Goal: Answer question/provide support: Share knowledge or assist other users

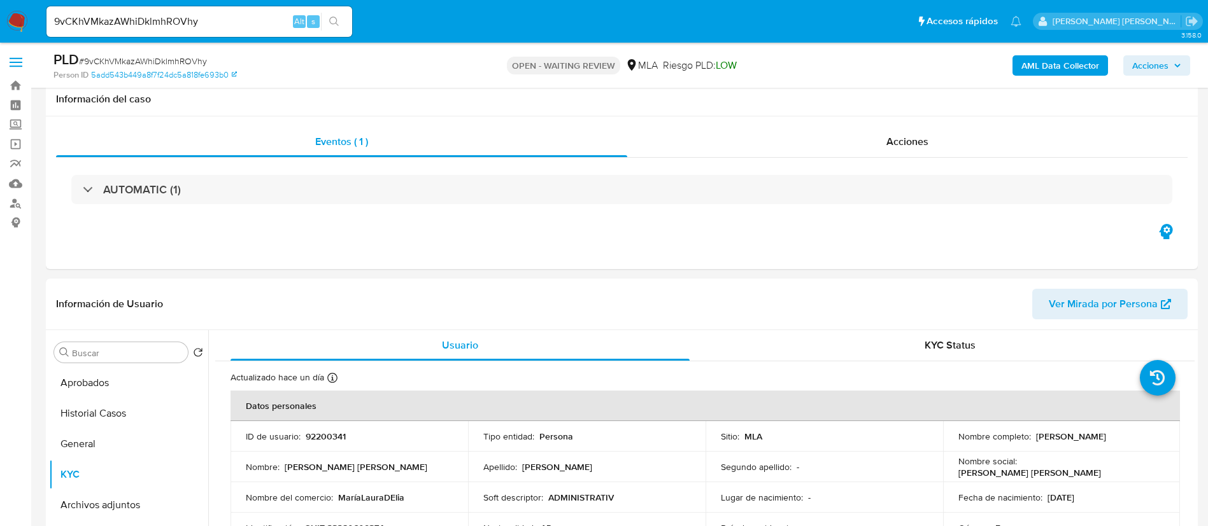
select select "10"
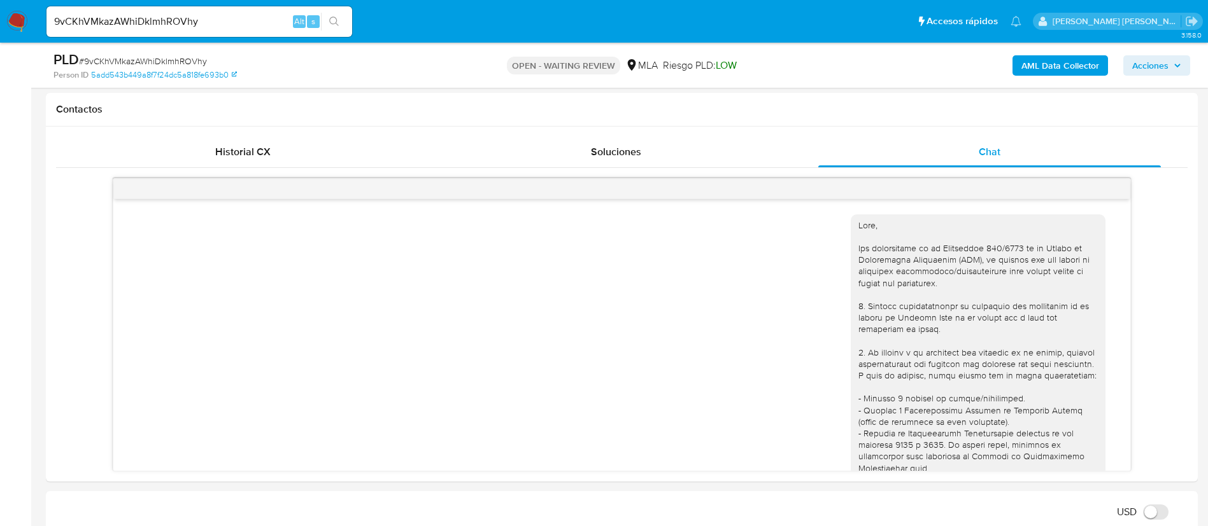
scroll to position [1720, 0]
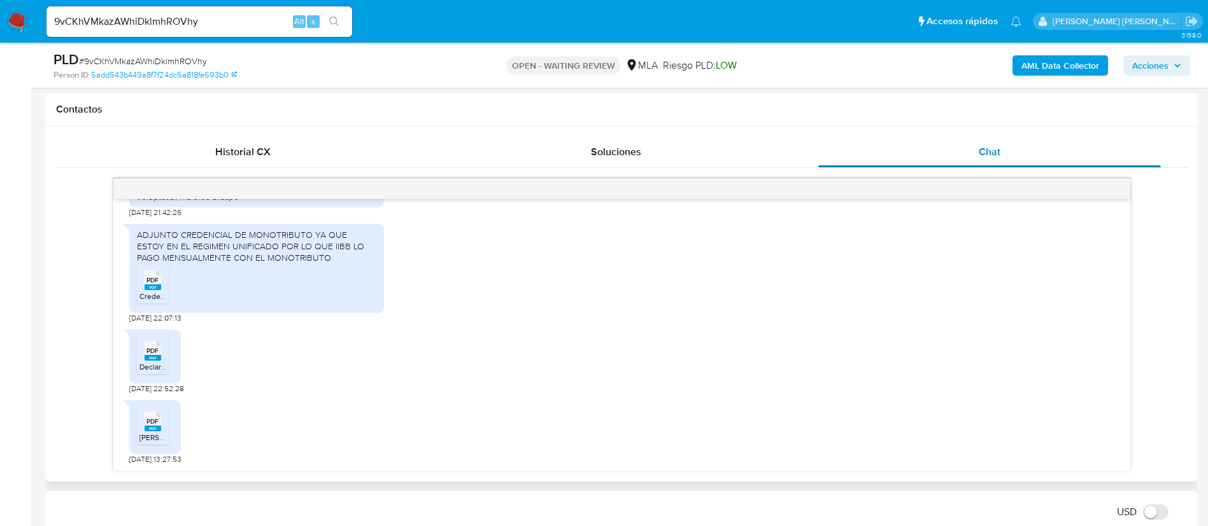
click at [1089, 138] on div "Chat" at bounding box center [989, 152] width 343 height 31
click at [830, 340] on div "PDF PDF Declaracion_Ingresos_Monotributista.pdf 18/08/2025 22:52:28" at bounding box center [621, 358] width 985 height 71
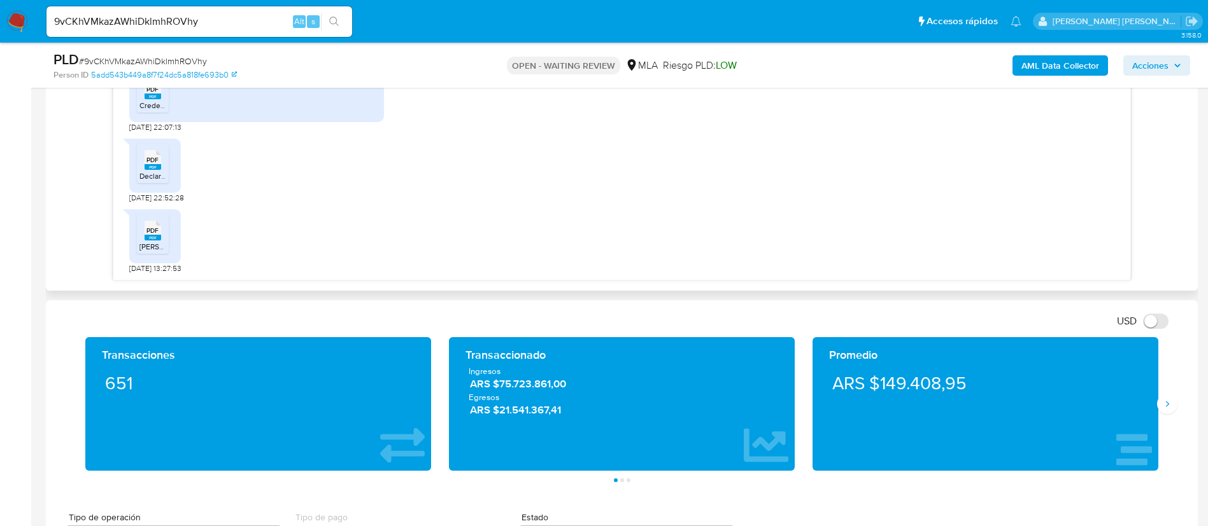
scroll to position [477, 0]
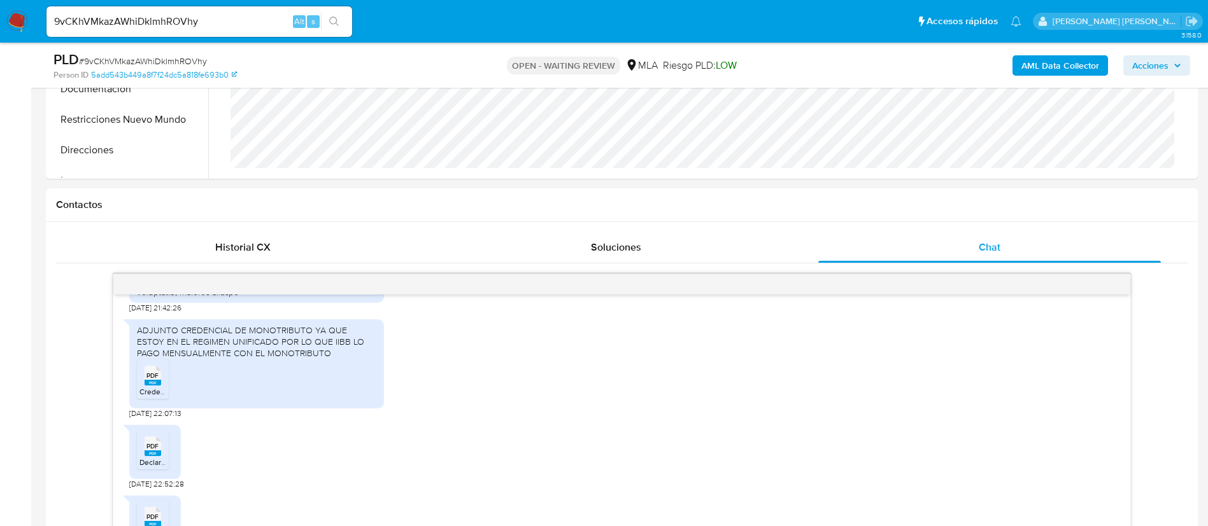
click at [148, 59] on span "# 9vCKhVMkazAWhiDklmhROVhy" at bounding box center [143, 61] width 128 height 13
click at [148, 60] on span "# 9vCKhVMkazAWhiDklmhROVhy" at bounding box center [143, 61] width 128 height 13
copy span "9vCKhVMkazAWhiDklmhROVhy"
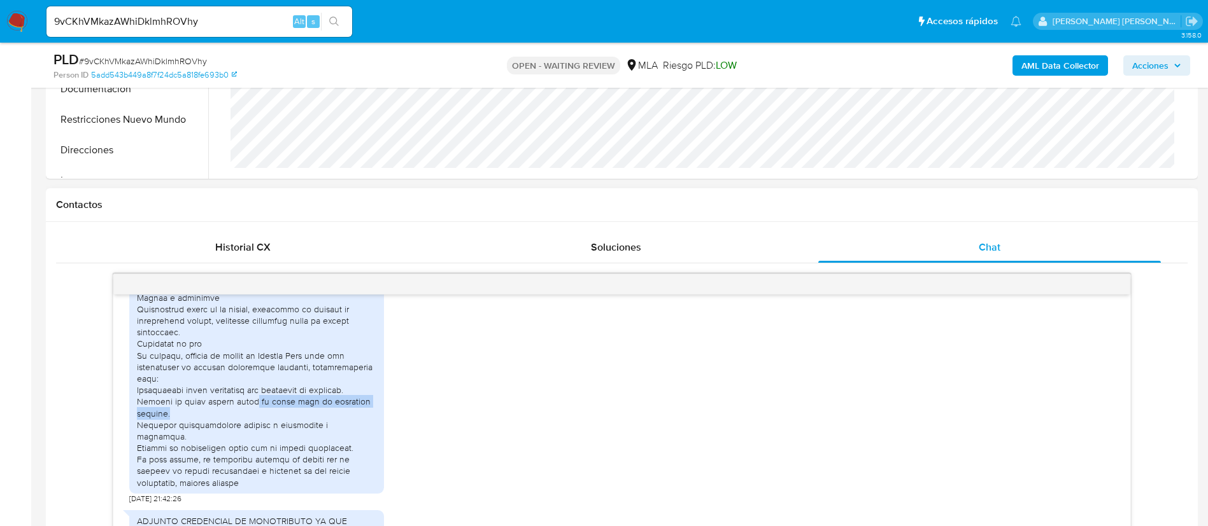
drag, startPoint x: 256, startPoint y: 417, endPoint x: 263, endPoint y: 426, distance: 11.3
click at [263, 426] on div at bounding box center [256, 26] width 239 height 926
drag, startPoint x: 244, startPoint y: 439, endPoint x: 263, endPoint y: 452, distance: 22.4
click at [263, 452] on div at bounding box center [256, 26] width 239 height 926
drag, startPoint x: 272, startPoint y: 473, endPoint x: 292, endPoint y: 480, distance: 20.9
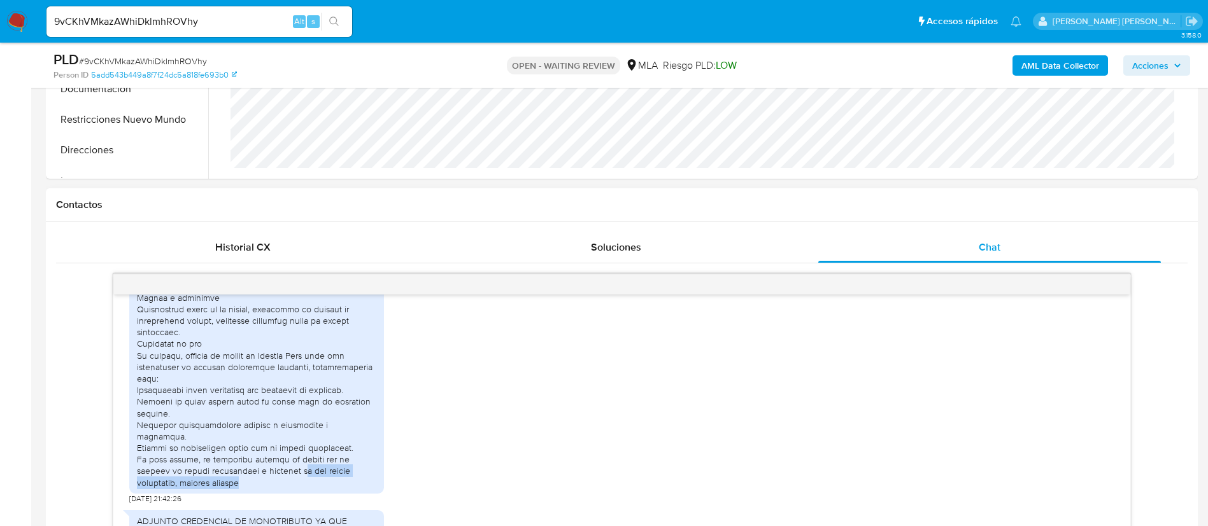
click at [292, 480] on div at bounding box center [256, 26] width 239 height 926
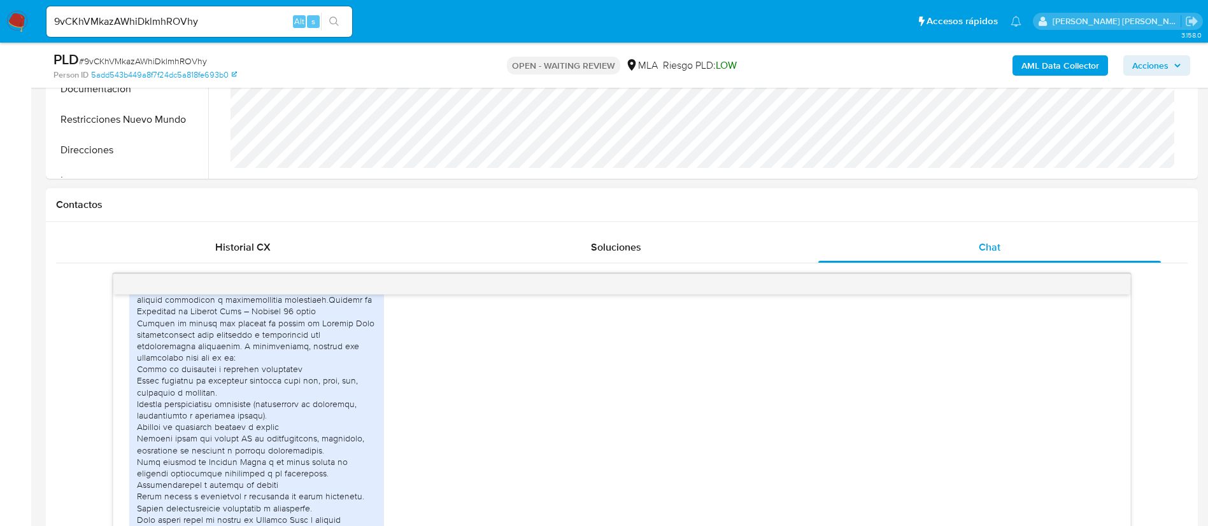
scroll to position [1243, 0]
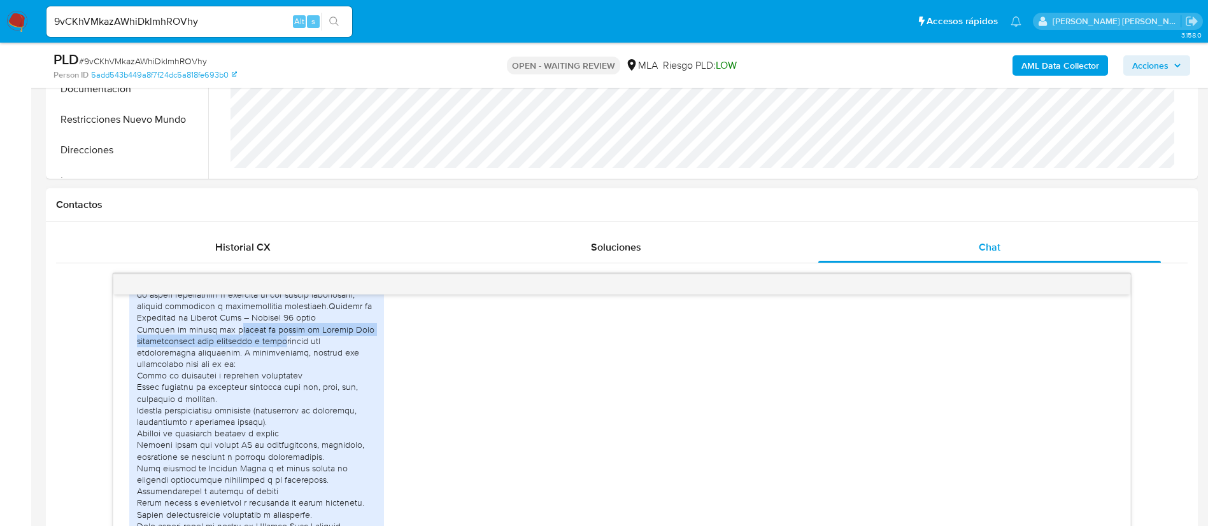
drag, startPoint x: 228, startPoint y: 343, endPoint x: 281, endPoint y: 357, distance: 54.7
click at [281, 357] on div at bounding box center [256, 312] width 239 height 926
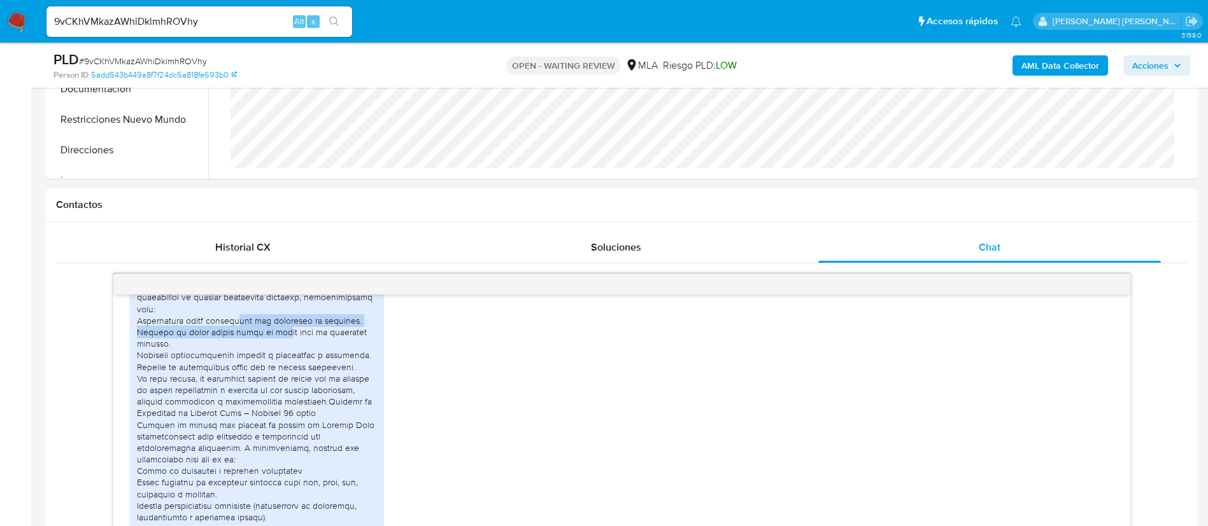
drag, startPoint x: 232, startPoint y: 332, endPoint x: 283, endPoint y: 345, distance: 52.7
click at [283, 345] on div at bounding box center [256, 408] width 239 height 926
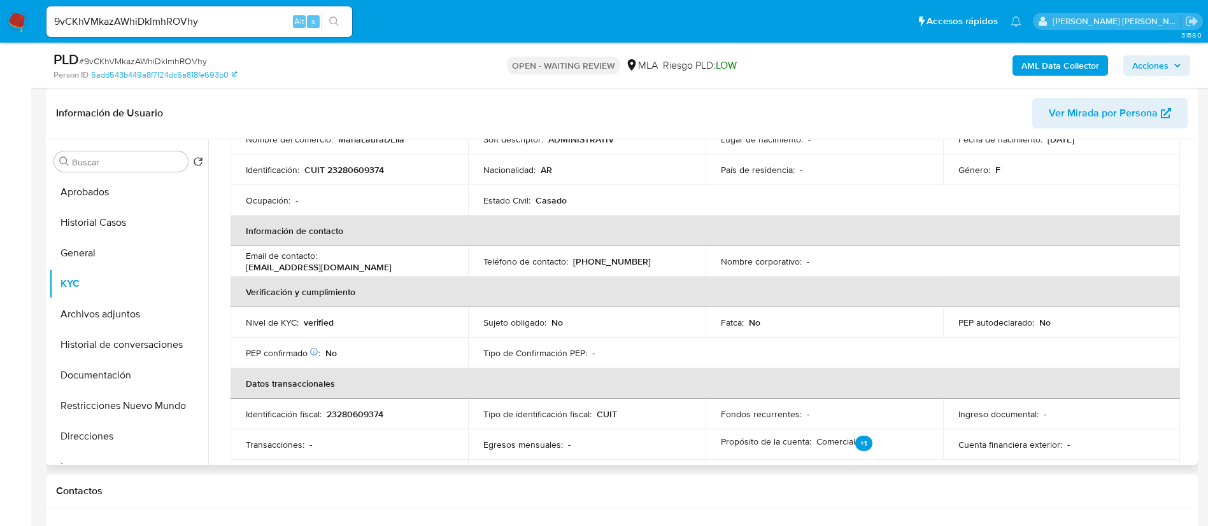
scroll to position [0, 0]
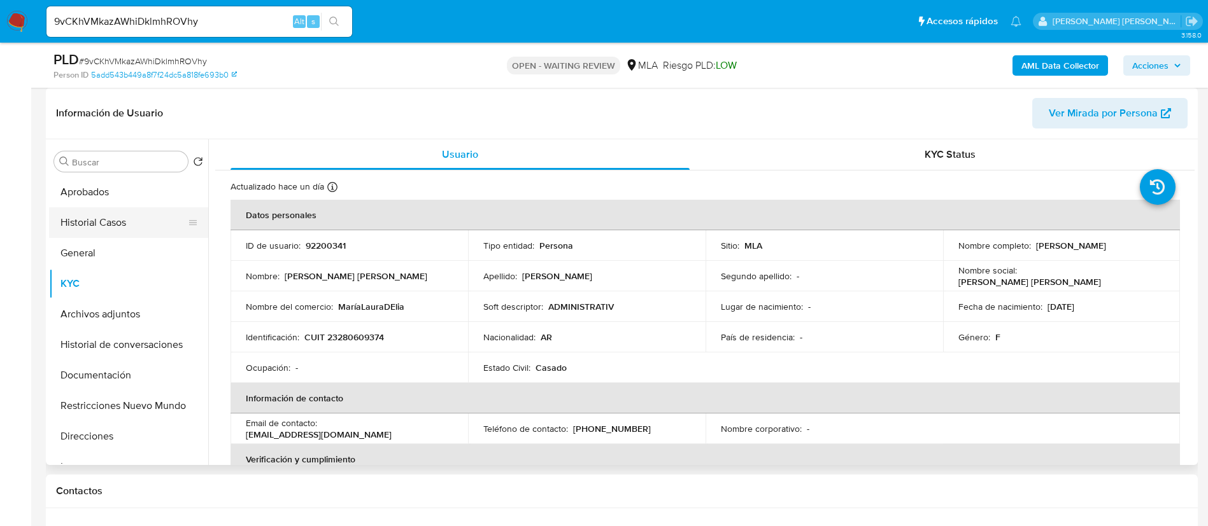
click at [103, 217] on button "Historial Casos" at bounding box center [123, 223] width 149 height 31
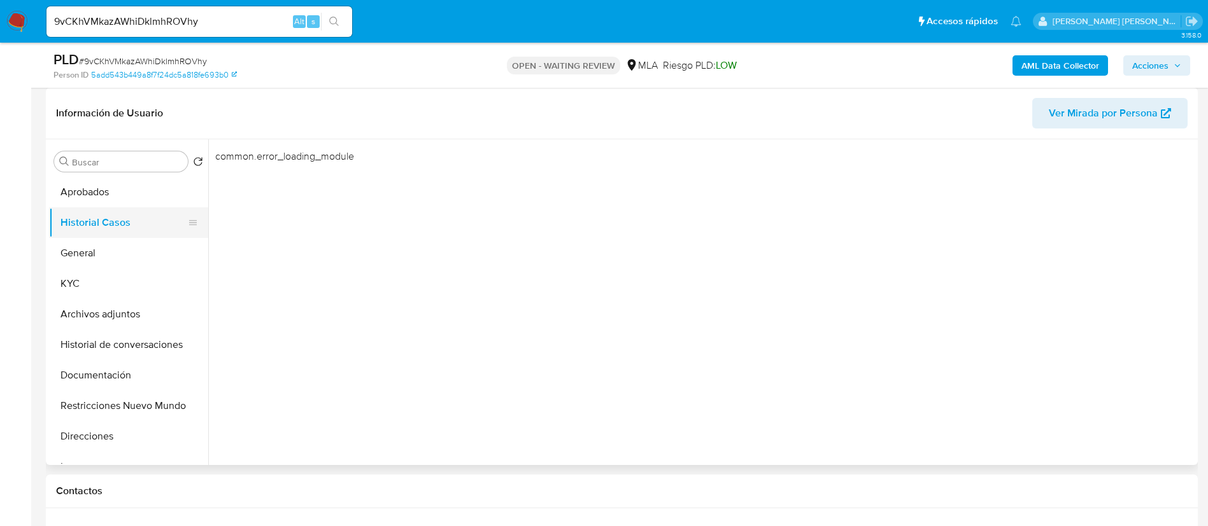
click at [103, 218] on button "Historial Casos" at bounding box center [123, 223] width 149 height 31
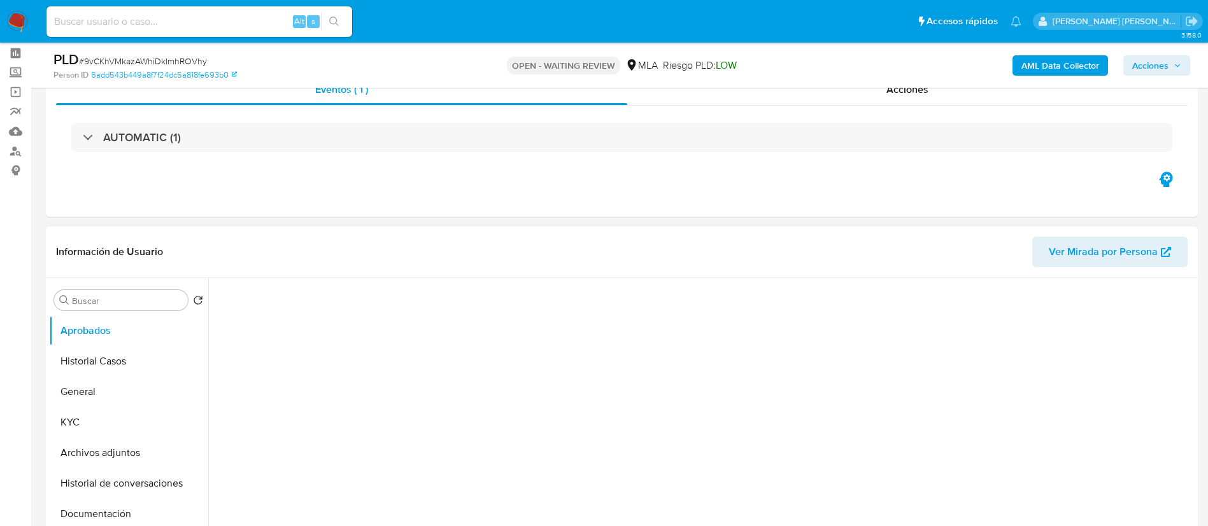
scroll to position [95, 0]
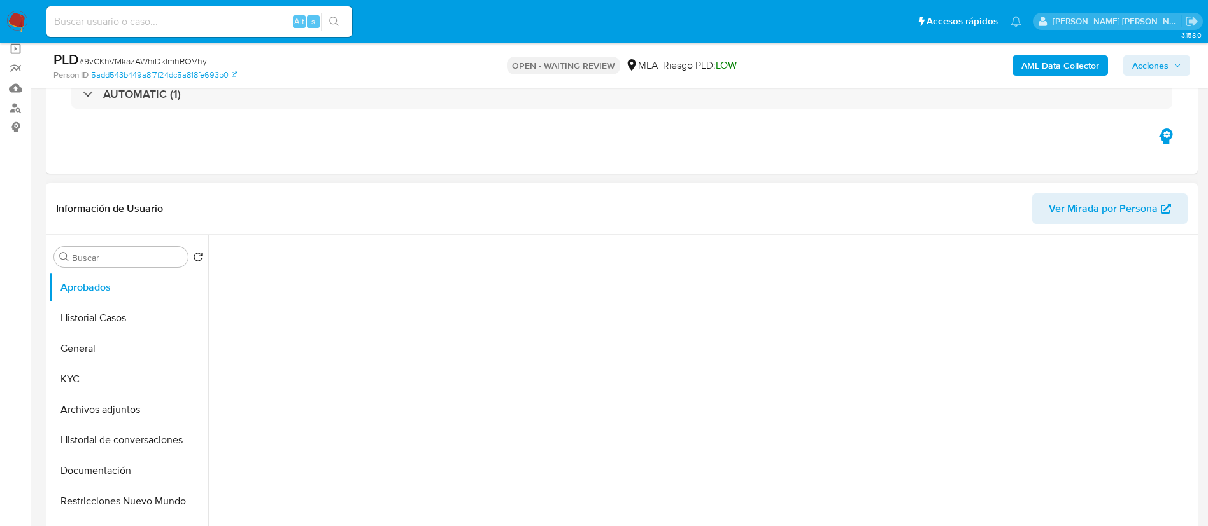
select select "10"
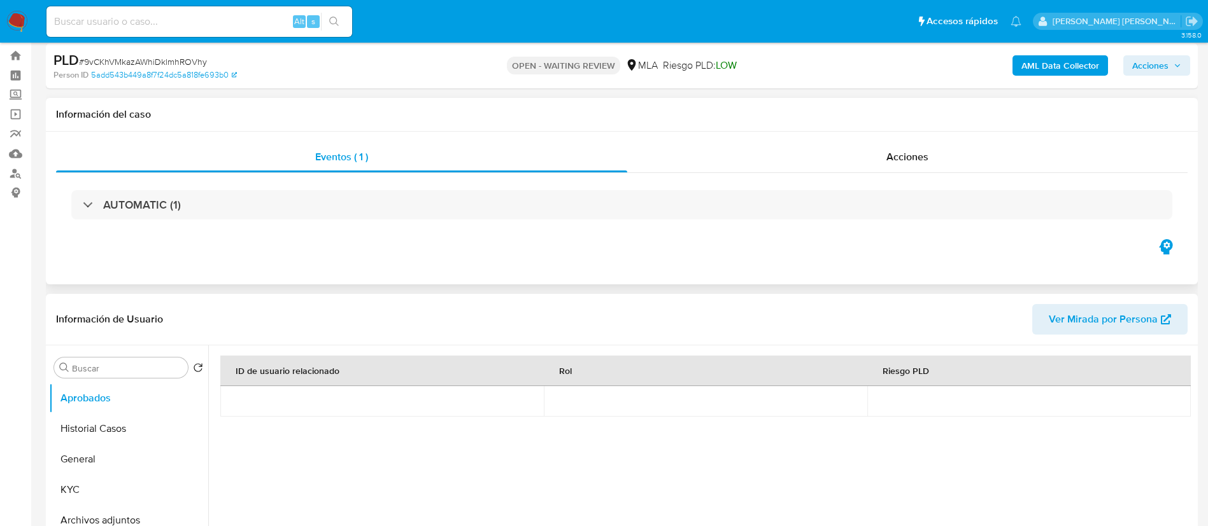
scroll to position [0, 0]
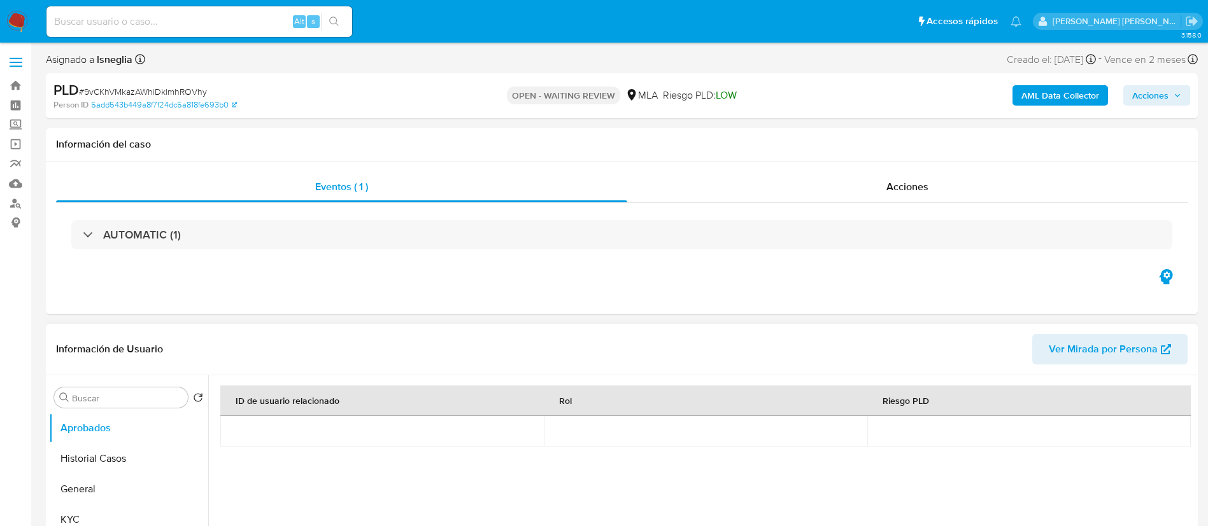
click at [165, 91] on span "# 9vCKhVMkazAWhiDklmhROVhy" at bounding box center [143, 91] width 128 height 13
copy span "9vCKhVMkazAWhiDklmhROVhy"
click at [13, 22] on img at bounding box center [17, 22] width 22 height 22
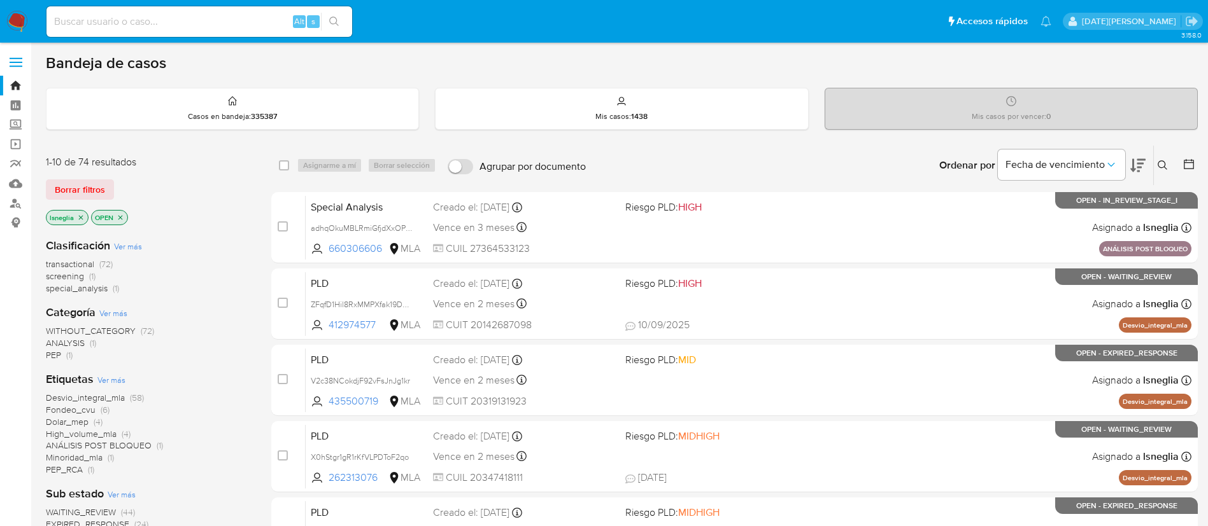
click at [1160, 163] on icon at bounding box center [1162, 165] width 10 height 10
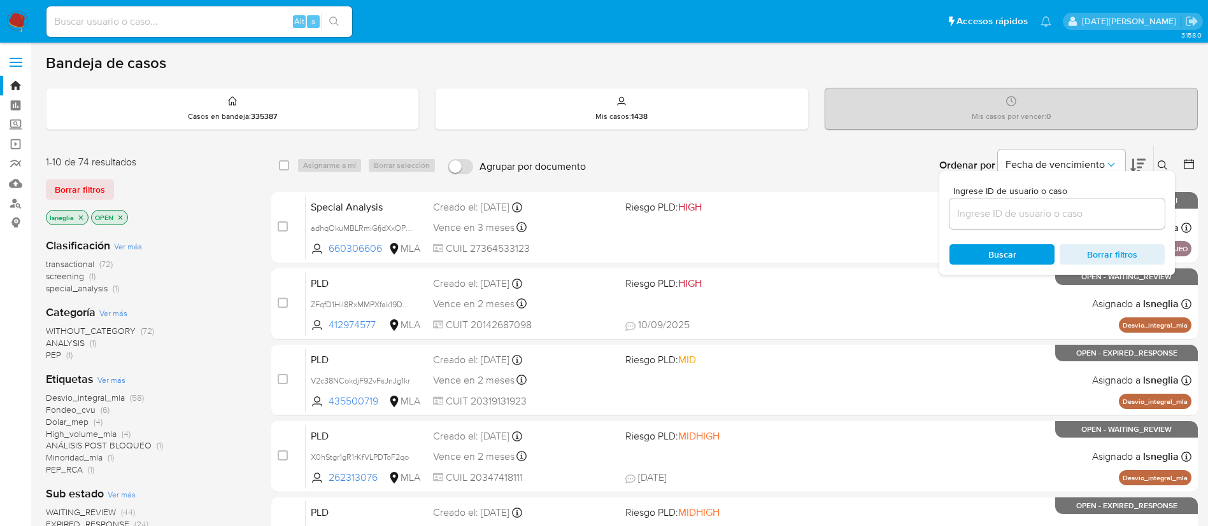
click at [1064, 212] on input at bounding box center [1056, 214] width 215 height 17
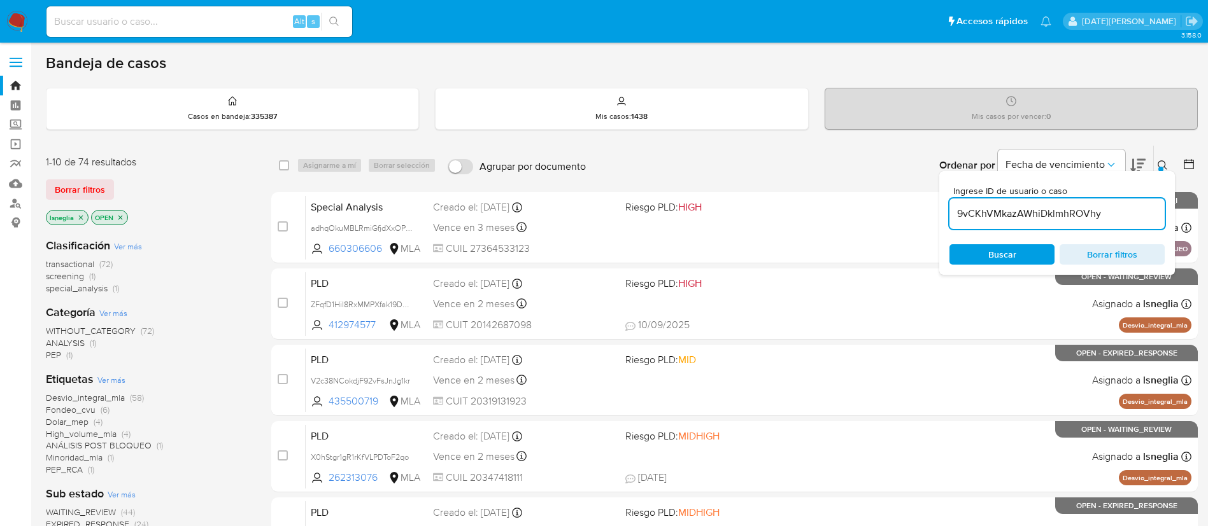
type input "9vCKhVMkazAWhiDklmhROVhy"
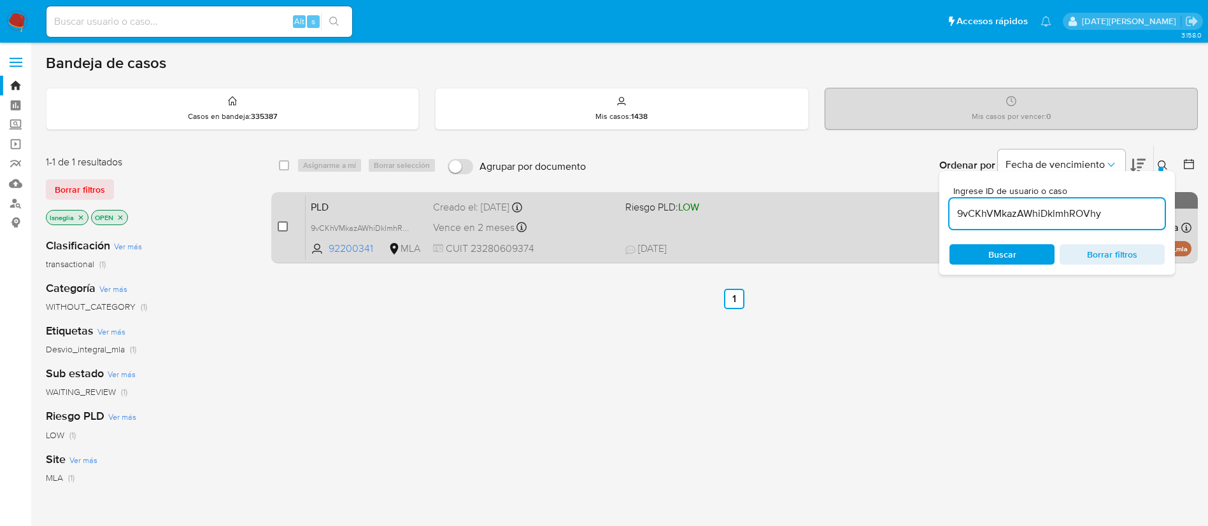
click at [285, 224] on input "checkbox" at bounding box center [283, 227] width 10 height 10
checkbox input "true"
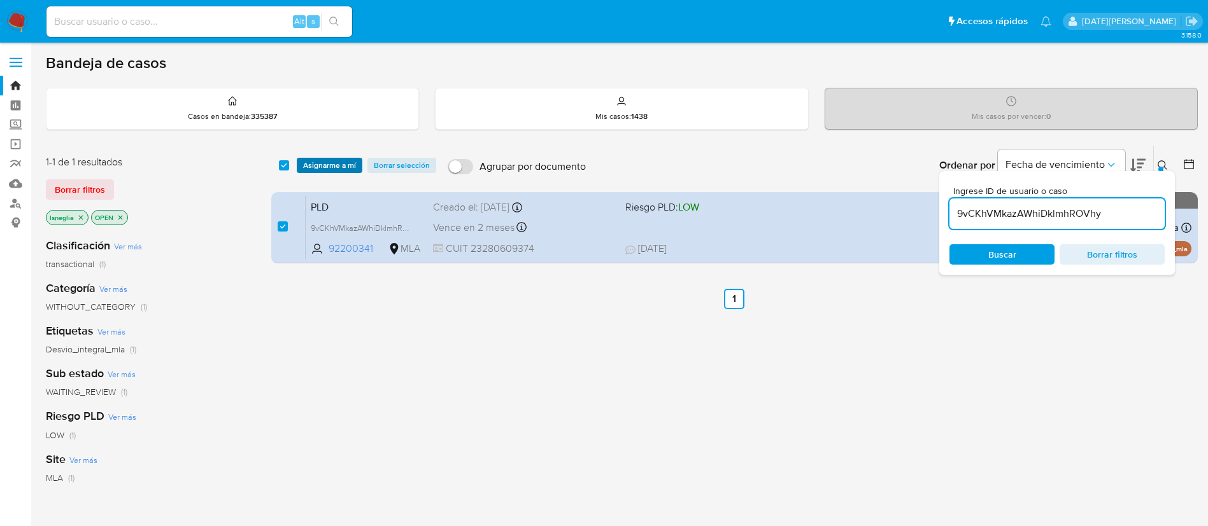
click at [339, 166] on span "Asignarme a mí" at bounding box center [329, 165] width 53 height 13
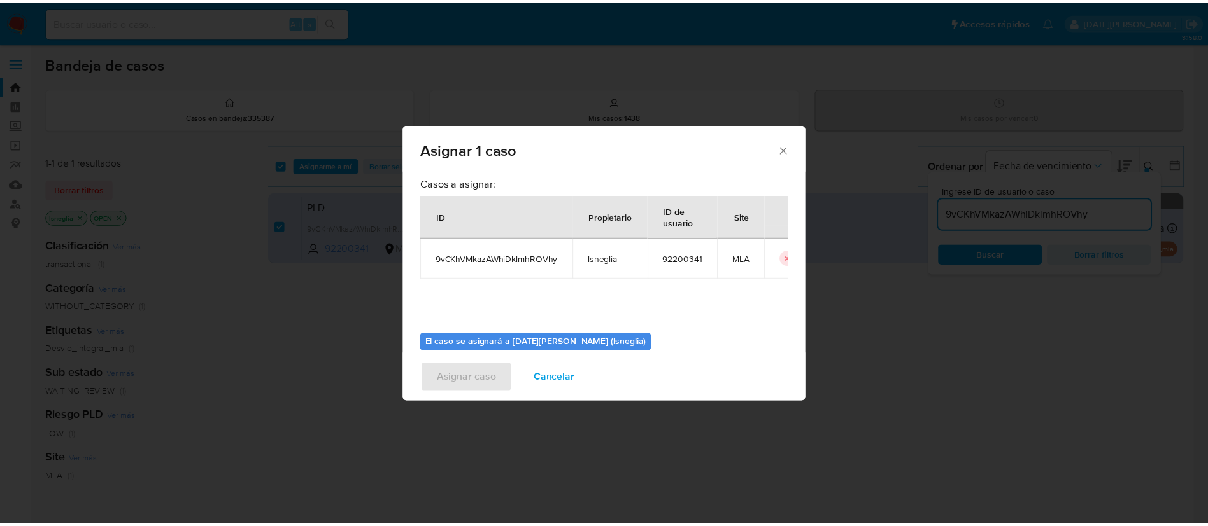
scroll to position [66, 0]
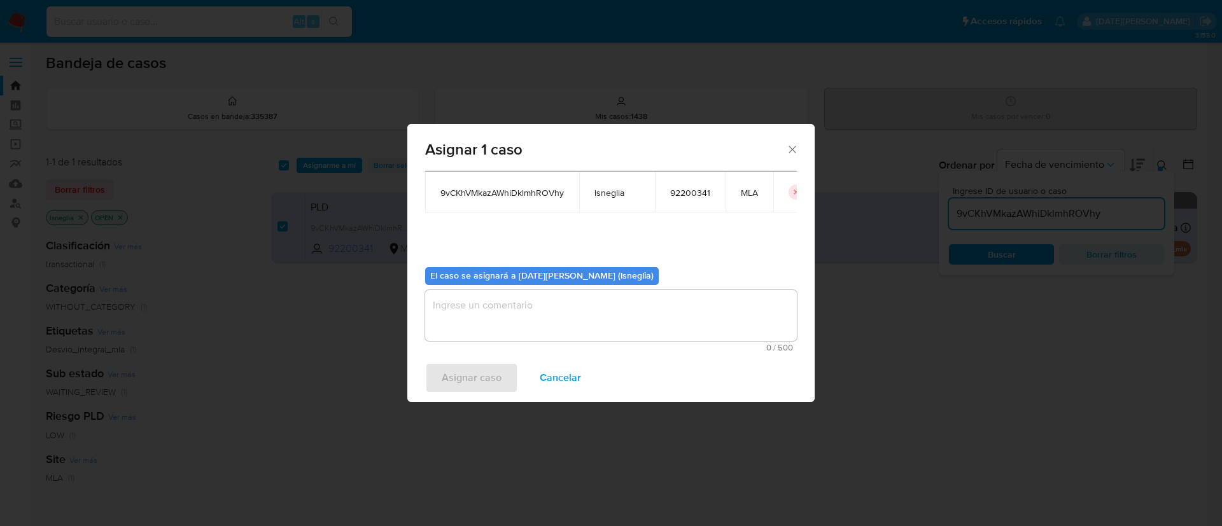
click at [482, 307] on textarea "assign-modal" at bounding box center [611, 315] width 372 height 51
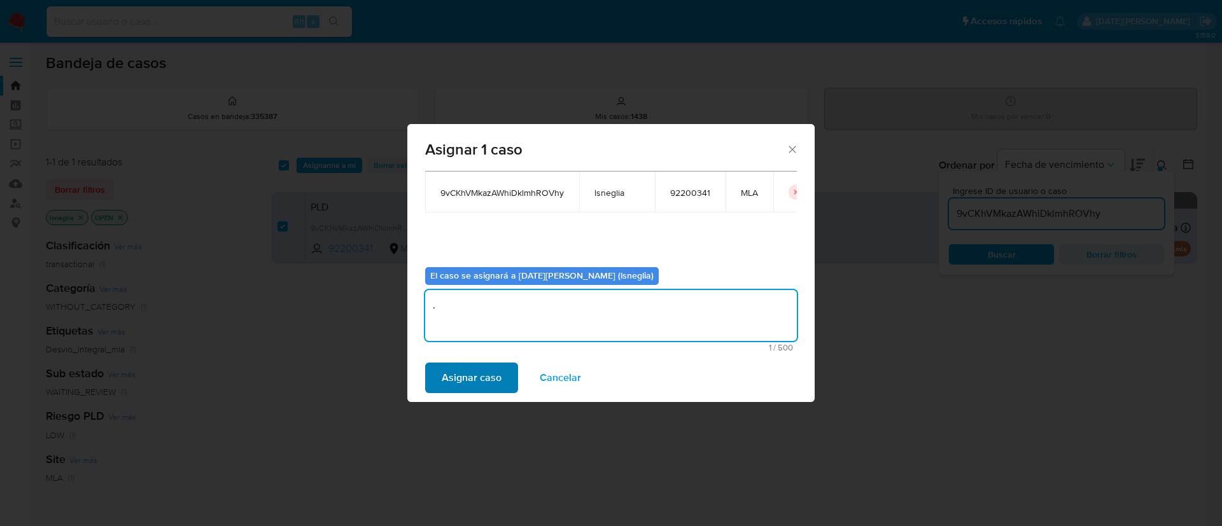
type textarea "."
click at [462, 385] on span "Asignar caso" at bounding box center [472, 378] width 60 height 28
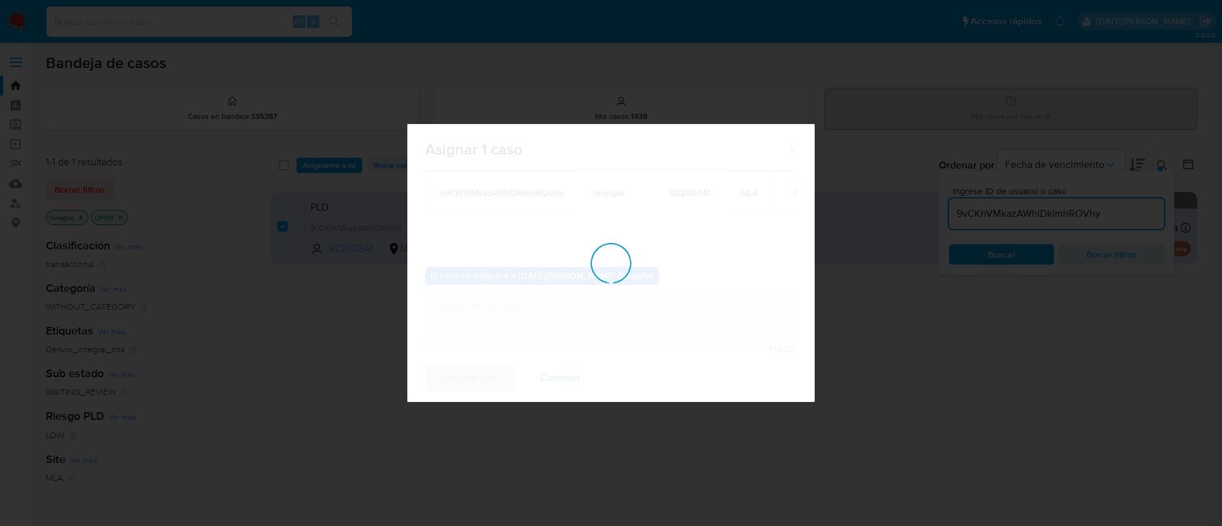
checkbox input "false"
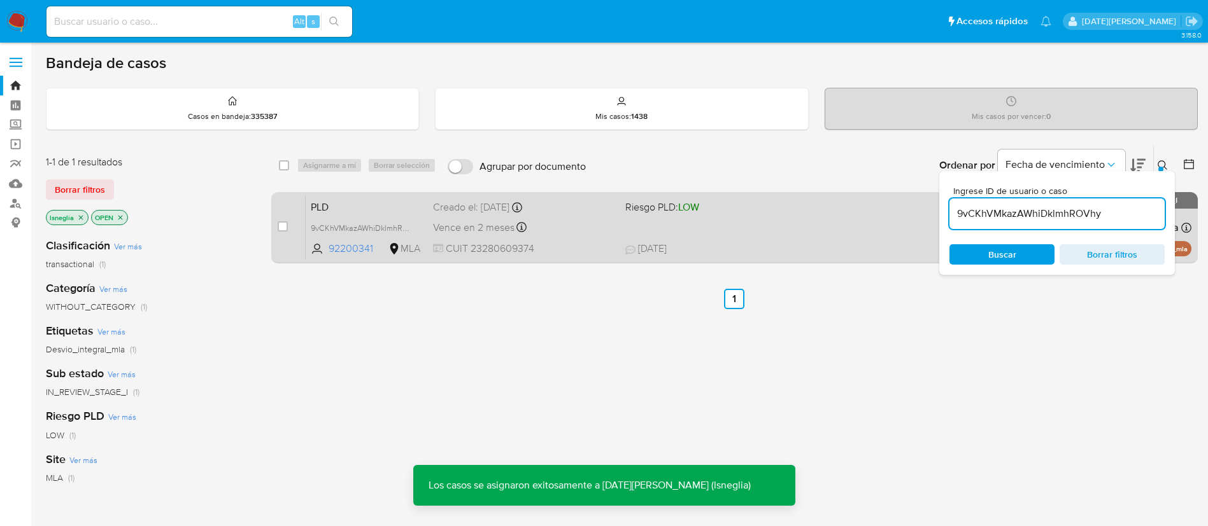
click at [393, 207] on span "PLD" at bounding box center [367, 206] width 112 height 17
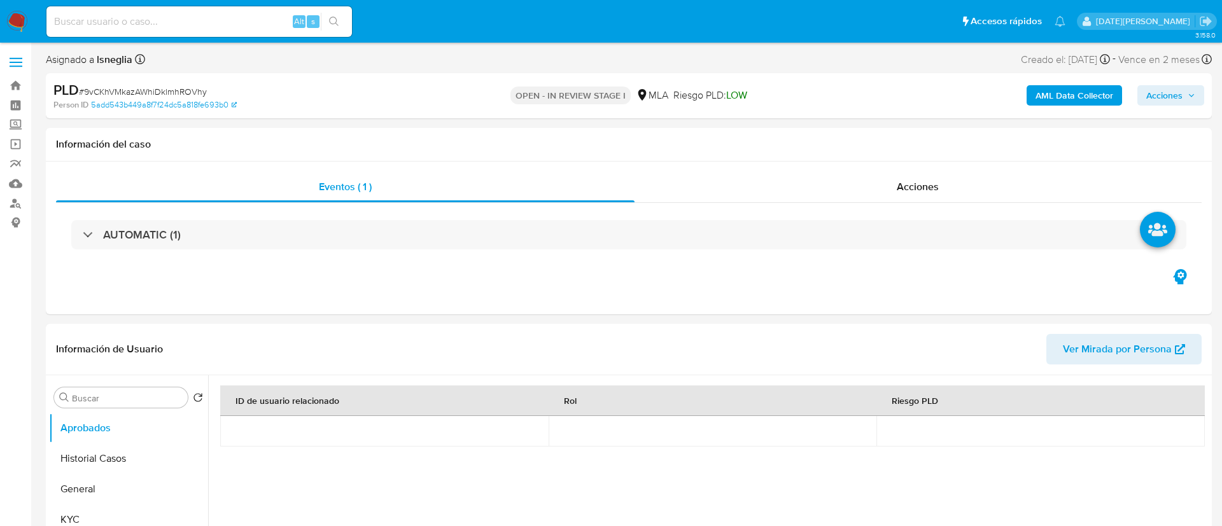
select select "10"
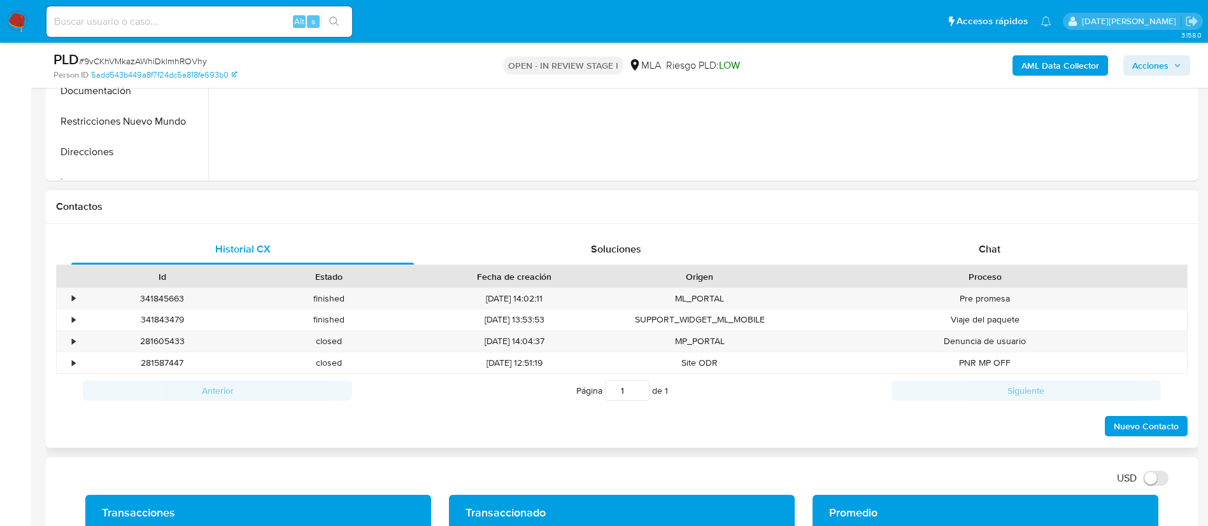
scroll to position [477, 0]
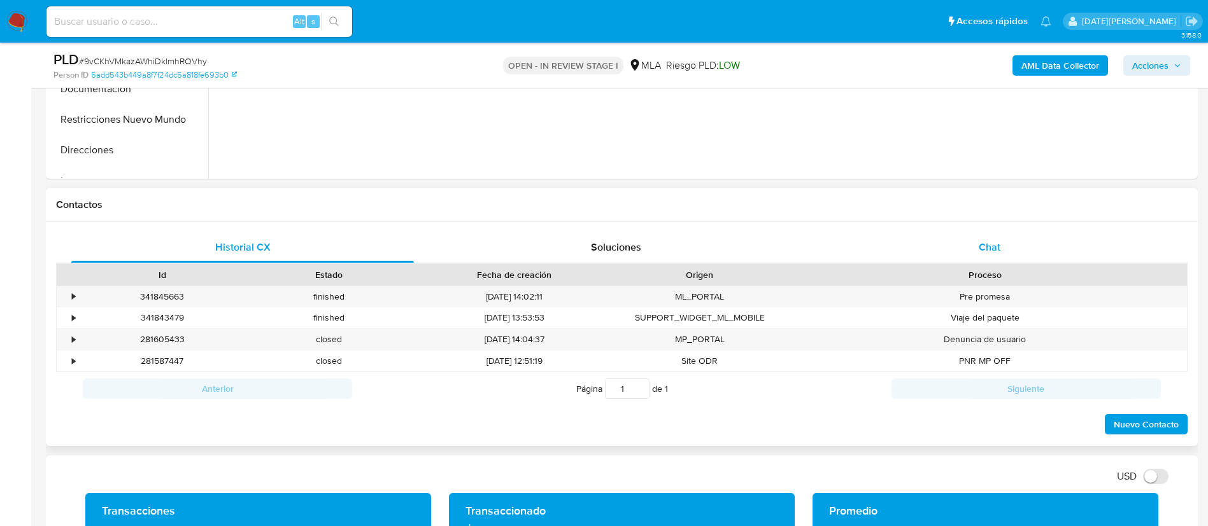
click at [989, 241] on span "Chat" at bounding box center [989, 247] width 22 height 15
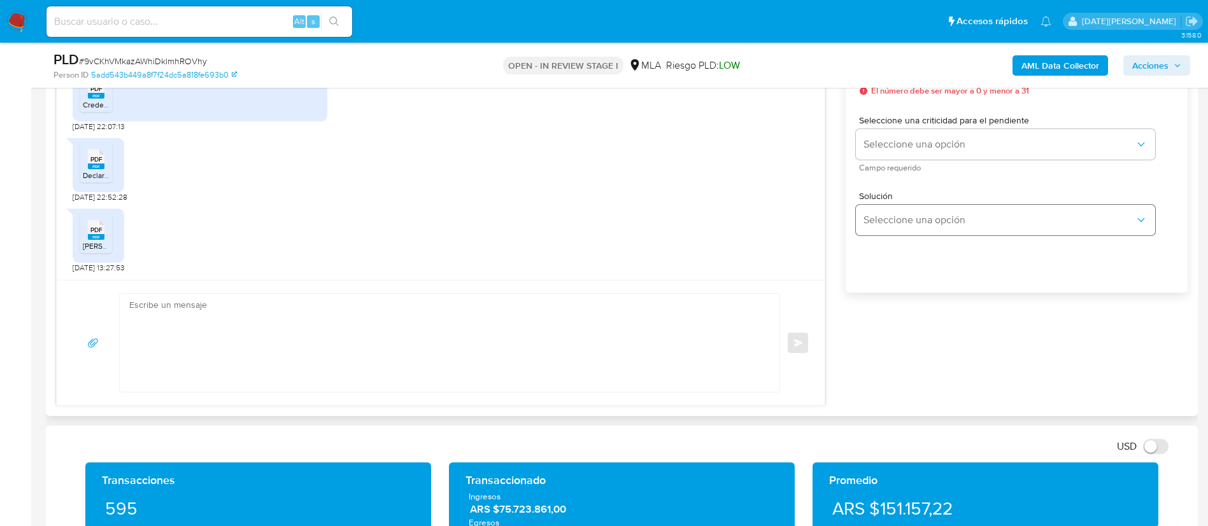
scroll to position [668, 0]
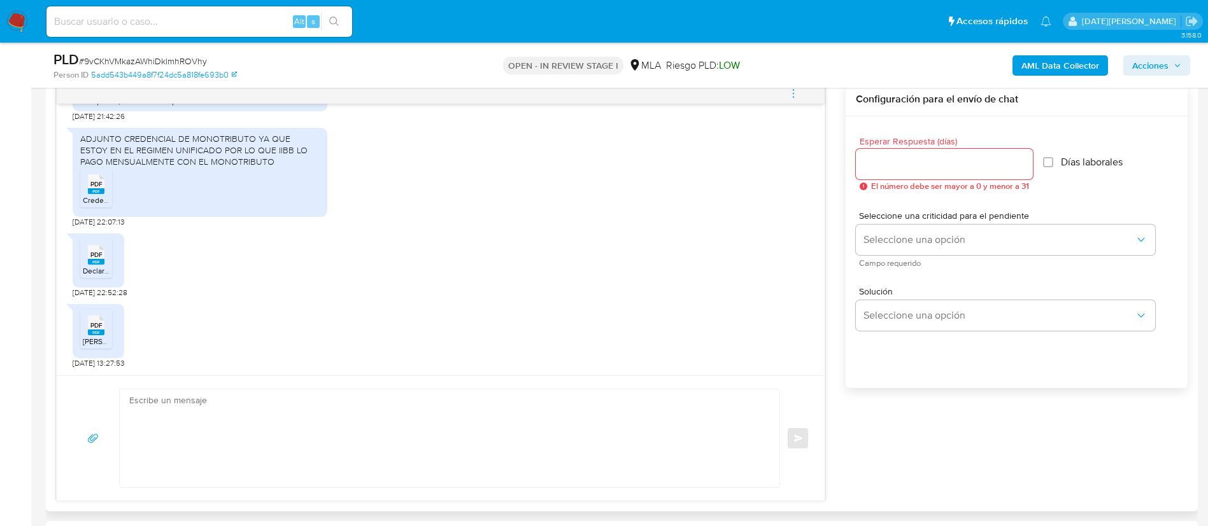
click at [914, 160] on input "Esperar Respuesta (días)" at bounding box center [944, 164] width 177 height 17
type input "3"
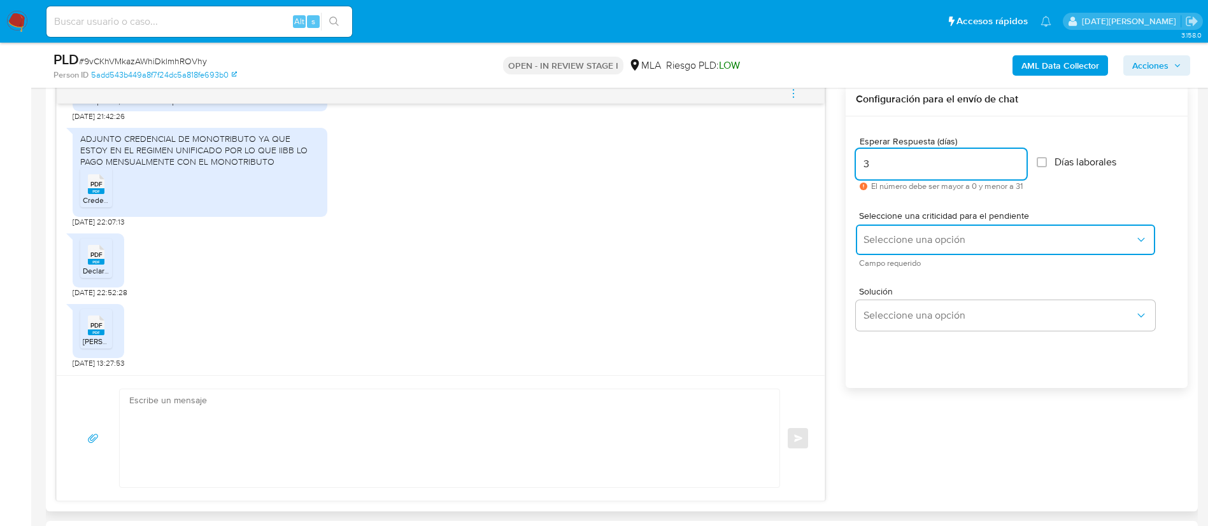
click at [897, 243] on span "Seleccione una opción" at bounding box center [998, 240] width 271 height 13
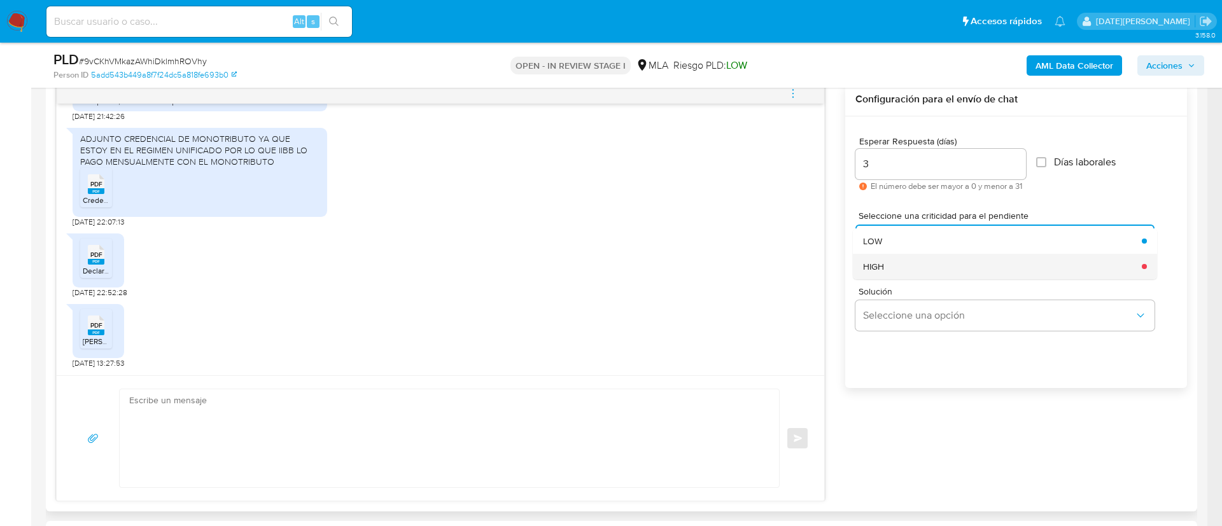
click at [900, 270] on div "HIGH" at bounding box center [998, 266] width 271 height 25
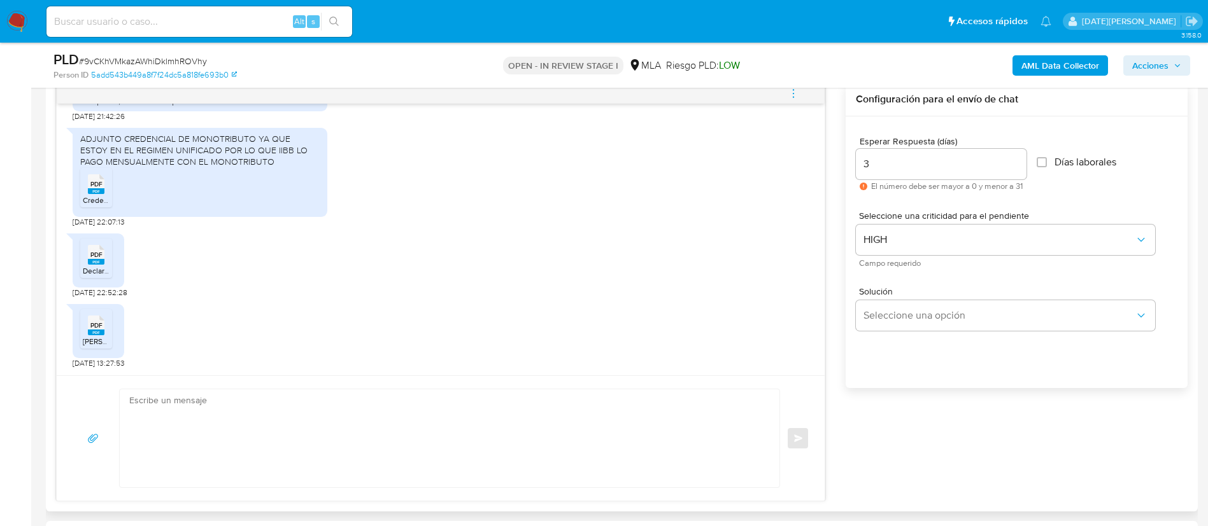
click at [444, 396] on textarea at bounding box center [446, 439] width 634 height 98
type textarea "/"
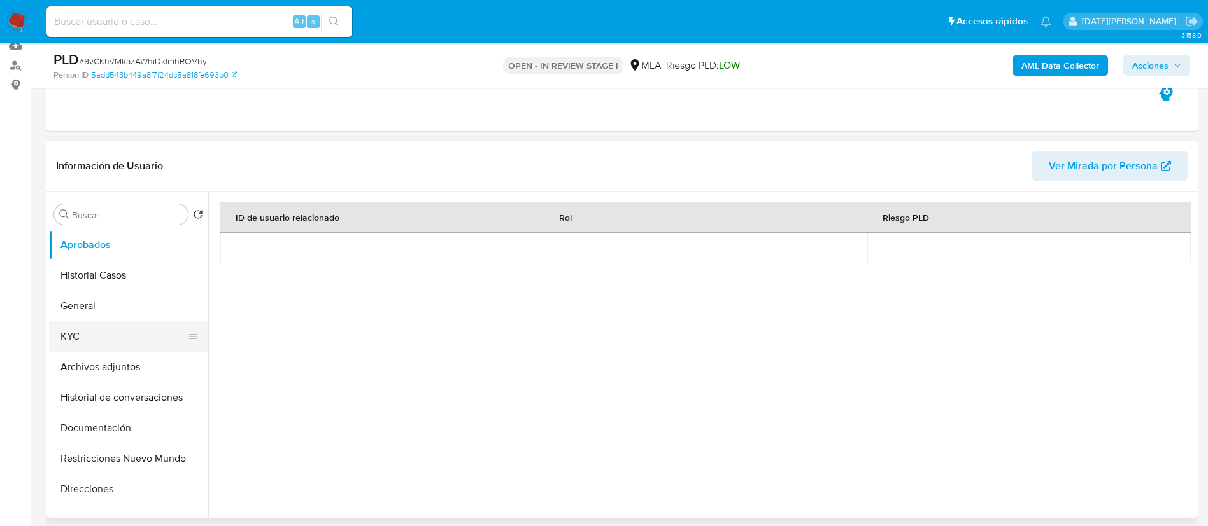
scroll to position [191, 0]
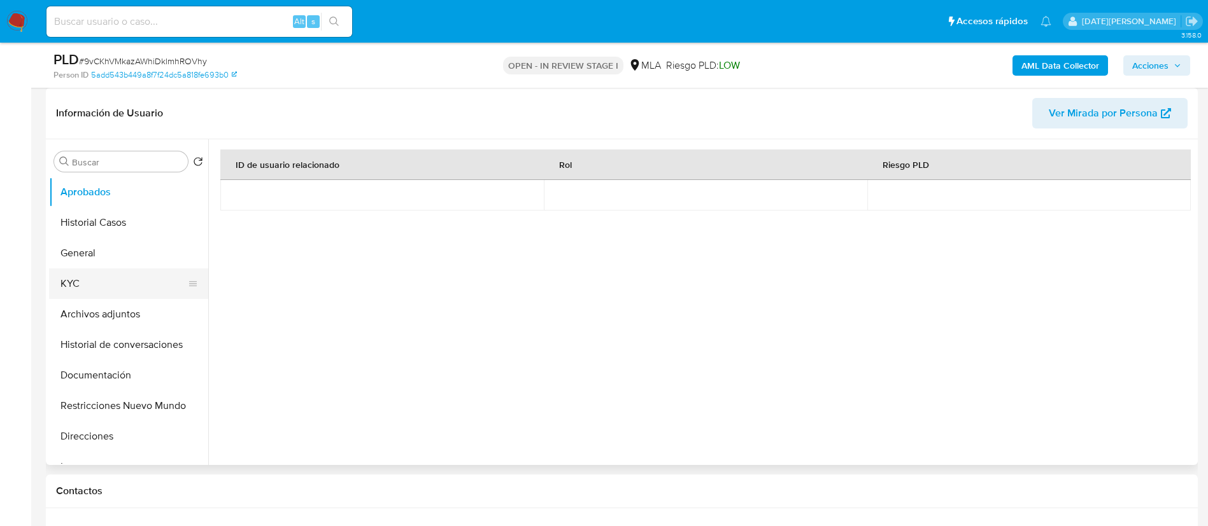
click at [118, 291] on button "KYC" at bounding box center [123, 284] width 149 height 31
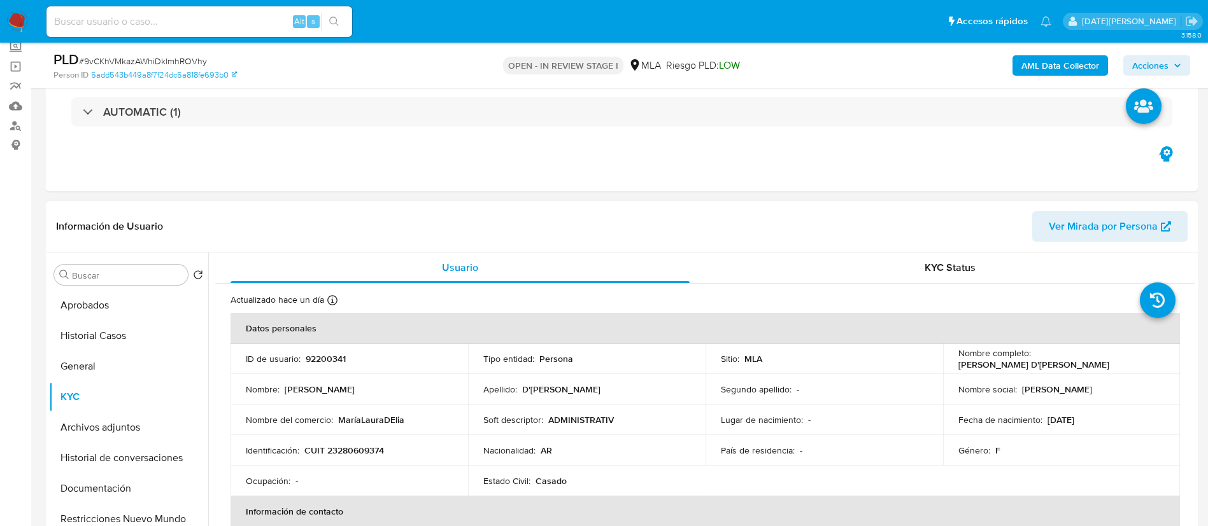
scroll to position [95, 0]
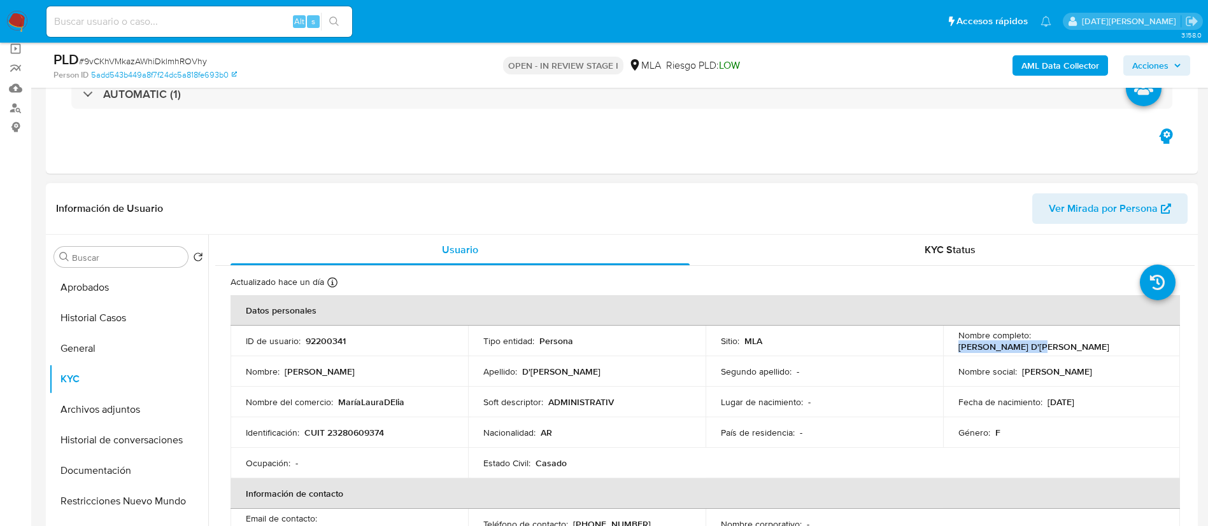
drag, startPoint x: 1032, startPoint y: 343, endPoint x: 1126, endPoint y: 348, distance: 93.7
click at [1126, 348] on td "Nombre completo : Maria Laura D'Elia" at bounding box center [1061, 341] width 237 height 31
copy p "Maria Laura D'Elia"
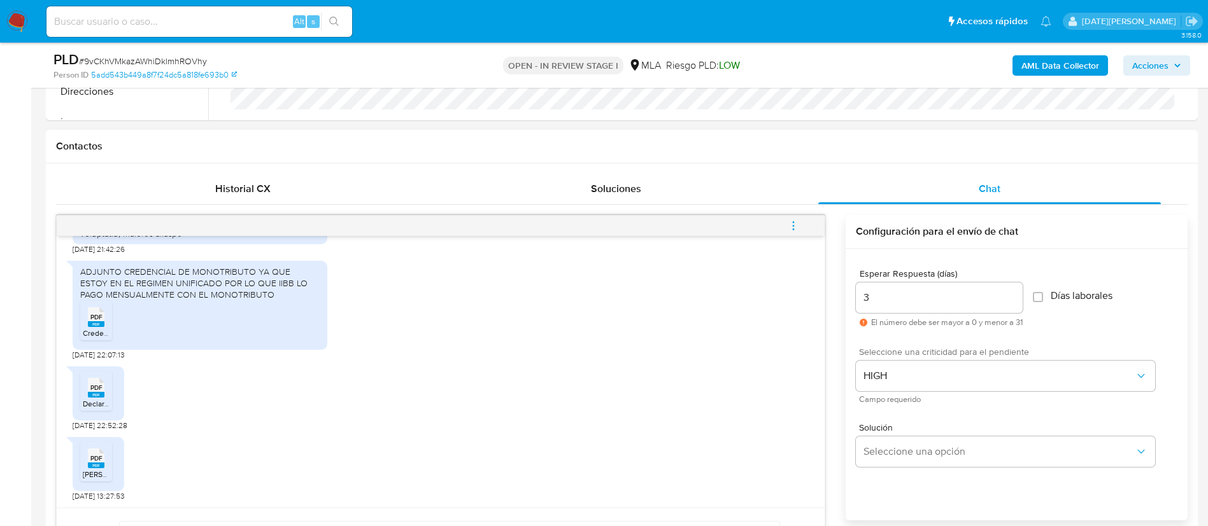
scroll to position [668, 0]
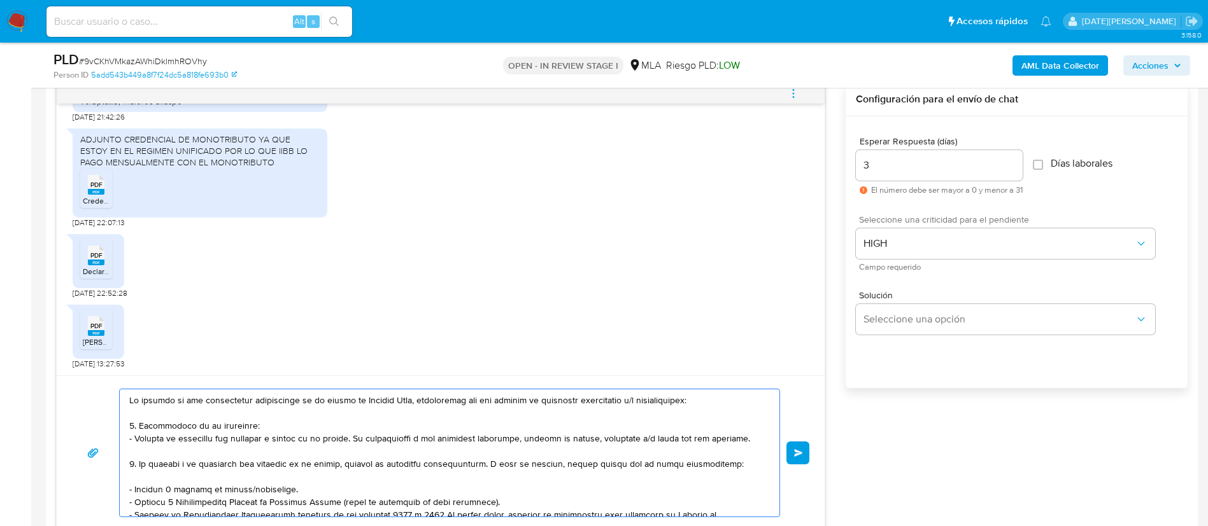
click at [132, 402] on textarea at bounding box center [446, 453] width 634 height 127
paste textarea "Maria Laura D'Elia"
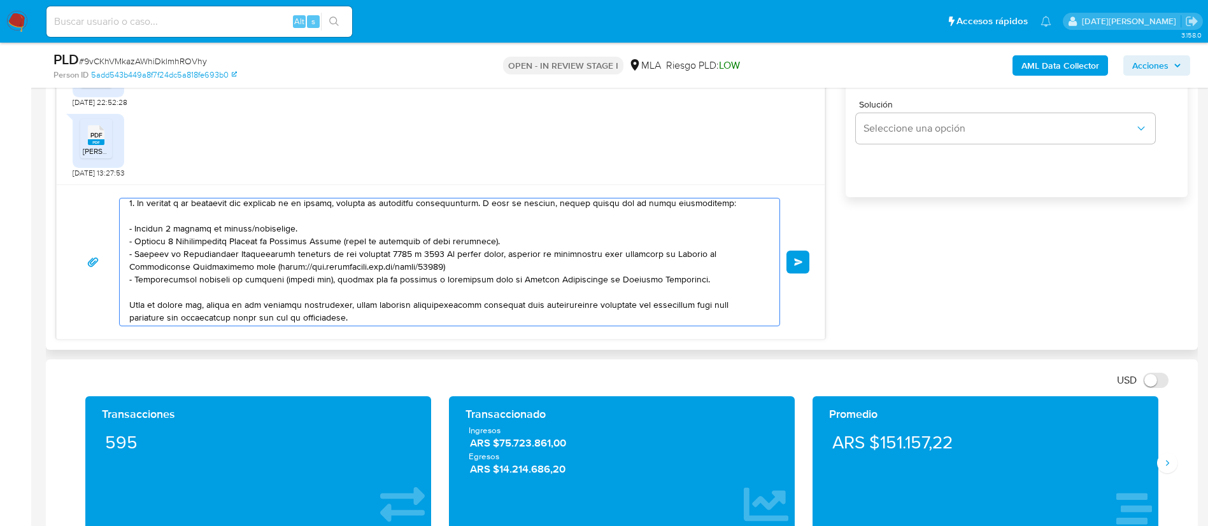
scroll to position [0, 0]
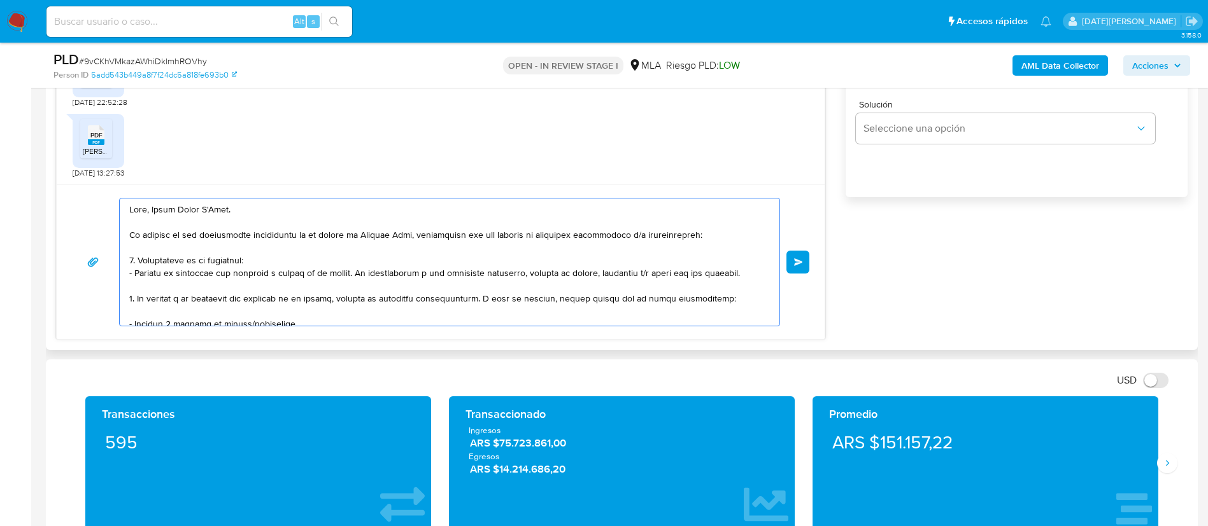
click at [248, 211] on textarea at bounding box center [446, 262] width 634 height 127
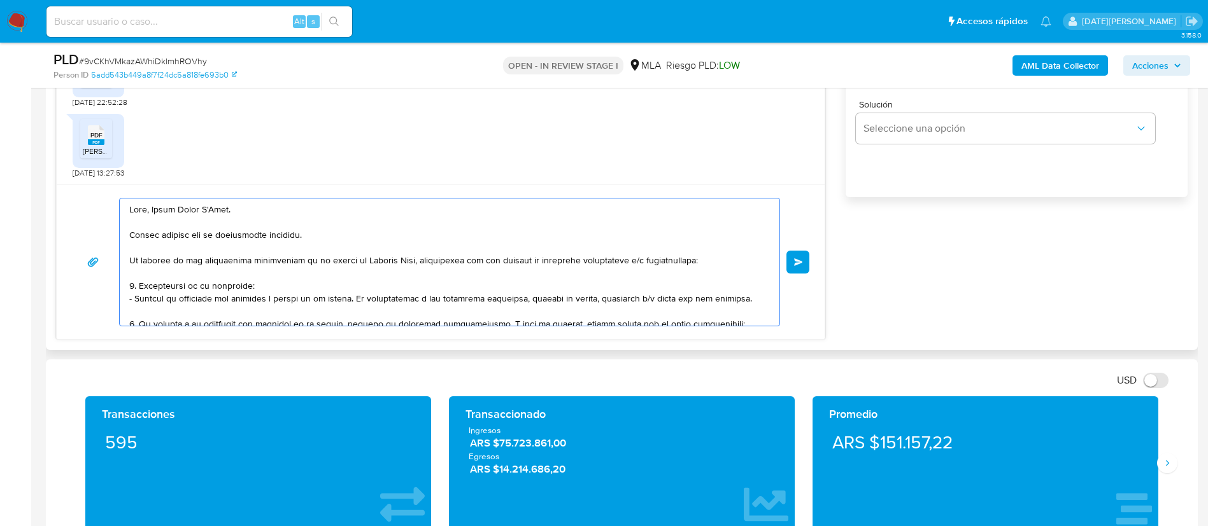
click at [341, 239] on textarea at bounding box center [446, 262] width 634 height 127
click at [421, 262] on textarea at bounding box center [446, 262] width 634 height 127
click at [413, 264] on textarea at bounding box center [446, 262] width 634 height 127
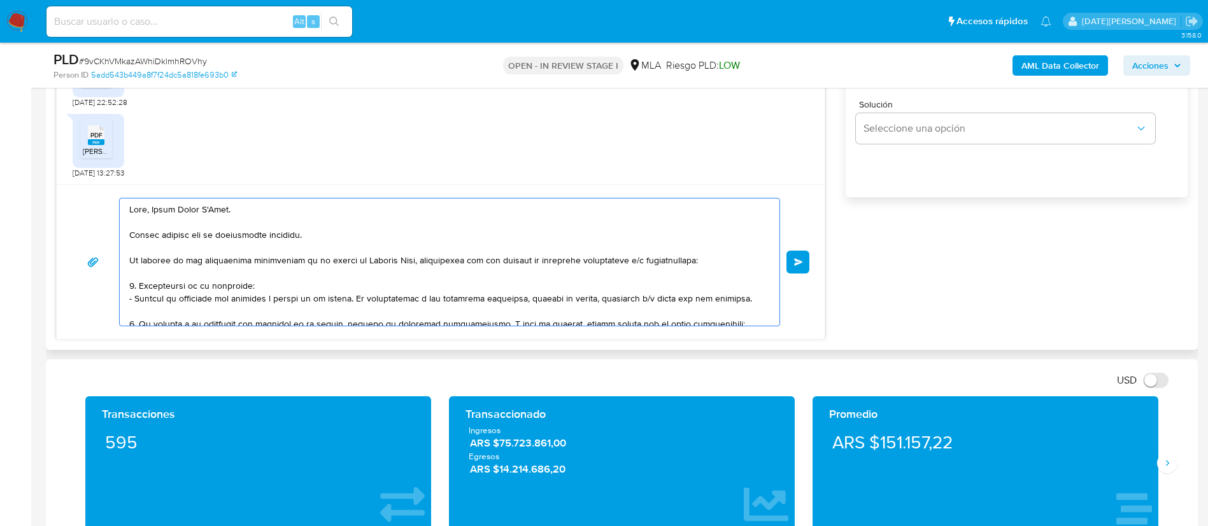
drag, startPoint x: 416, startPoint y: 261, endPoint x: 120, endPoint y: 277, distance: 296.5
click at [120, 269] on div at bounding box center [446, 262] width 653 height 127
click at [378, 269] on textarea at bounding box center [446, 262] width 634 height 127
drag, startPoint x: 131, startPoint y: 258, endPoint x: 414, endPoint y: 264, distance: 282.7
click at [414, 264] on textarea at bounding box center [446, 262] width 634 height 127
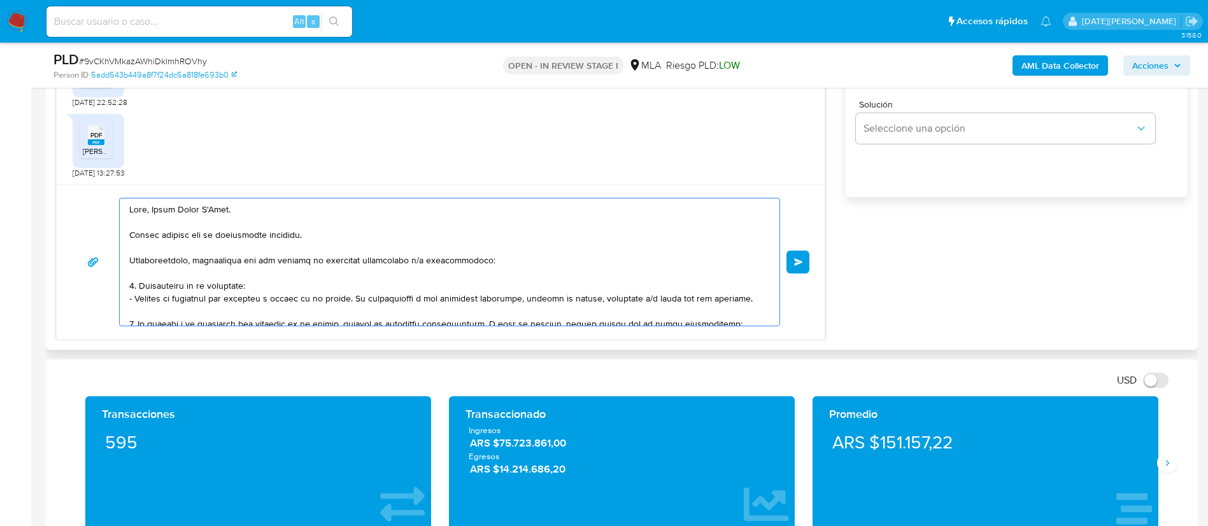
click at [526, 254] on textarea at bounding box center [446, 262] width 634 height 127
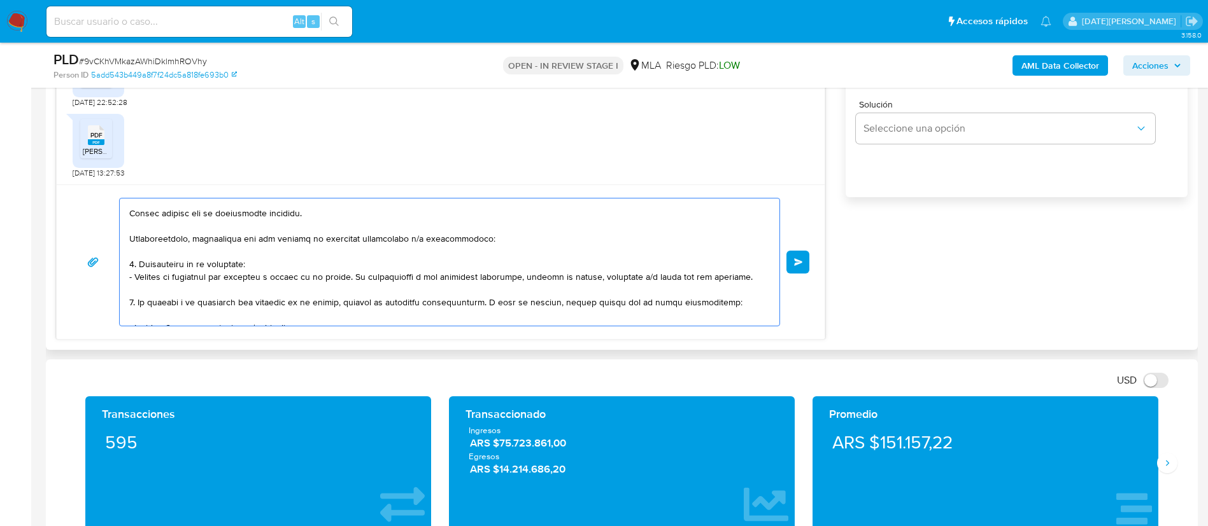
scroll to position [51, 0]
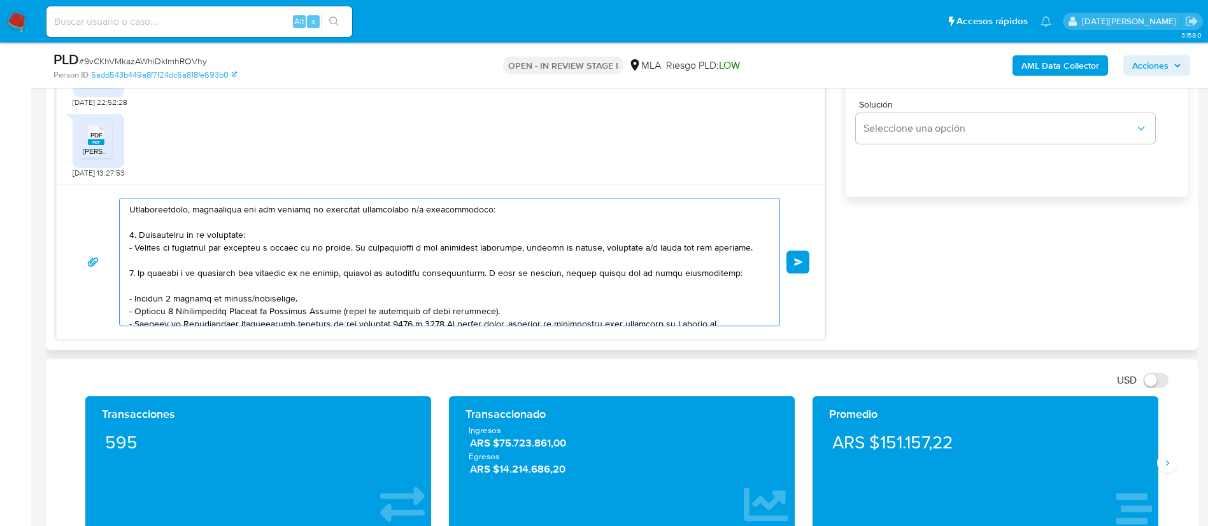
click at [246, 234] on textarea at bounding box center [446, 262] width 634 height 127
click at [277, 237] on textarea at bounding box center [446, 262] width 634 height 127
drag, startPoint x: 344, startPoint y: 249, endPoint x: 135, endPoint y: 249, distance: 209.4
click at [135, 249] on textarea at bounding box center [446, 262] width 634 height 127
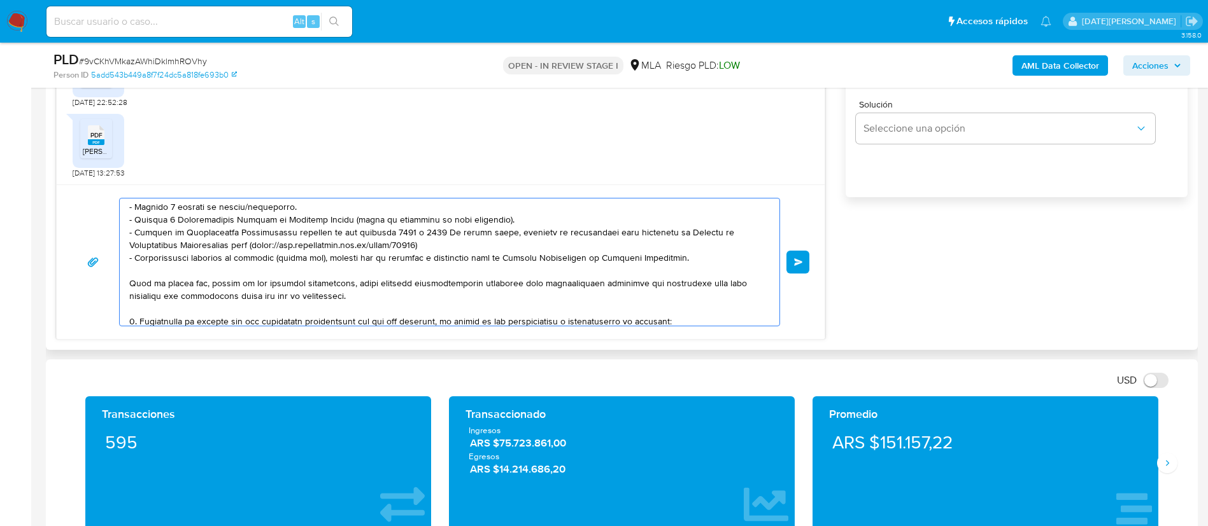
scroll to position [146, 0]
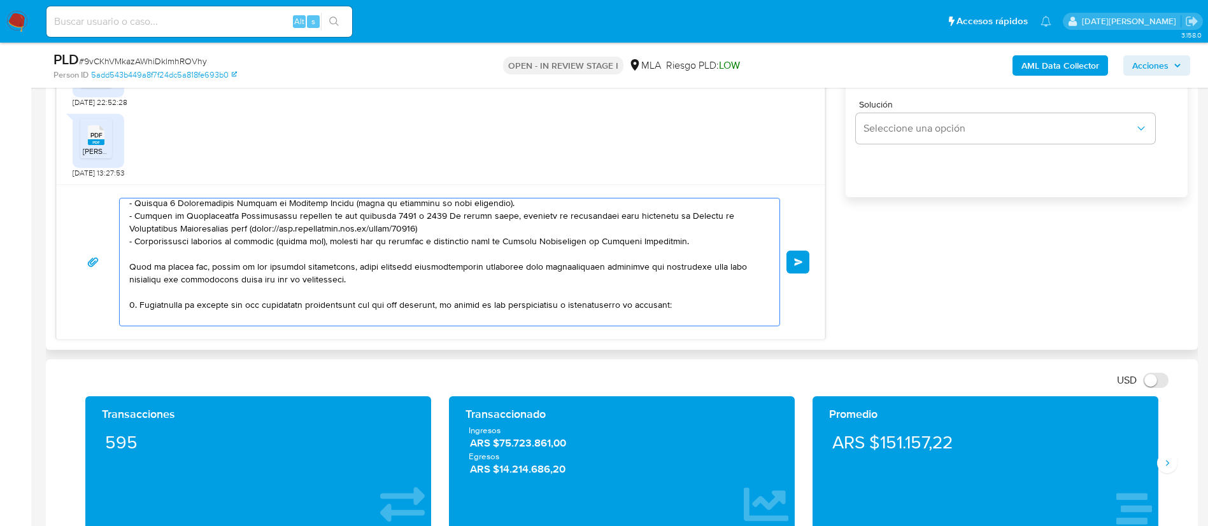
drag, startPoint x: 139, startPoint y: 263, endPoint x: 139, endPoint y: 302, distance: 39.5
click at [139, 302] on textarea at bounding box center [446, 262] width 634 height 127
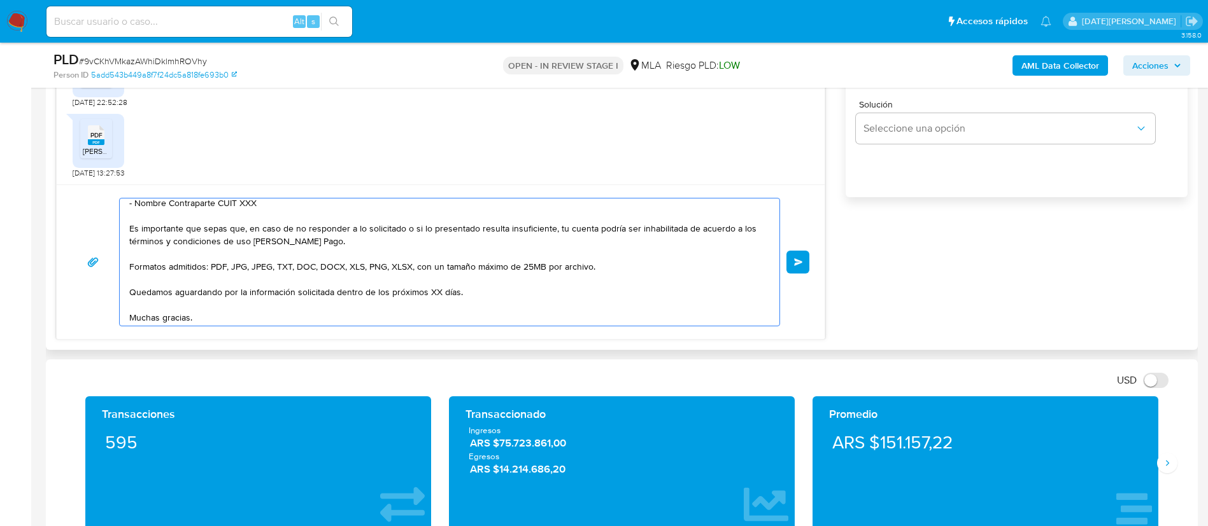
scroll to position [6, 0]
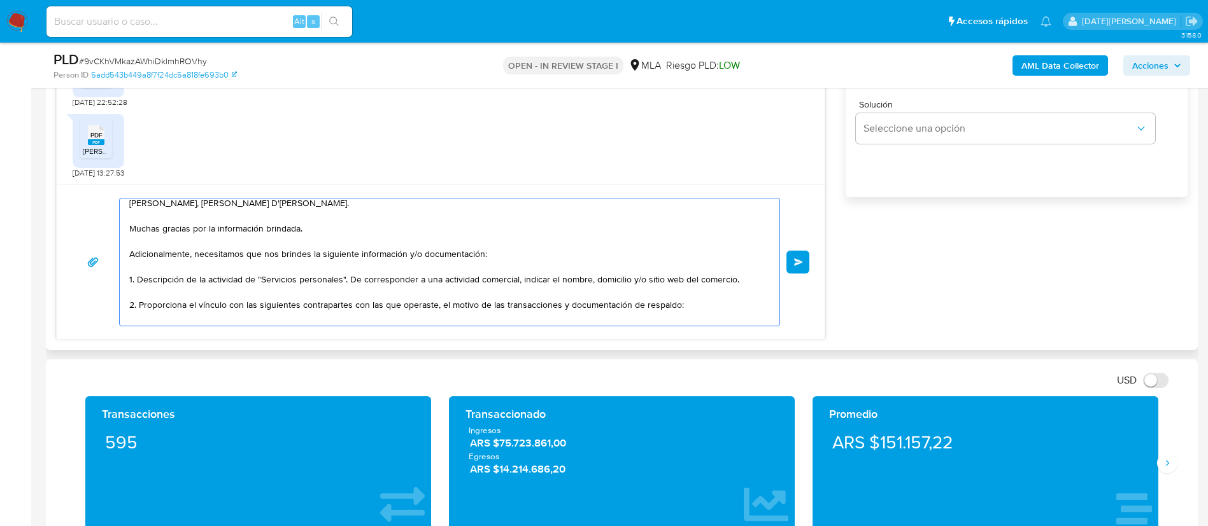
click at [212, 306] on textarea "Hola, Maria Laura D'Elia. Muchas gracias por la información brindada. Adicional…" at bounding box center [446, 262] width 634 height 127
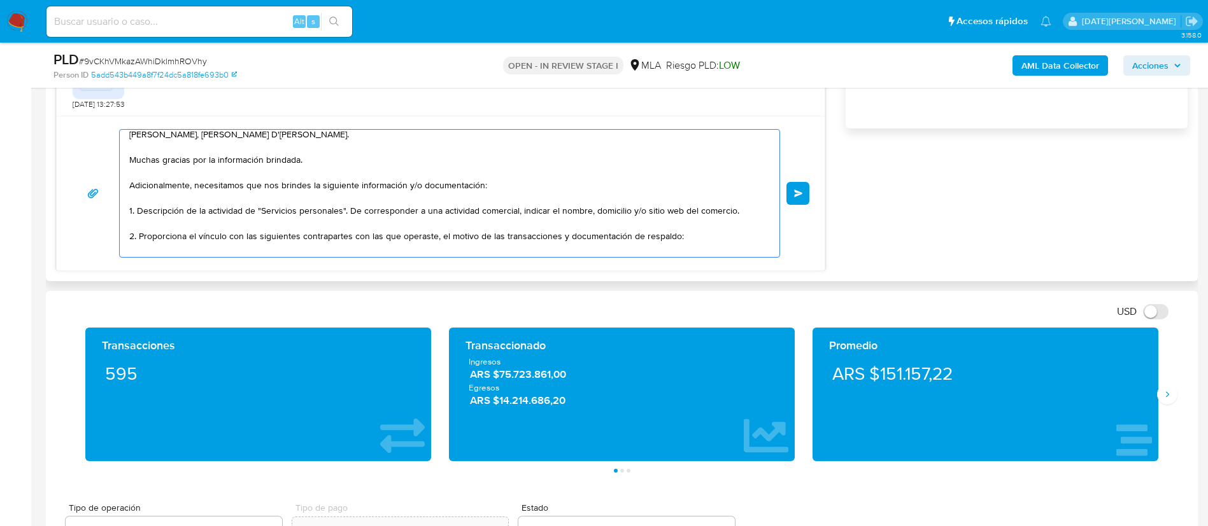
scroll to position [955, 0]
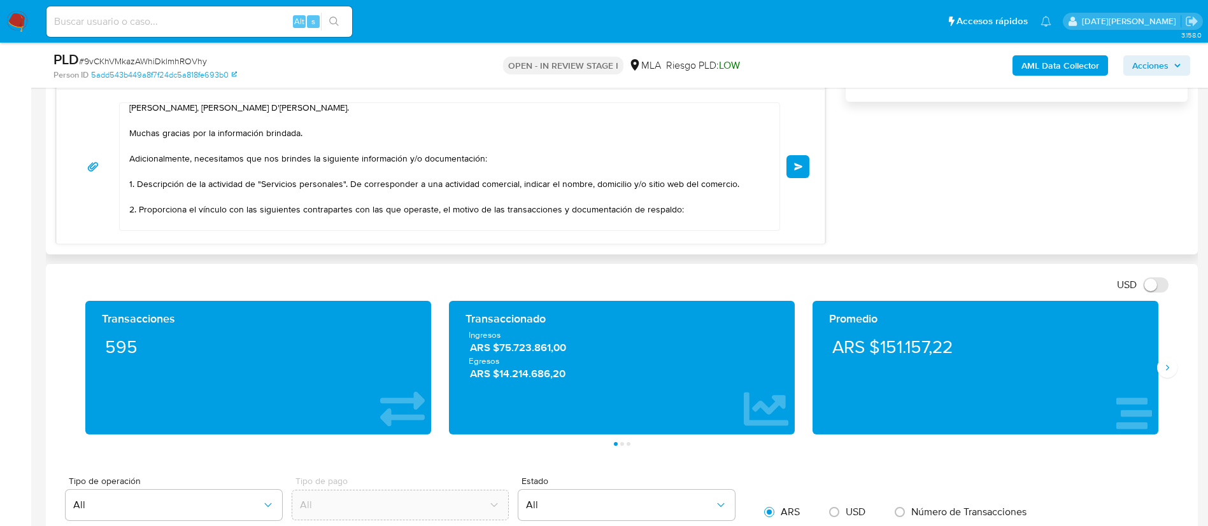
click at [284, 197] on textarea "Hola, Maria Laura D'Elia. Muchas gracias por la información brindada. Adicional…" at bounding box center [446, 166] width 634 height 127
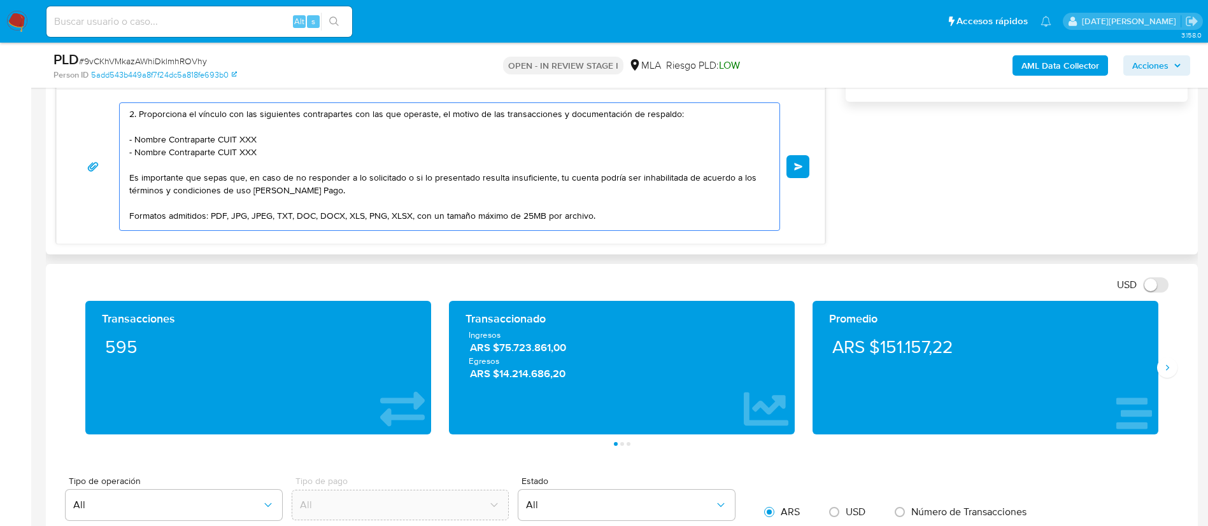
drag, startPoint x: 136, startPoint y: 141, endPoint x: 334, endPoint y: 139, distance: 198.0
click at [334, 140] on textarea "Hola, Maria Laura D'Elia. Muchas gracias por la información brindada. Adicional…" at bounding box center [446, 166] width 634 height 127
paste textarea "icolas Daniel MARTINEZ"
drag, startPoint x: 136, startPoint y: 153, endPoint x: 258, endPoint y: 148, distance: 121.7
click at [258, 148] on textarea "Hola, Maria Laura D'Elia. Muchas gracias por la información brindada. Adicional…" at bounding box center [446, 166] width 634 height 127
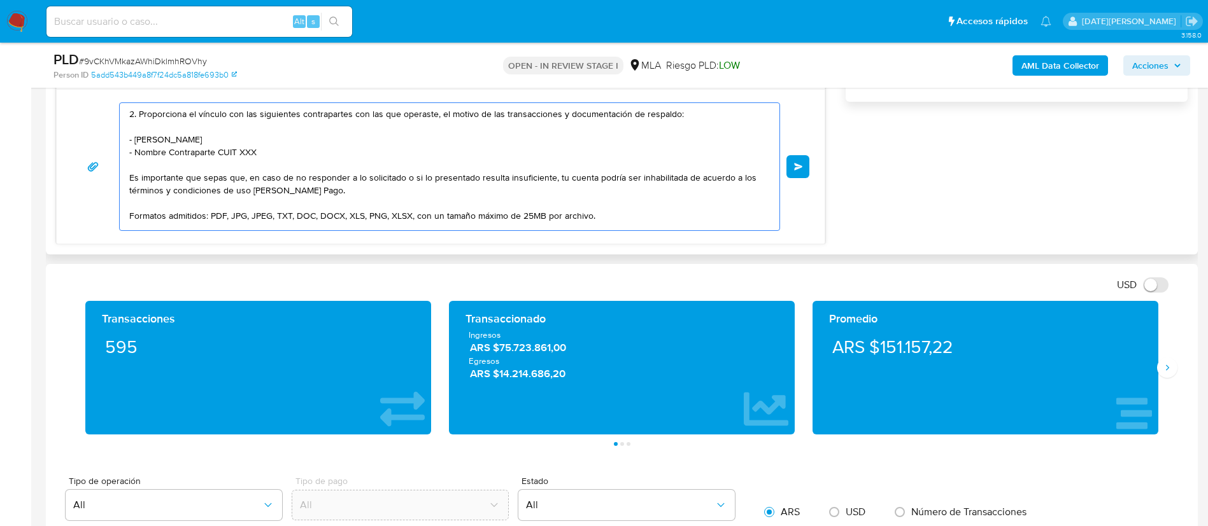
paste textarea "Maximiliano Ignacio Sosa"
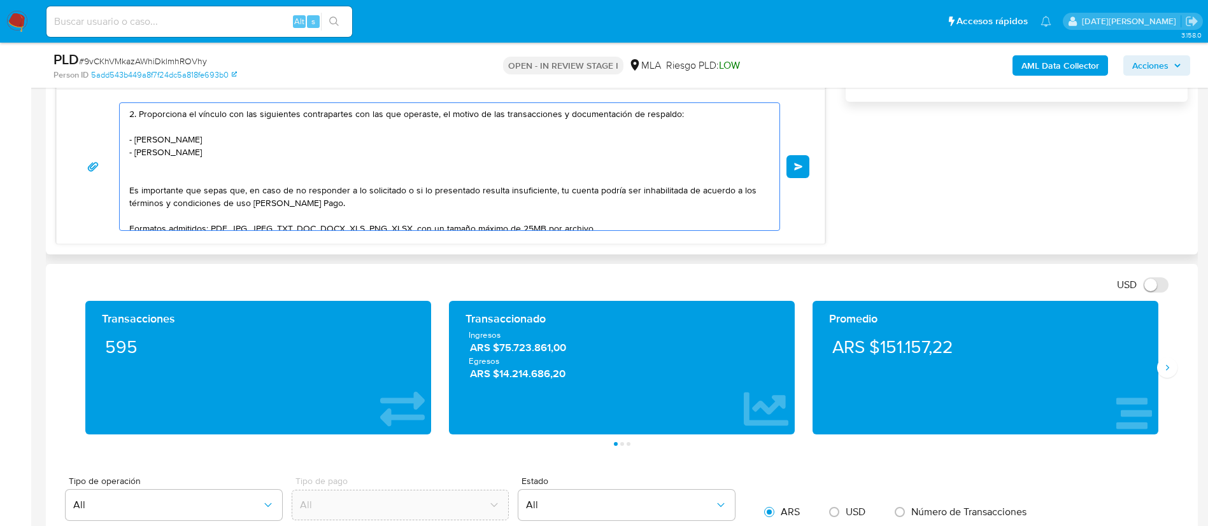
click at [224, 173] on textarea "Hola, Maria Laura D'Elia. Muchas gracias por la información brindada. Adicional…" at bounding box center [446, 166] width 634 height 127
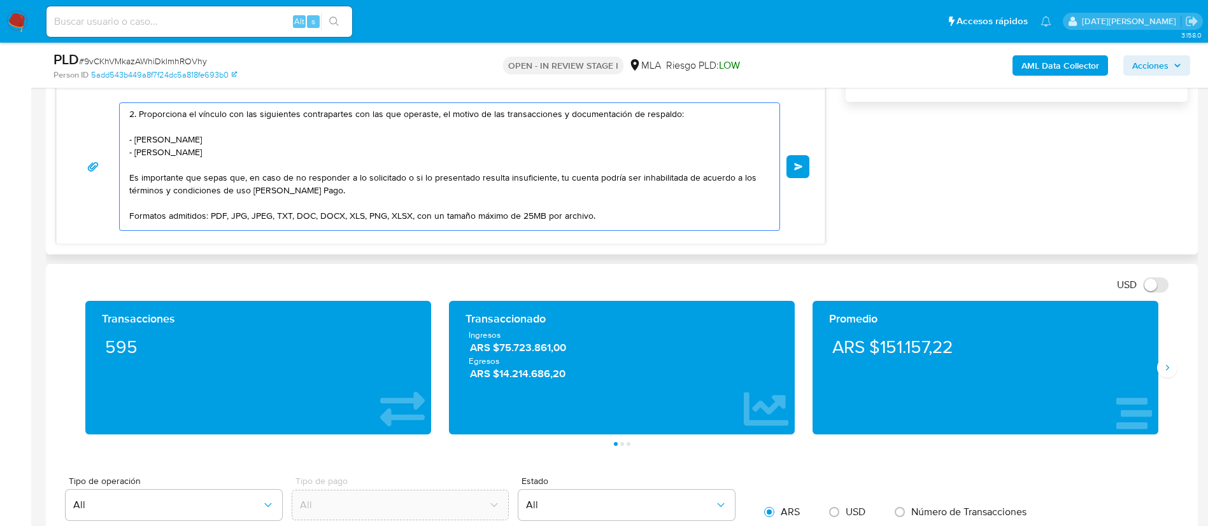
scroll to position [197, 0]
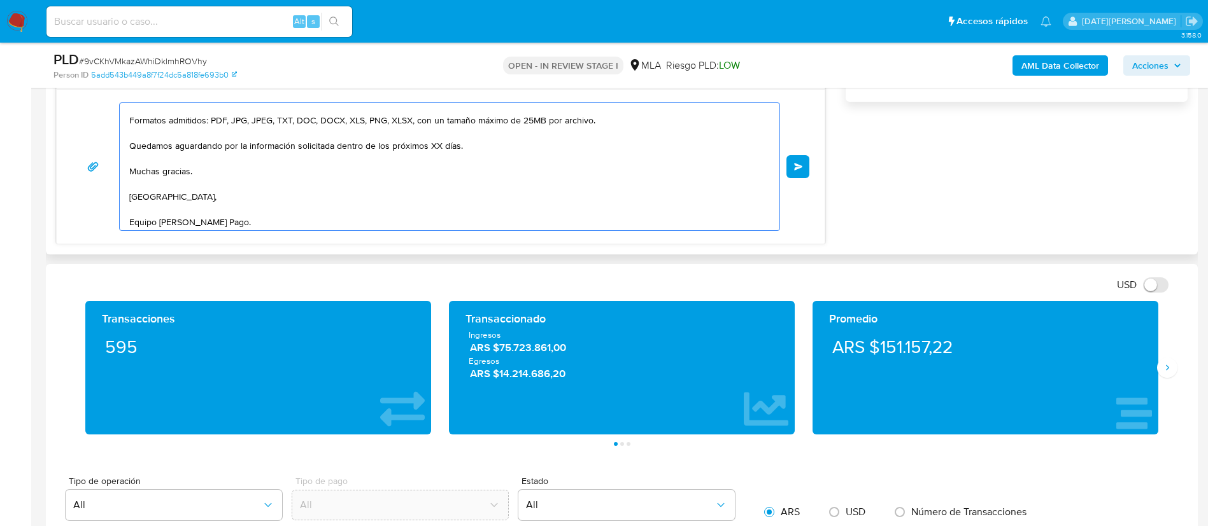
click at [434, 145] on textarea "Hola, Maria Laura D'Elia. Muchas gracias por la información brindada. Adicional…" at bounding box center [446, 166] width 634 height 127
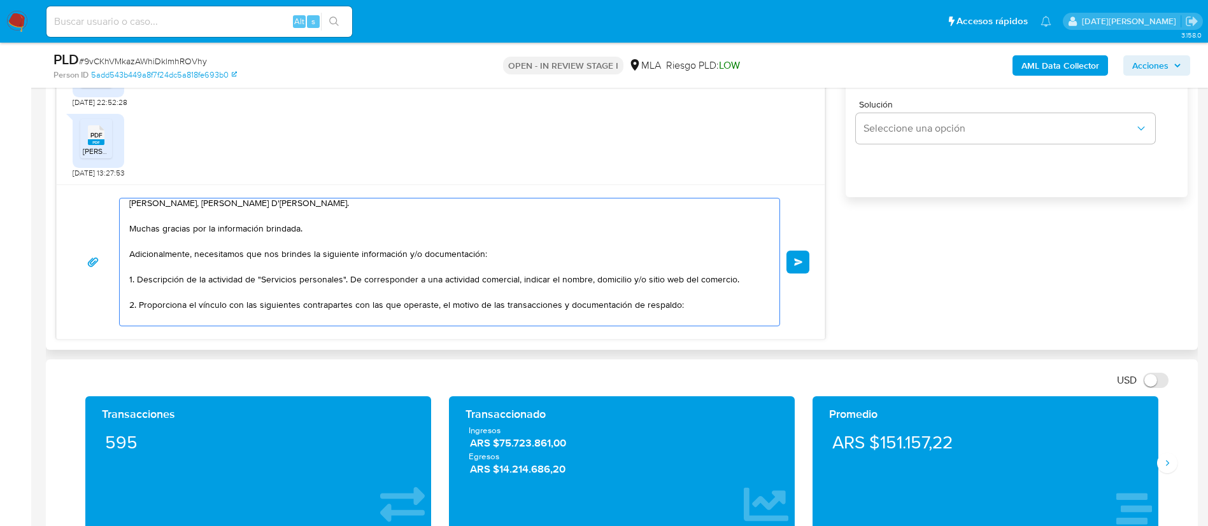
scroll to position [0, 0]
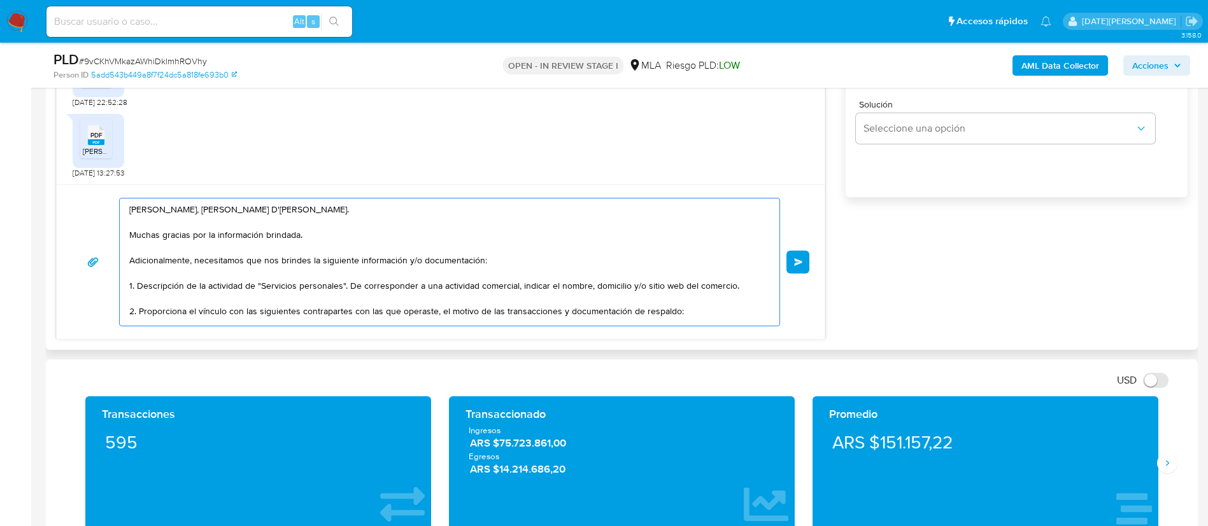
click at [225, 204] on textarea "Hola, Maria Laura D'Elia. Muchas gracias por la información brindada. Adicional…" at bounding box center [446, 262] width 634 height 127
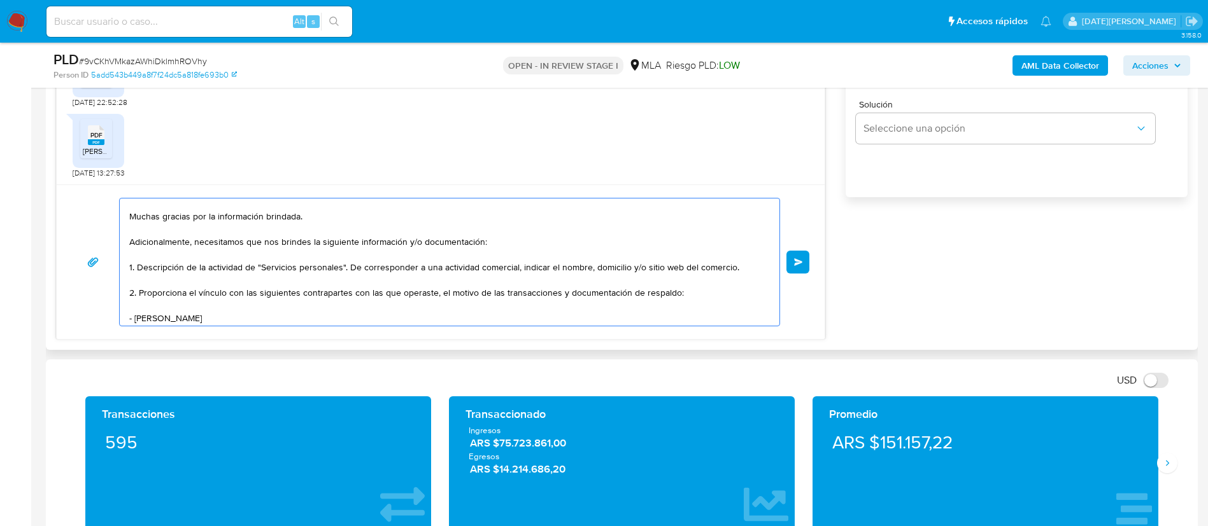
scroll to position [21, 0]
click at [490, 266] on textarea "Hola, Maria Laura D'Elia. Muchas gracias por la información brindada. Adicional…" at bounding box center [446, 262] width 634 height 127
click at [597, 269] on textarea "Hola, Maria Laura D'Elia. Muchas gracias por la información brindada. Adicional…" at bounding box center [446, 262] width 634 height 127
click at [637, 266] on textarea "Hola, Maria Laura D'Elia. Muchas gracias por la información brindada. Adicional…" at bounding box center [446, 262] width 634 height 127
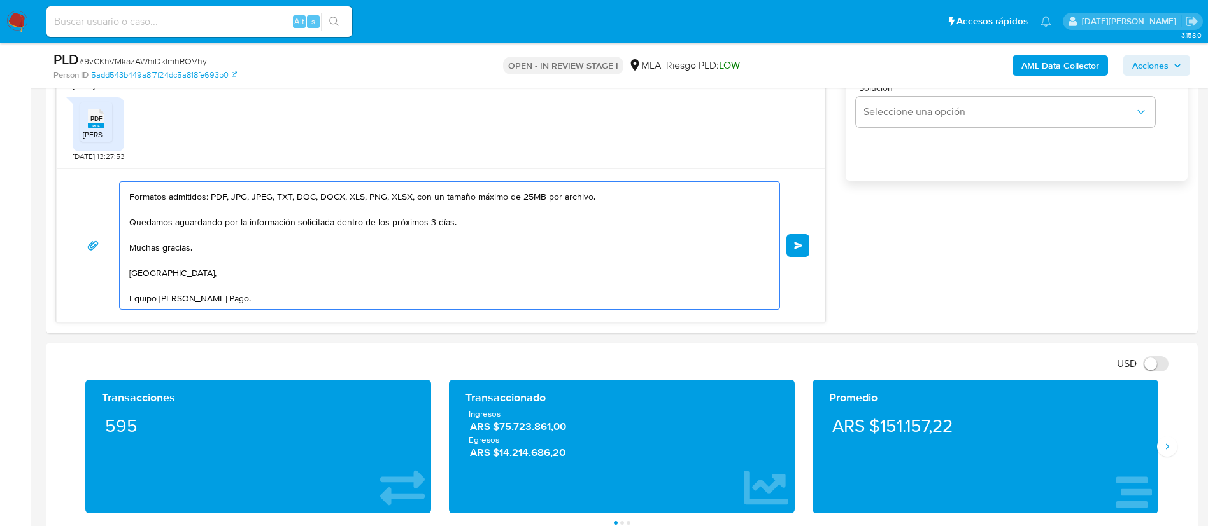
scroll to position [859, 0]
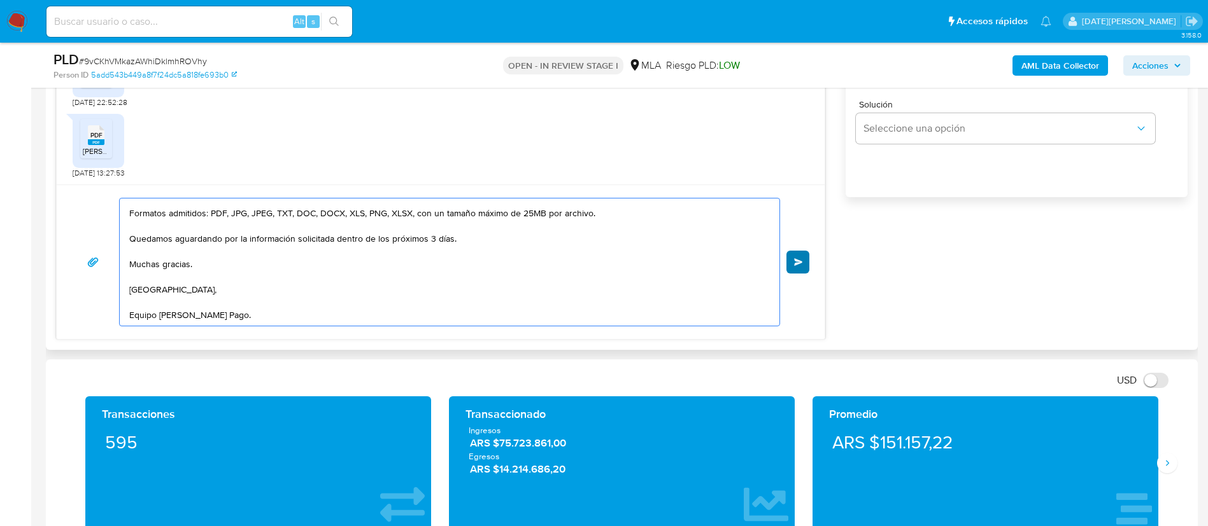
type textarea "Hola, Maria Laura D'Elia. Muchas gracias por la información brindada. Adicional…"
click at [804, 269] on button "Enviar" at bounding box center [797, 262] width 23 height 23
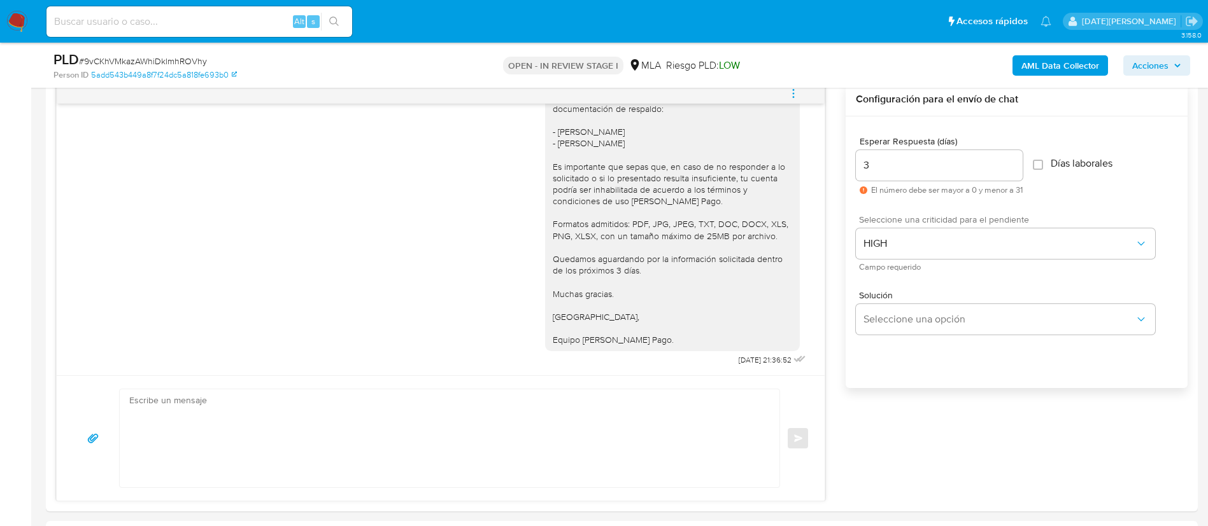
scroll to position [2186, 0]
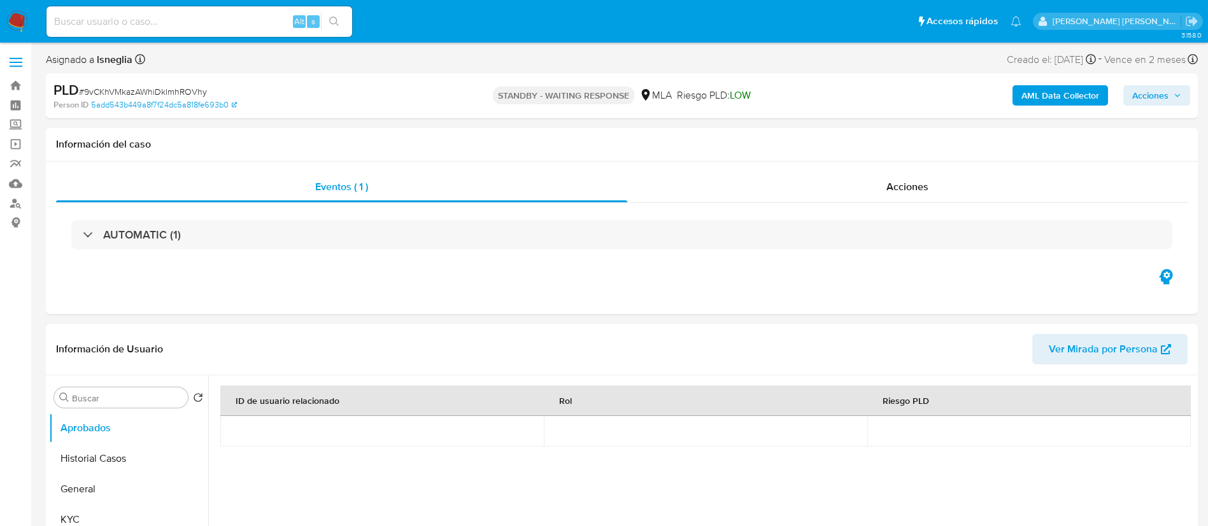
select select "10"
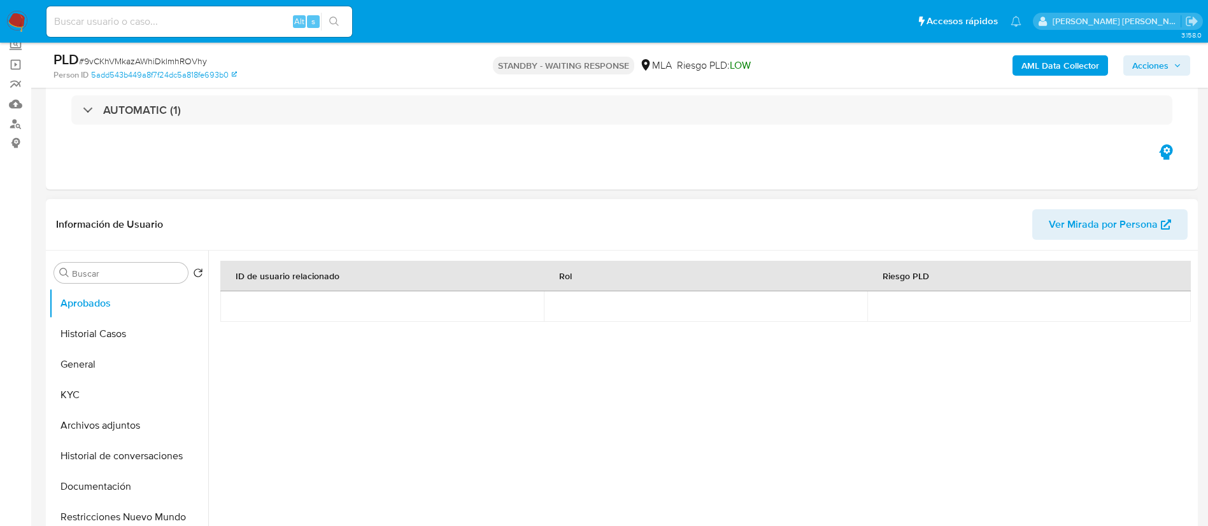
scroll to position [95, 0]
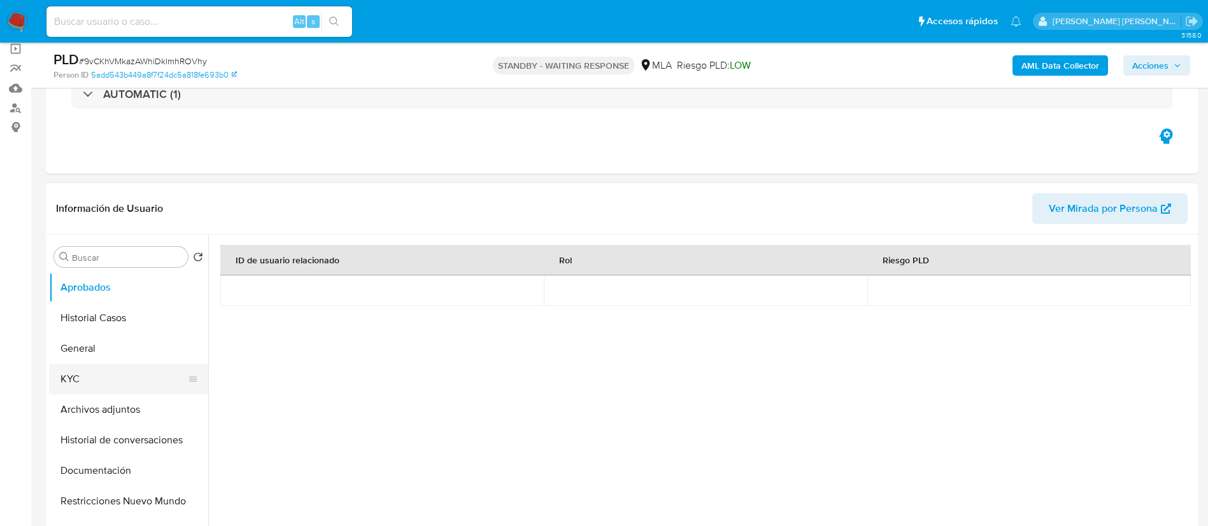
click at [90, 381] on button "KYC" at bounding box center [123, 379] width 149 height 31
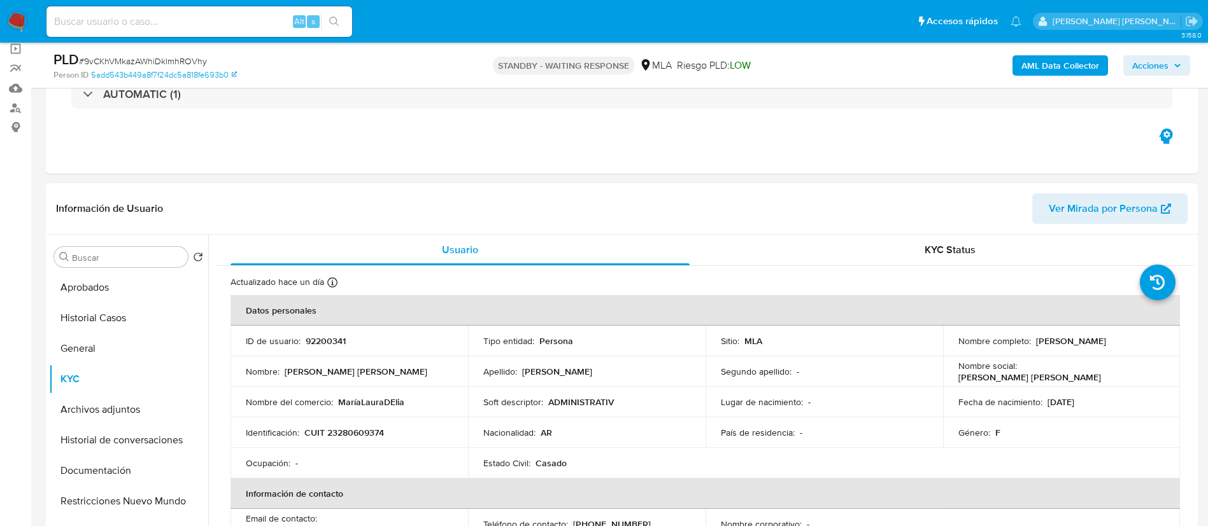
click at [349, 436] on p "CUIT 23280609374" at bounding box center [344, 432] width 80 height 11
copy p "23280609374"
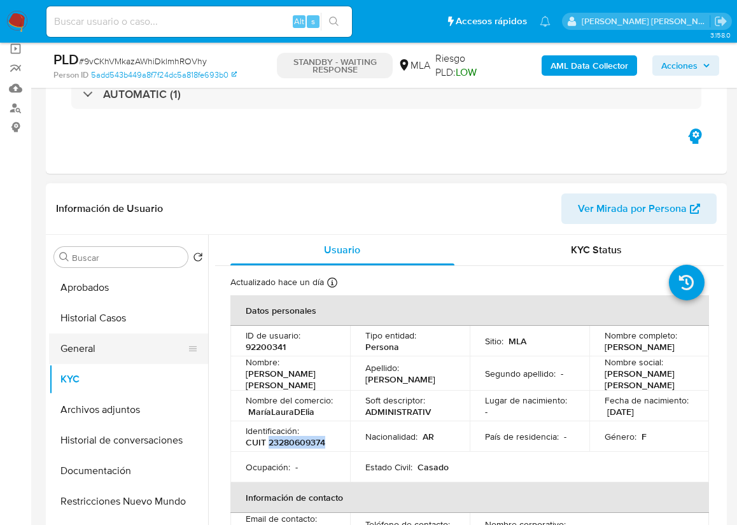
click at [108, 358] on button "General" at bounding box center [123, 349] width 149 height 31
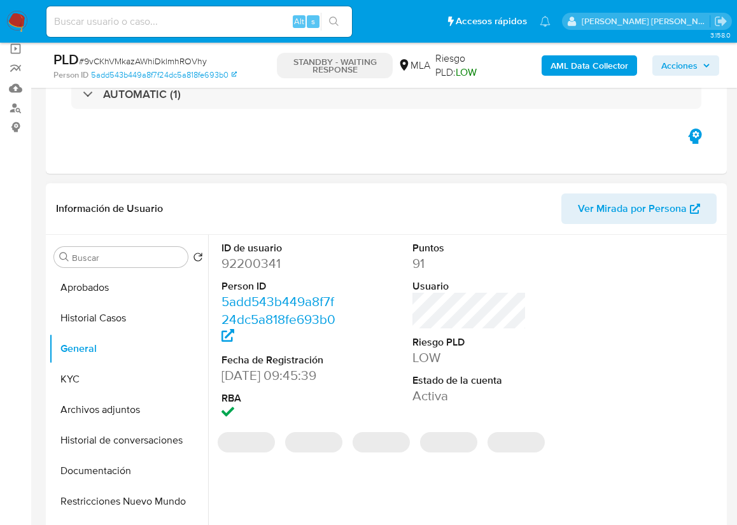
drag, startPoint x: 272, startPoint y: 262, endPoint x: 248, endPoint y: 266, distance: 25.2
click at [248, 266] on dd "92200341" at bounding box center [279, 264] width 115 height 18
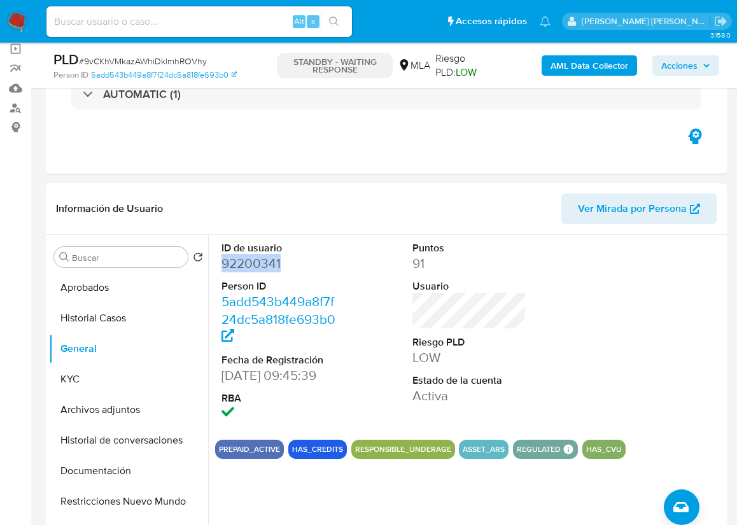
copy dd "92200341"
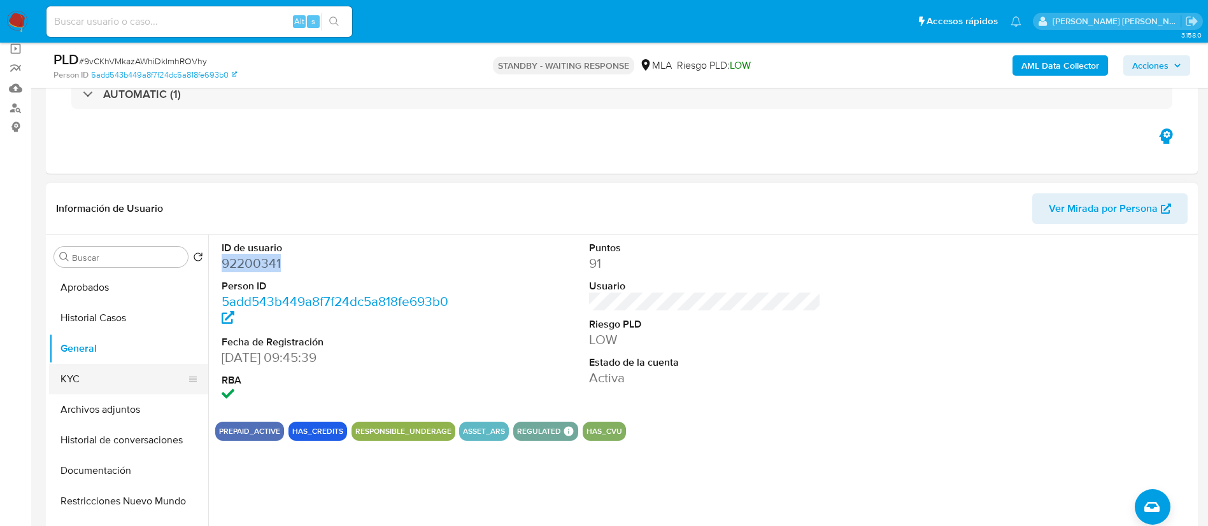
click at [95, 384] on button "KYC" at bounding box center [123, 379] width 149 height 31
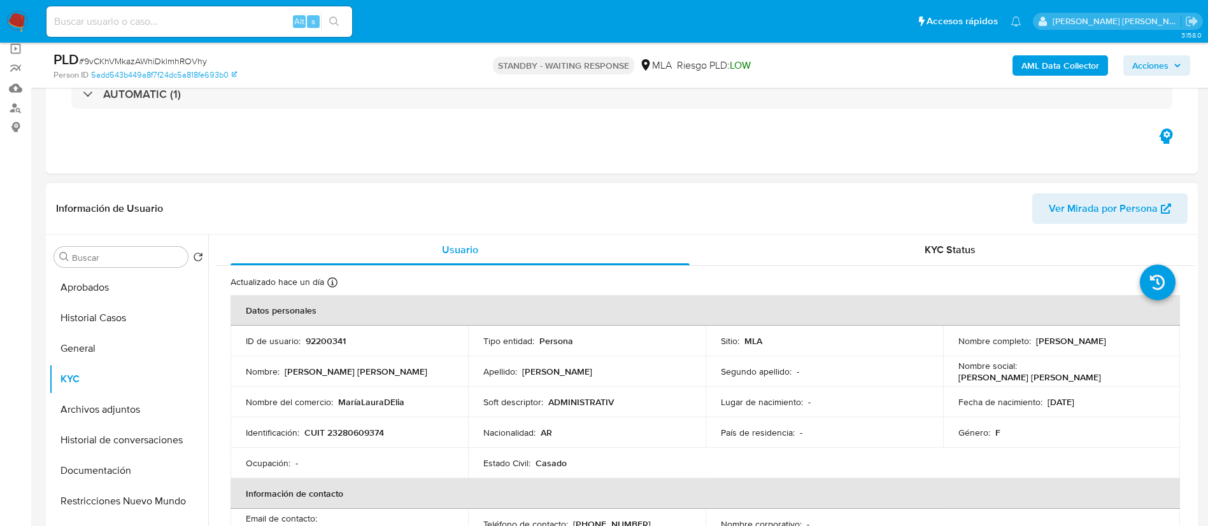
drag, startPoint x: 1033, startPoint y: 343, endPoint x: 1130, endPoint y: 340, distance: 97.4
click at [1130, 340] on div "Nombre completo : Maria Laura D'Elia" at bounding box center [1061, 341] width 207 height 11
copy p "Maria Laura D'Elia"
click at [136, 22] on input at bounding box center [199, 21] width 306 height 17
paste input "JWgaQlp3h8B09rRt6QkPeq3T"
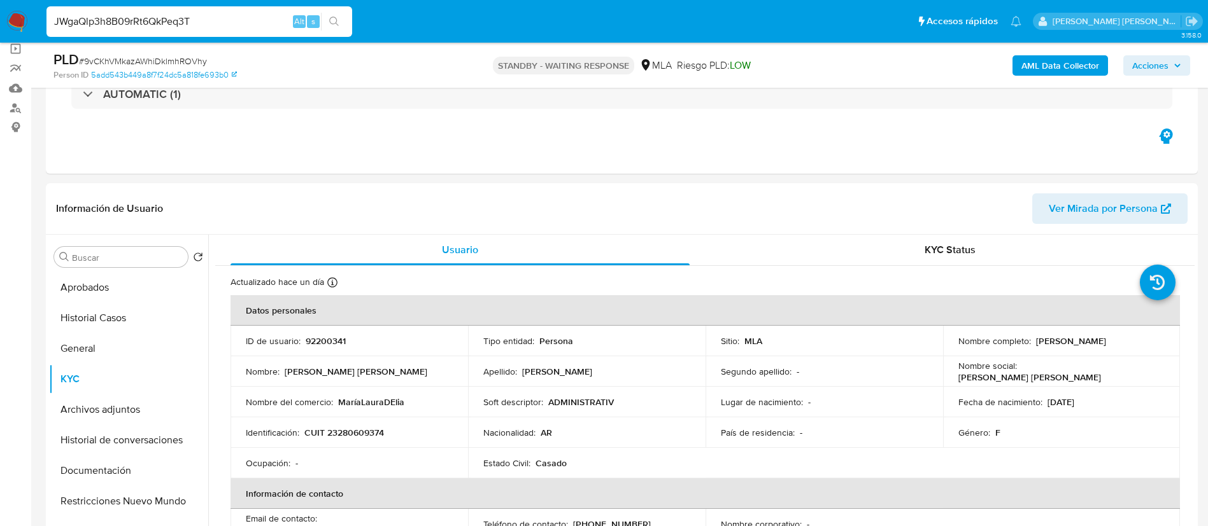
type input "JWgaQlp3h8B09rRt6QkPeq3T"
click at [343, 18] on button "search-icon" at bounding box center [334, 22] width 26 height 18
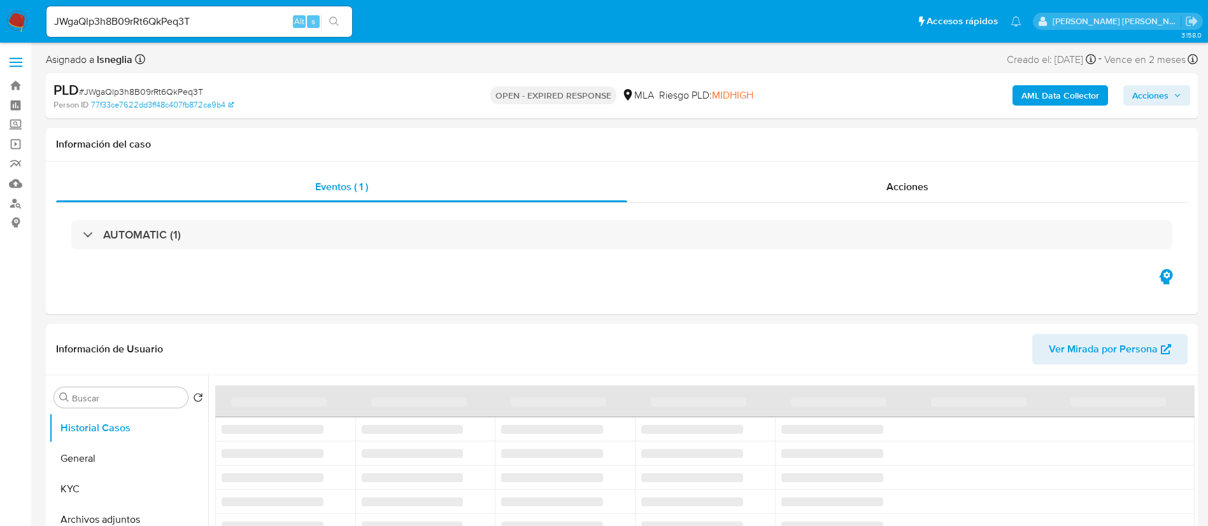
select select "10"
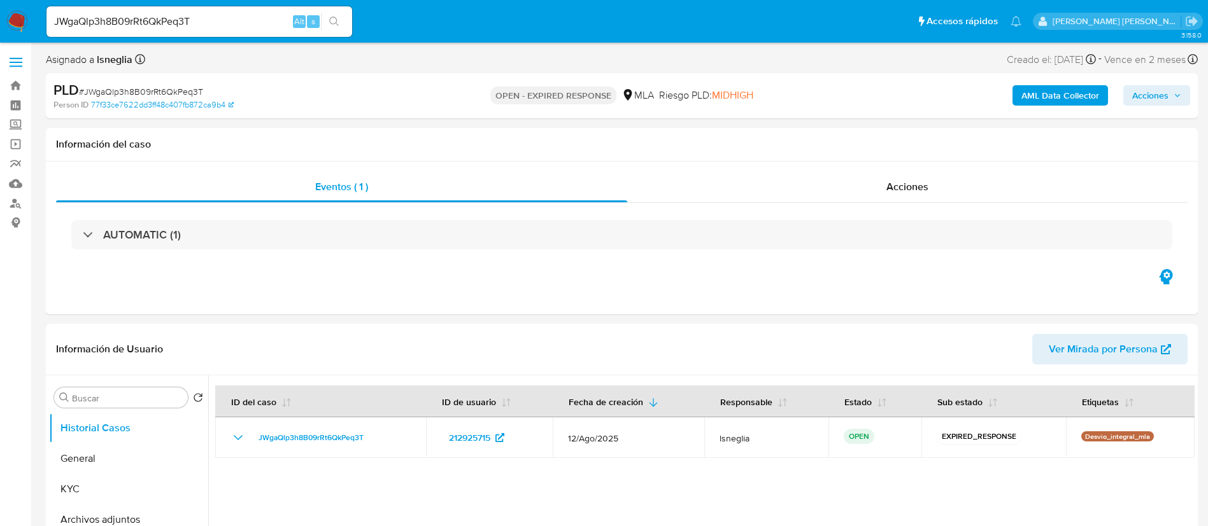
click at [149, 84] on div "PLD # JWgaQlp3h8B09rRt6QkPeq3T" at bounding box center [240, 90] width 374 height 19
click at [149, 90] on span "# JWgaQlp3h8B09rRt6QkPeq3T" at bounding box center [141, 91] width 124 height 13
copy span "JWgaQlp3h8B09rRt6QkPeq3T"
click at [20, 13] on img at bounding box center [17, 22] width 22 height 22
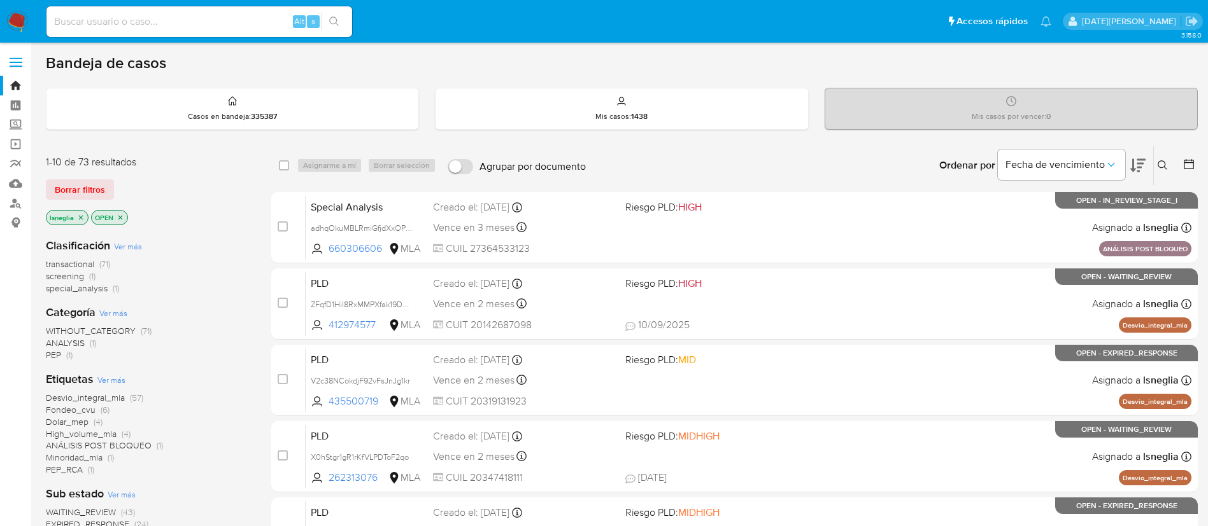
click at [1168, 162] on button at bounding box center [1164, 165] width 21 height 15
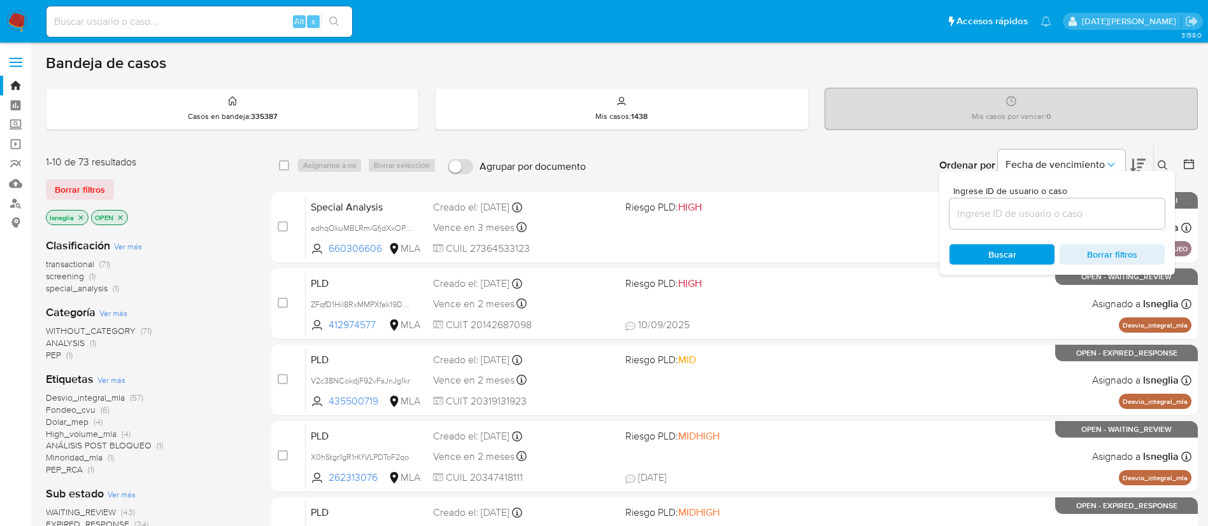
click at [1003, 214] on input at bounding box center [1056, 214] width 215 height 17
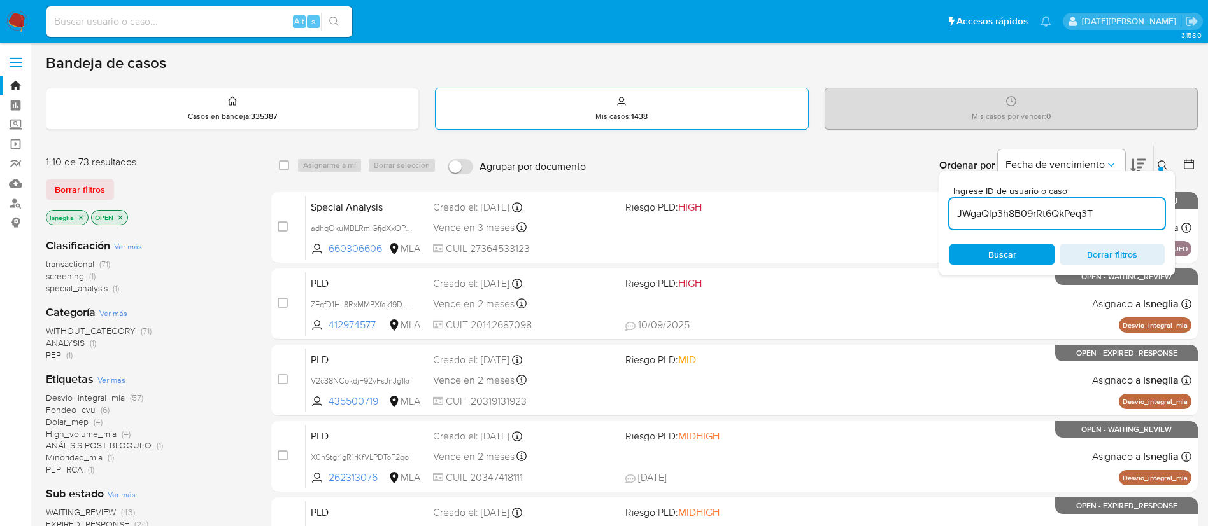
type input "JWgaQlp3h8B09rRt6QkPeq3T"
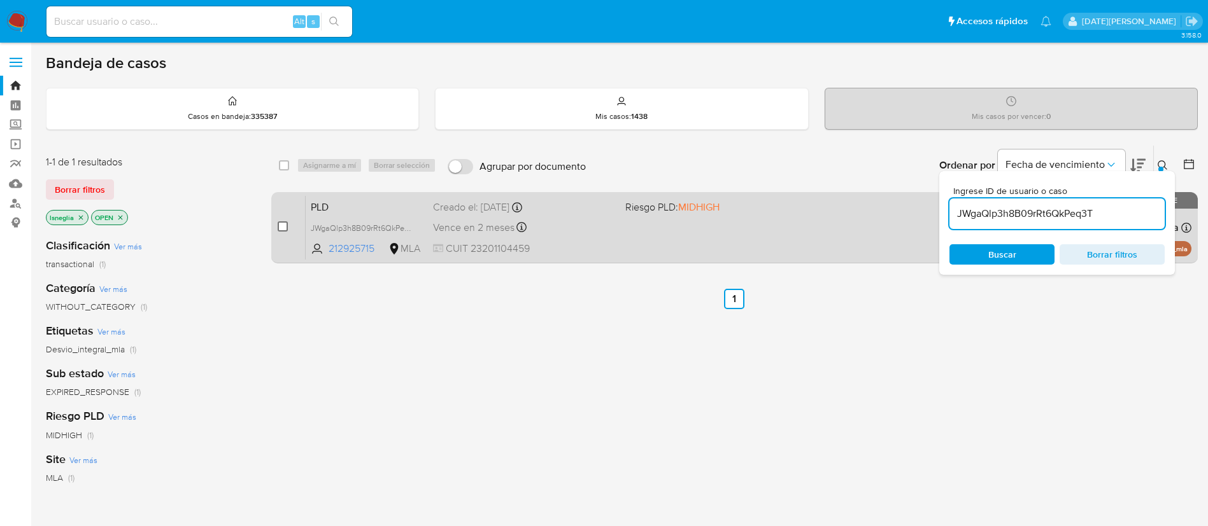
click at [285, 228] on input "checkbox" at bounding box center [283, 227] width 10 height 10
checkbox input "true"
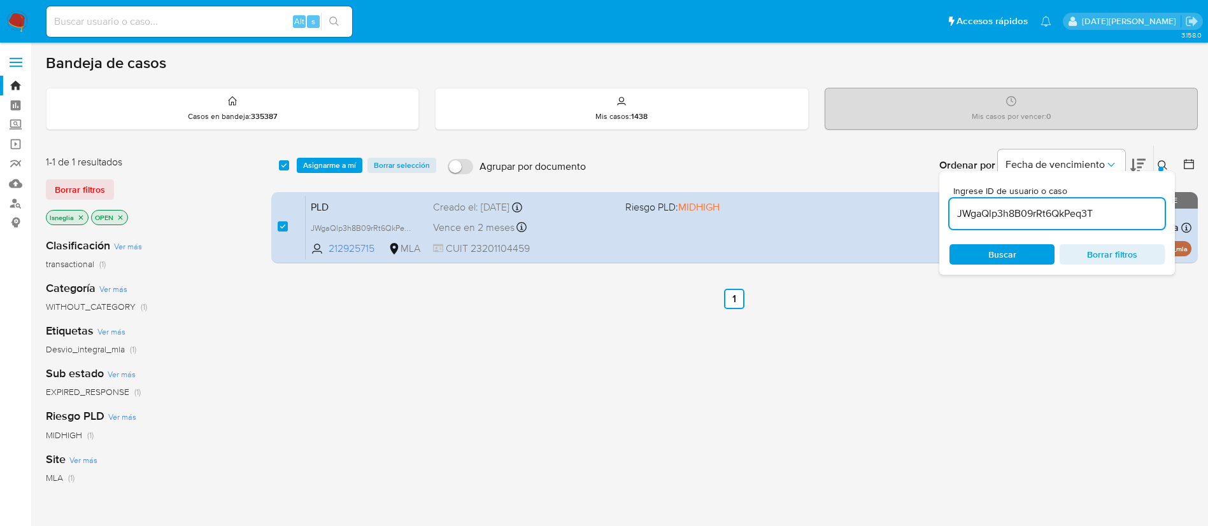
click at [346, 155] on div "select-all-cases-checkbox Asignarme a mí Borrar selección Agrupar por documento…" at bounding box center [734, 165] width 926 height 39
click at [345, 162] on span "Asignarme a mí" at bounding box center [329, 165] width 53 height 13
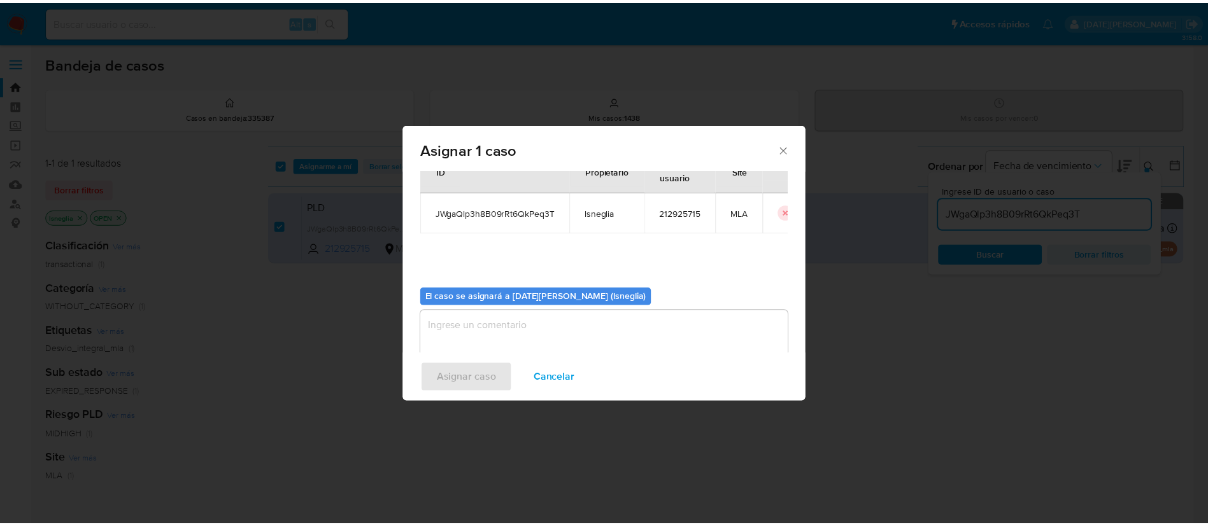
scroll to position [66, 0]
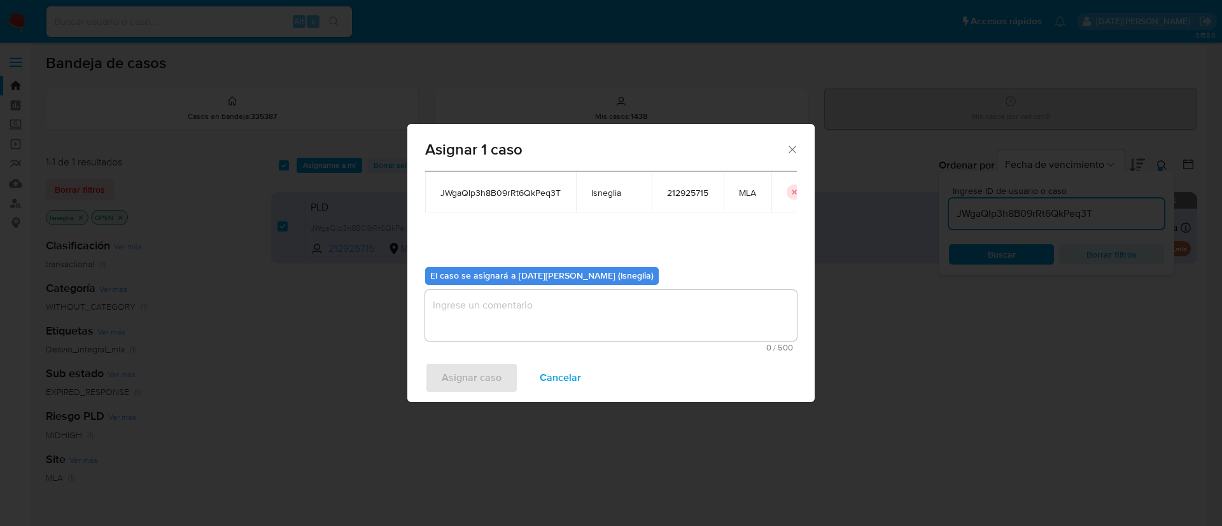
click at [542, 320] on textarea "assign-modal" at bounding box center [611, 315] width 372 height 51
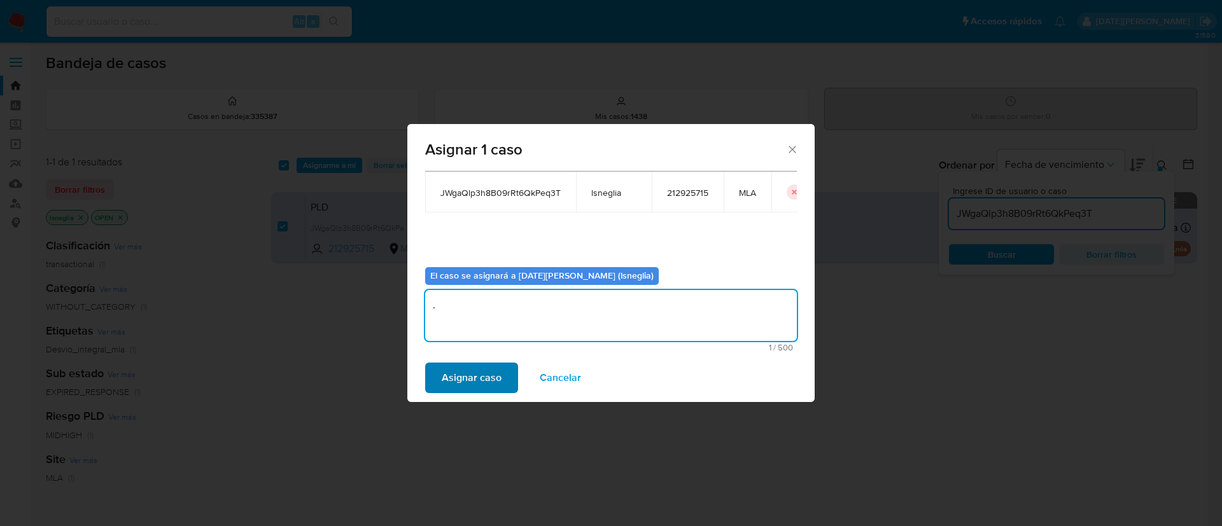
type textarea "."
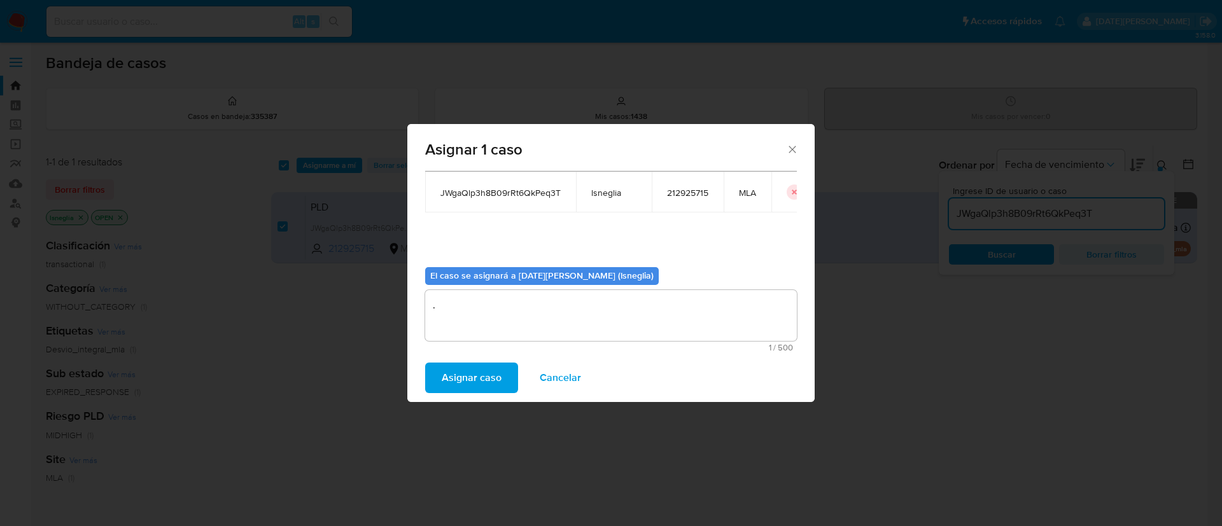
click at [494, 376] on span "Asignar caso" at bounding box center [472, 378] width 60 height 28
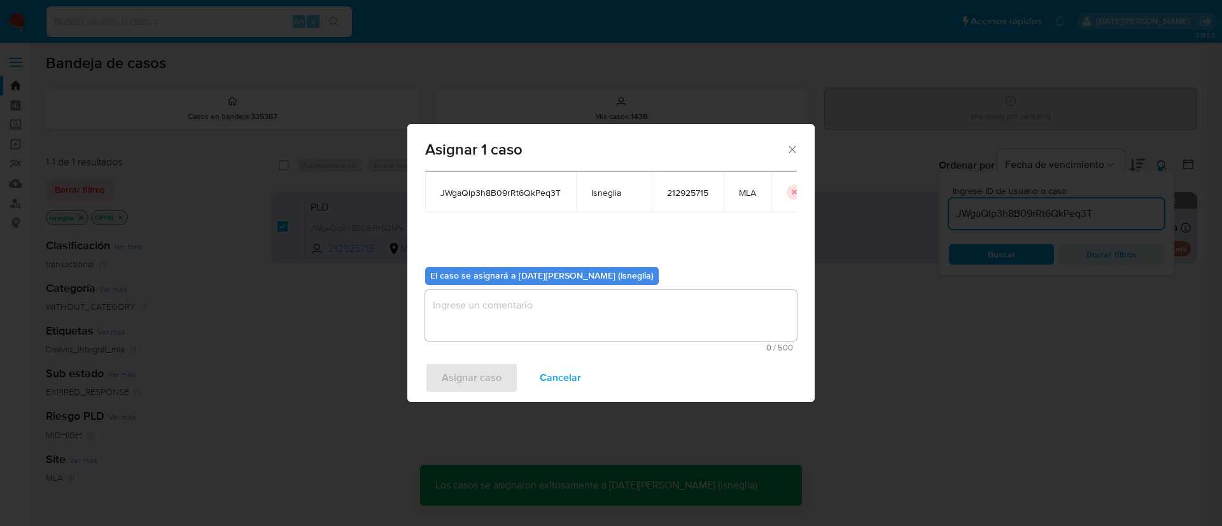
checkbox input "false"
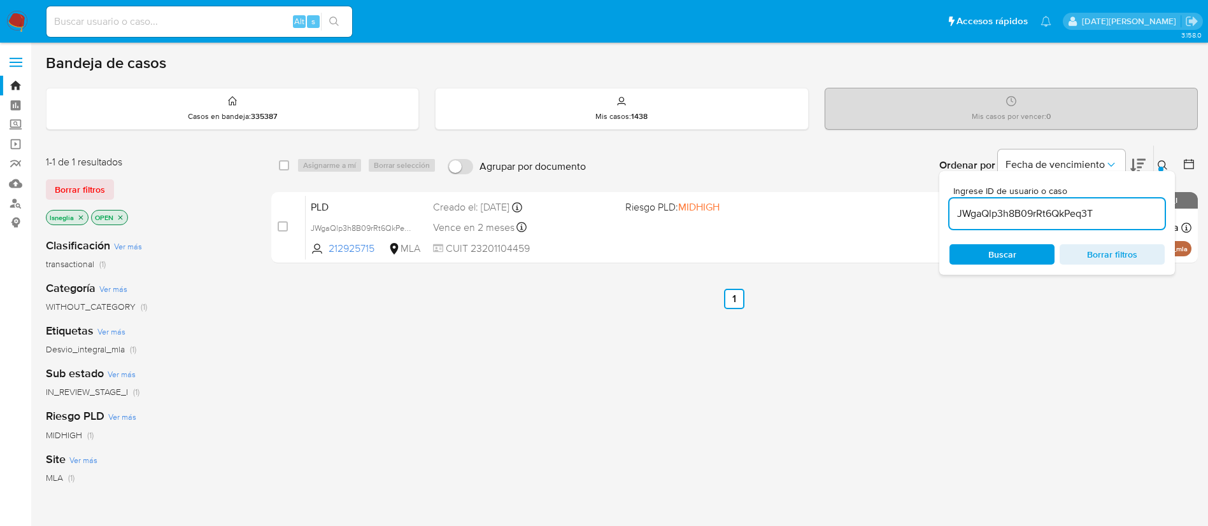
click at [1160, 167] on div at bounding box center [1160, 169] width 5 height 5
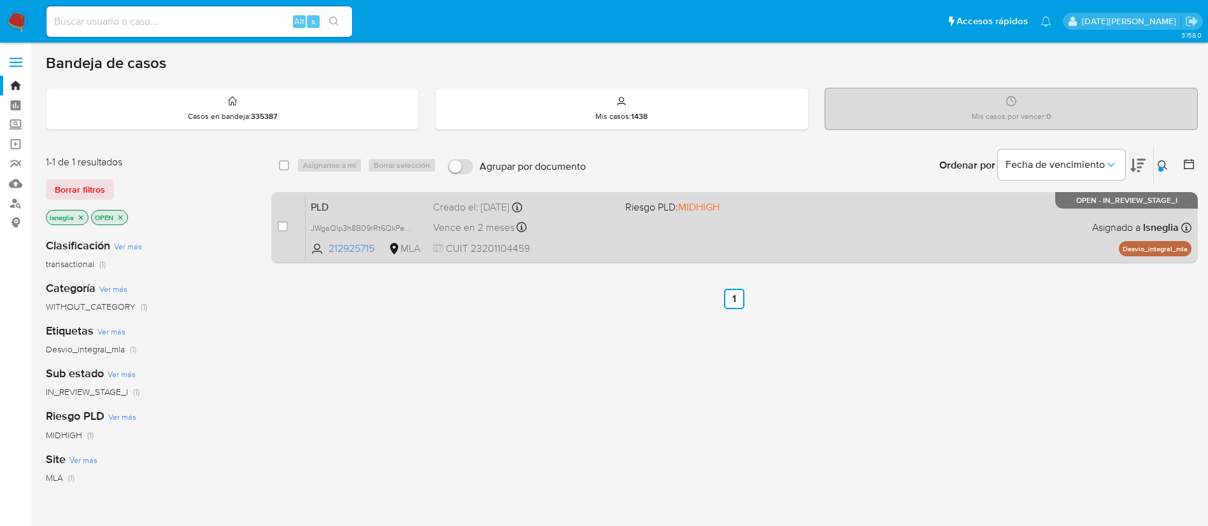
click at [388, 202] on span "PLD" at bounding box center [367, 206] width 112 height 17
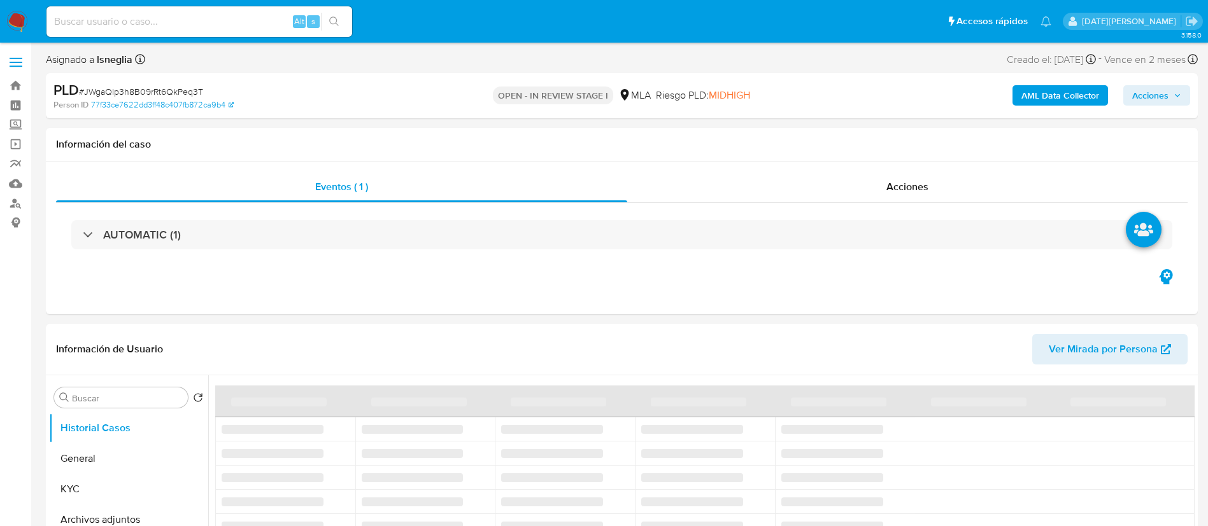
select select "10"
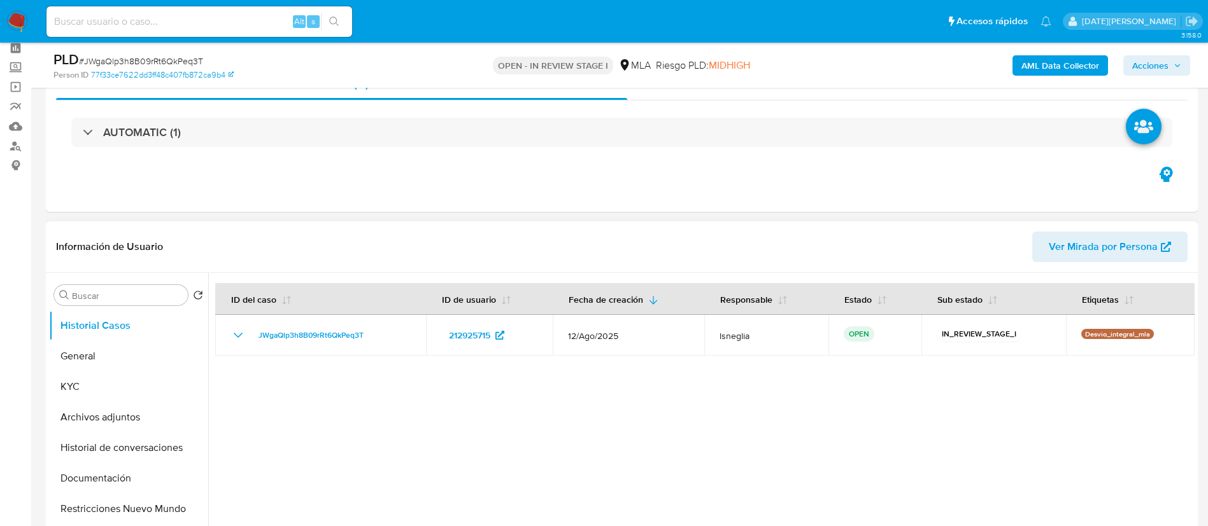
scroll to position [95, 0]
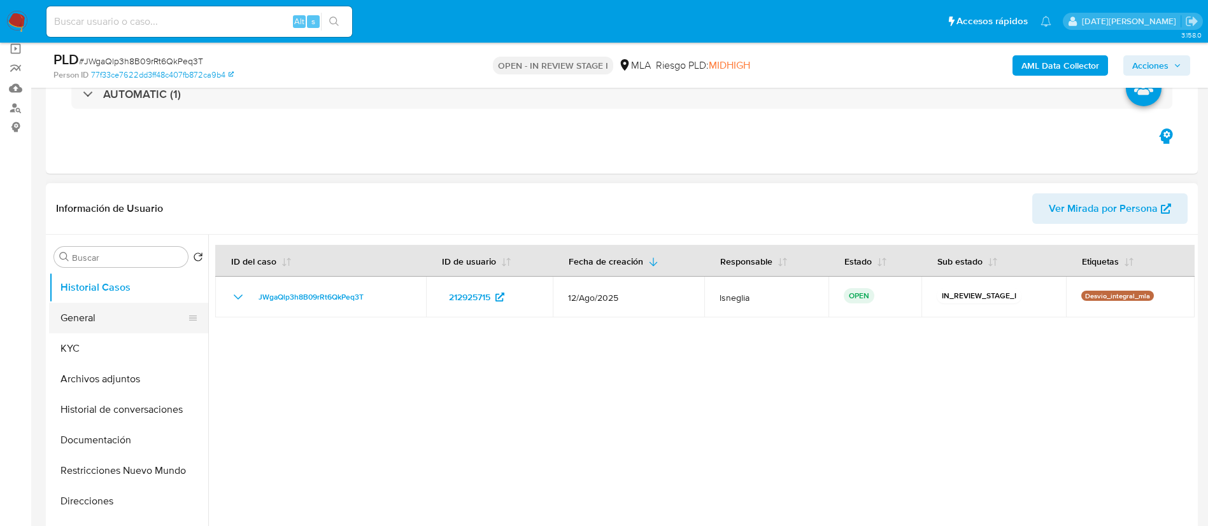
click at [101, 318] on button "General" at bounding box center [123, 318] width 149 height 31
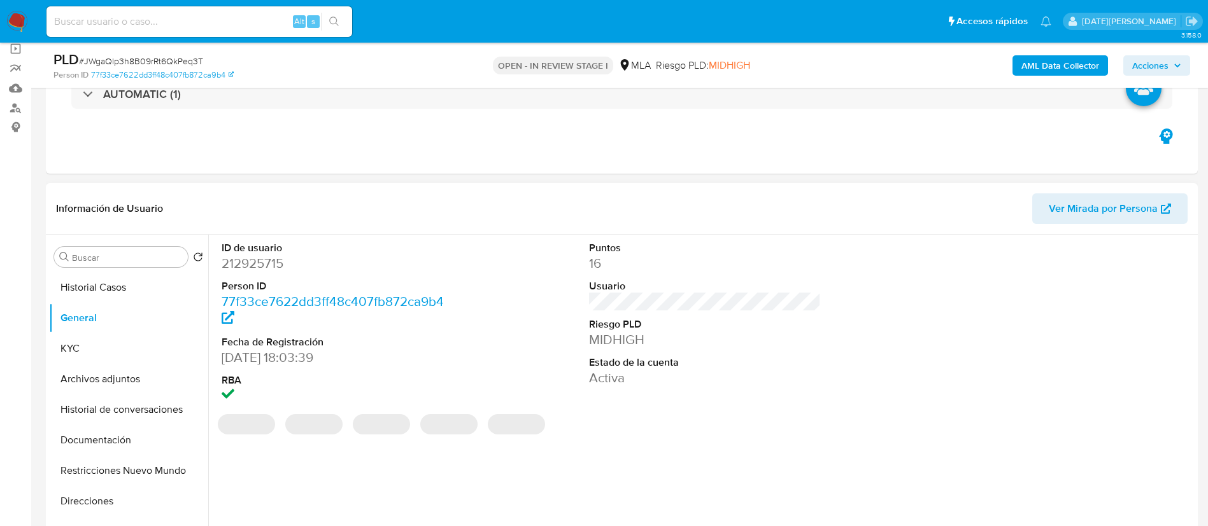
click at [238, 264] on dd "212925715" at bounding box center [338, 264] width 232 height 18
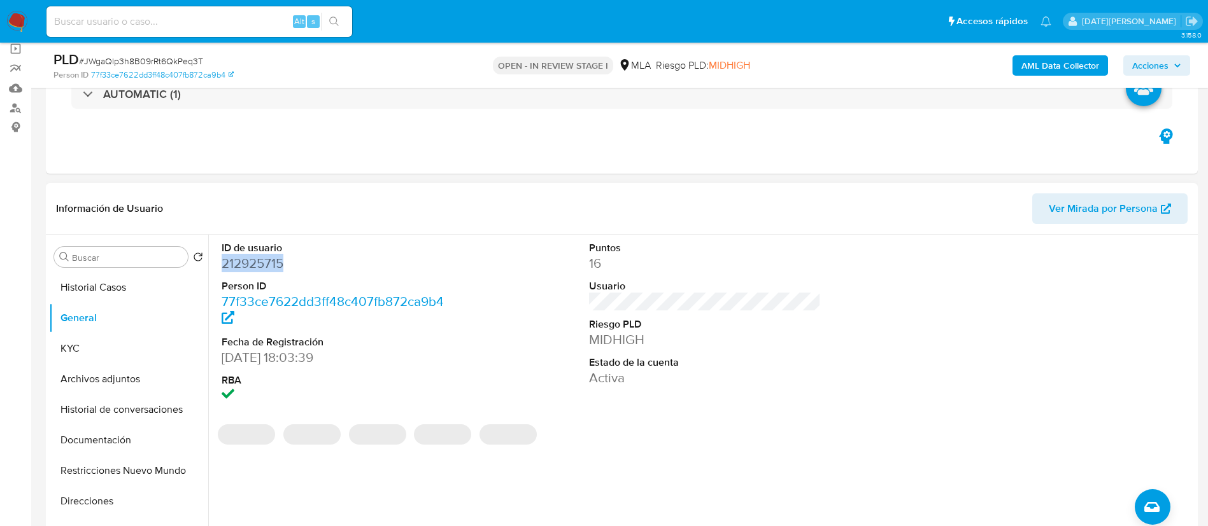
copy dd "212925715"
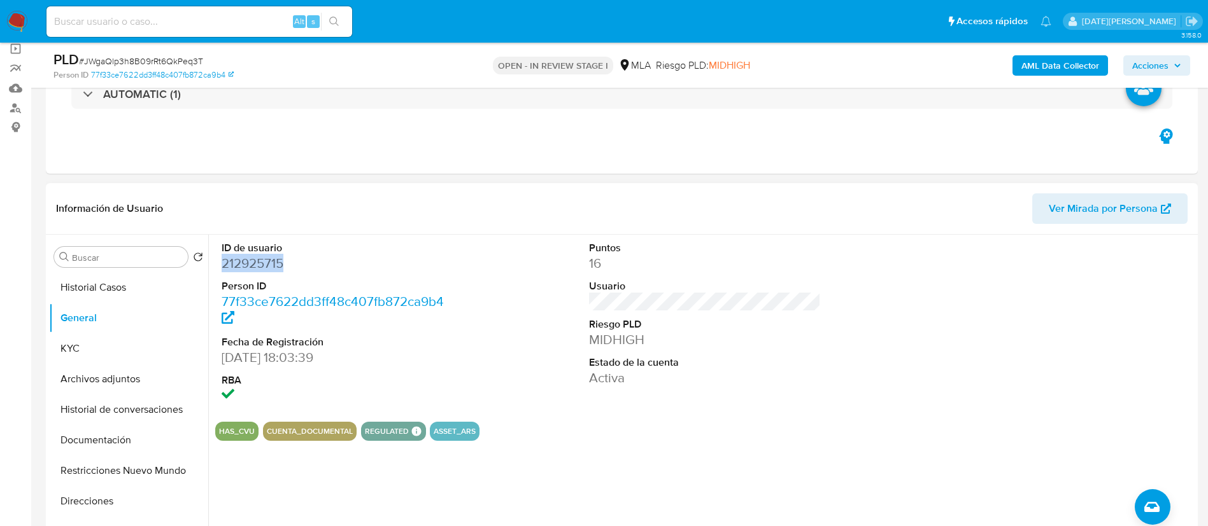
click at [259, 262] on dd "212925715" at bounding box center [338, 264] width 232 height 18
copy dd "212925715"
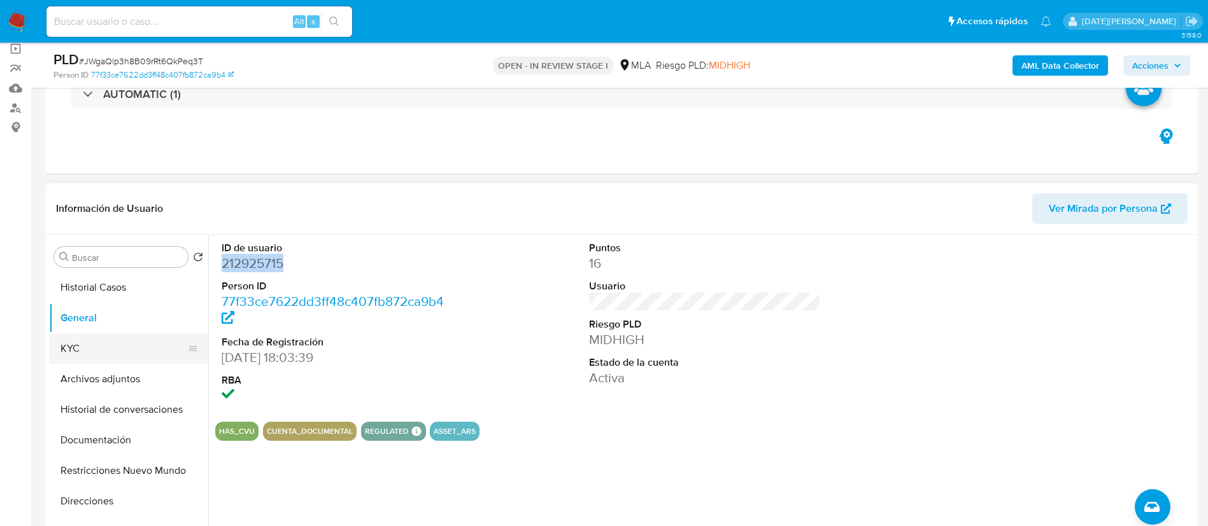
click at [119, 343] on button "KYC" at bounding box center [123, 349] width 149 height 31
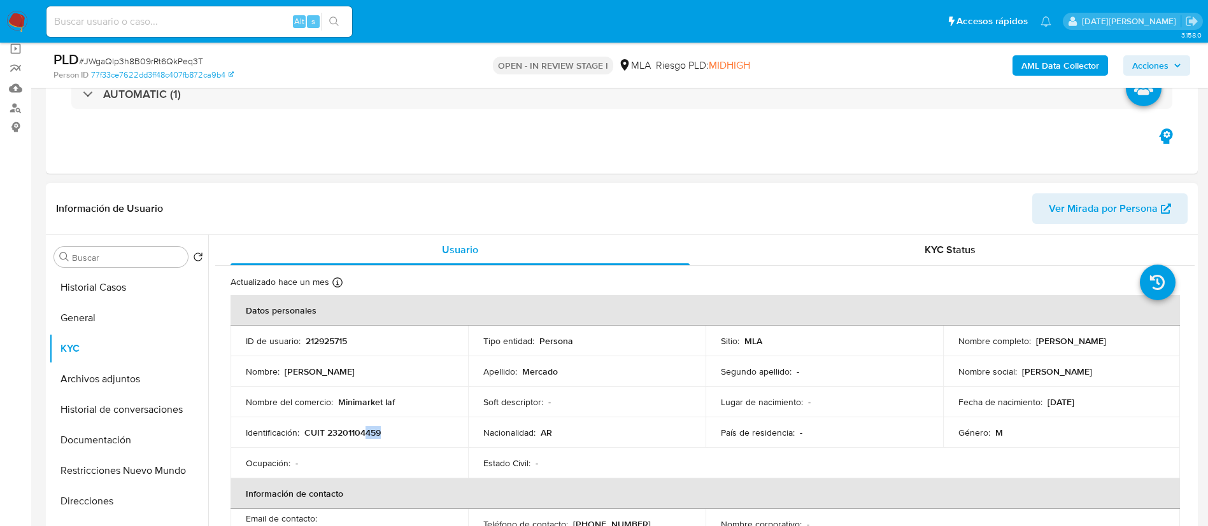
drag, startPoint x: 364, startPoint y: 432, endPoint x: 392, endPoint y: 433, distance: 28.0
click at [392, 433] on div "Identificación : CUIT 23201104459" at bounding box center [349, 432] width 207 height 11
click at [366, 440] on td "Identificación : CUIT 23201104459" at bounding box center [348, 433] width 237 height 31
click at [361, 430] on p "CUIT 23201104459" at bounding box center [342, 432] width 76 height 11
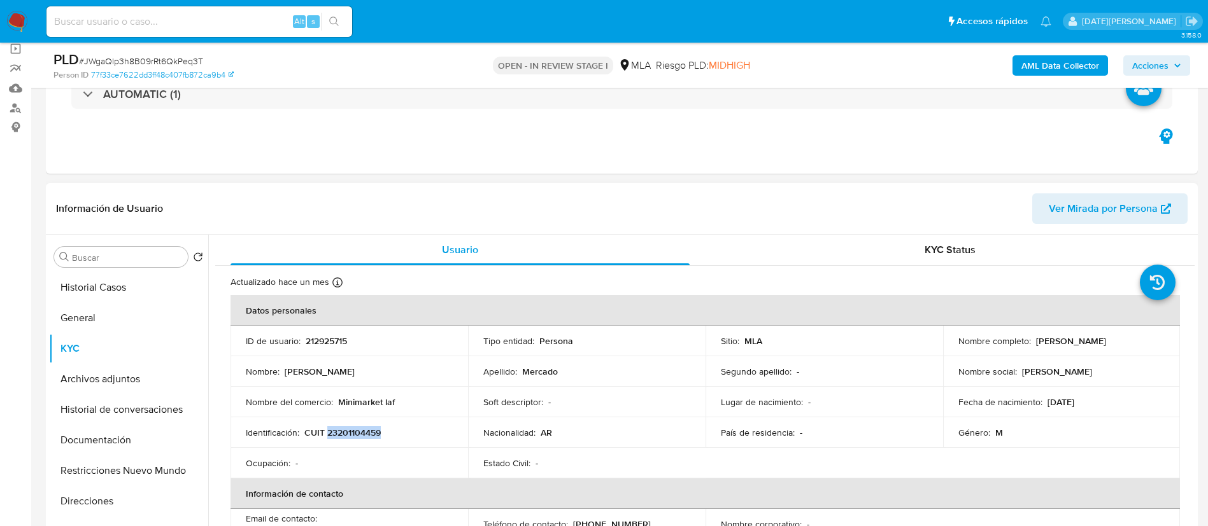
copy p "23201104459"
drag, startPoint x: 1030, startPoint y: 337, endPoint x: 1147, endPoint y: 337, distance: 116.5
click at [1147, 337] on div "Nombre completo : Angel Facundo Mercado" at bounding box center [1061, 341] width 207 height 11
click at [1105, 340] on p "[PERSON_NAME]" at bounding box center [1071, 341] width 70 height 11
drag, startPoint x: 1033, startPoint y: 339, endPoint x: 1134, endPoint y: 343, distance: 101.3
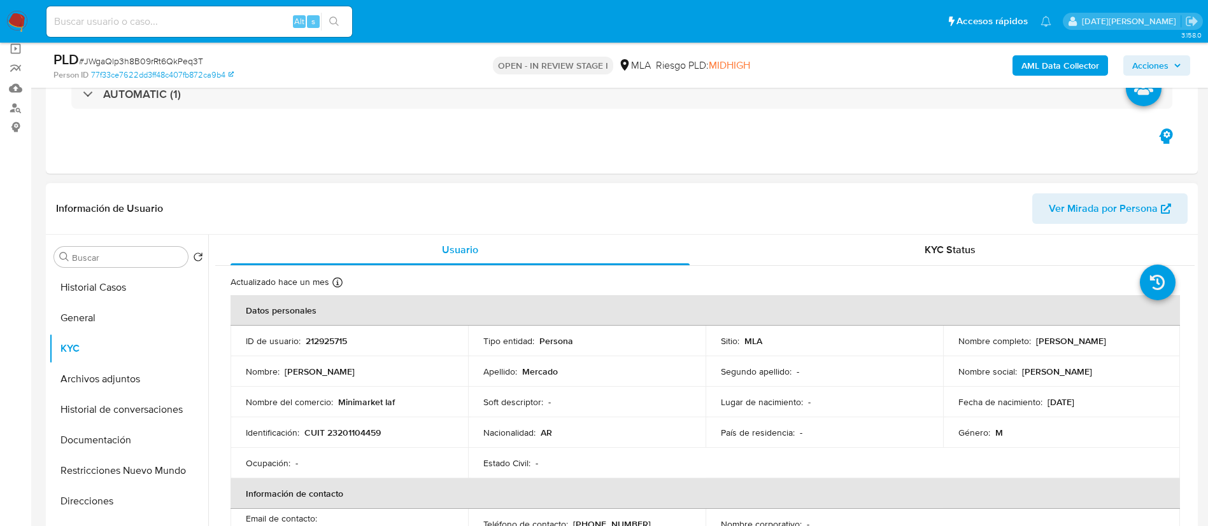
click at [1134, 343] on div "Nombre completo : Angel Facundo Mercado" at bounding box center [1061, 341] width 207 height 11
copy p "[PERSON_NAME]"
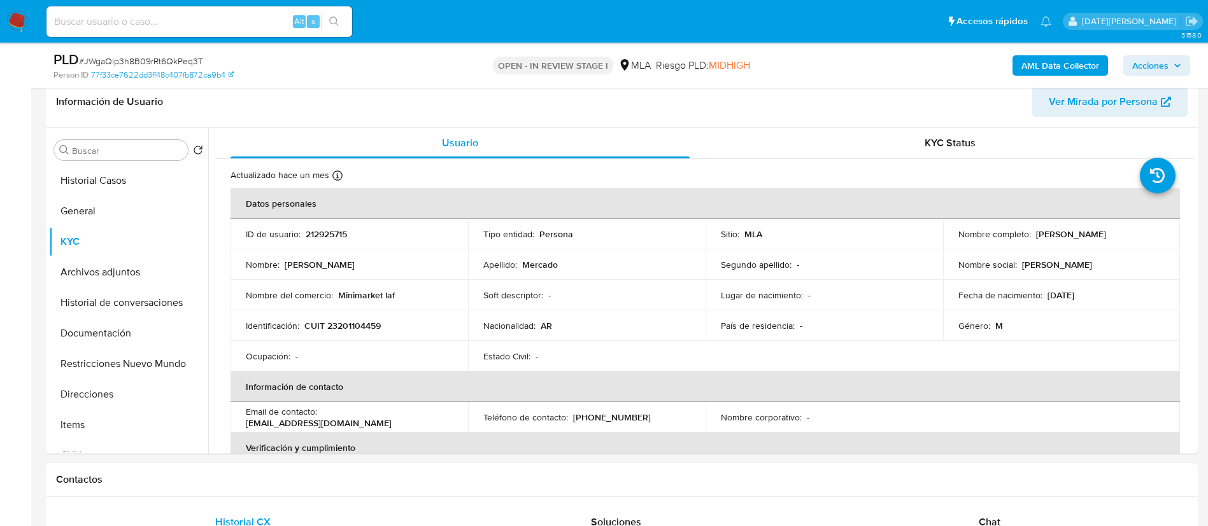
scroll to position [573, 0]
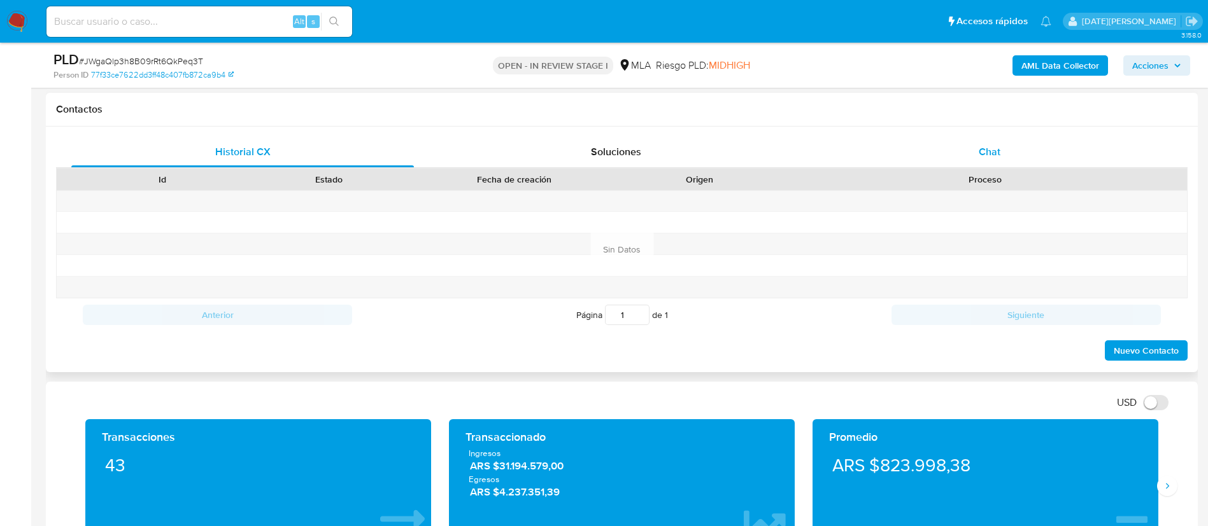
click at [1003, 158] on div "Chat" at bounding box center [989, 152] width 343 height 31
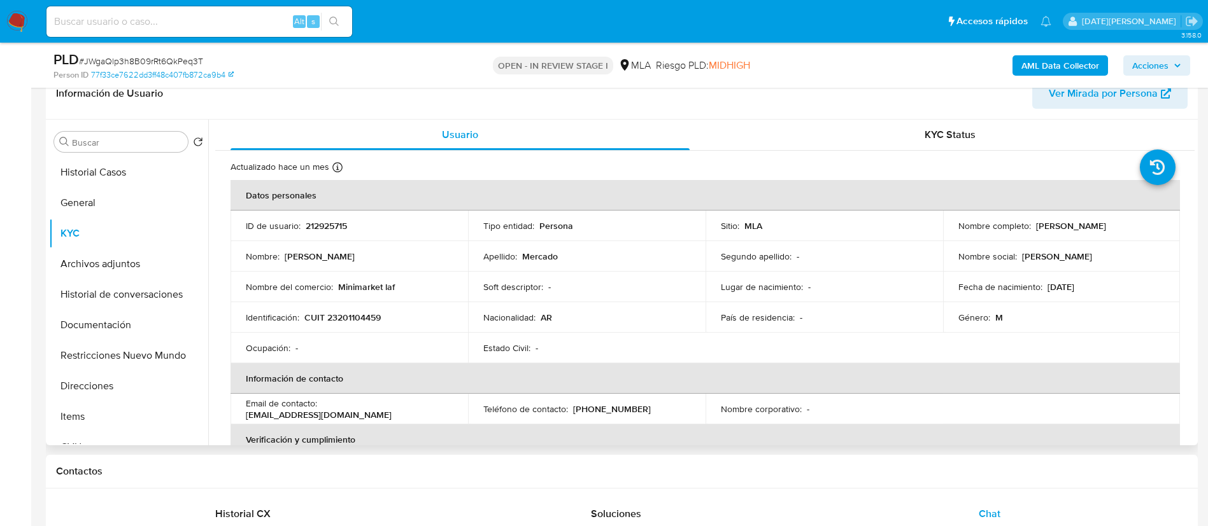
scroll to position [191, 0]
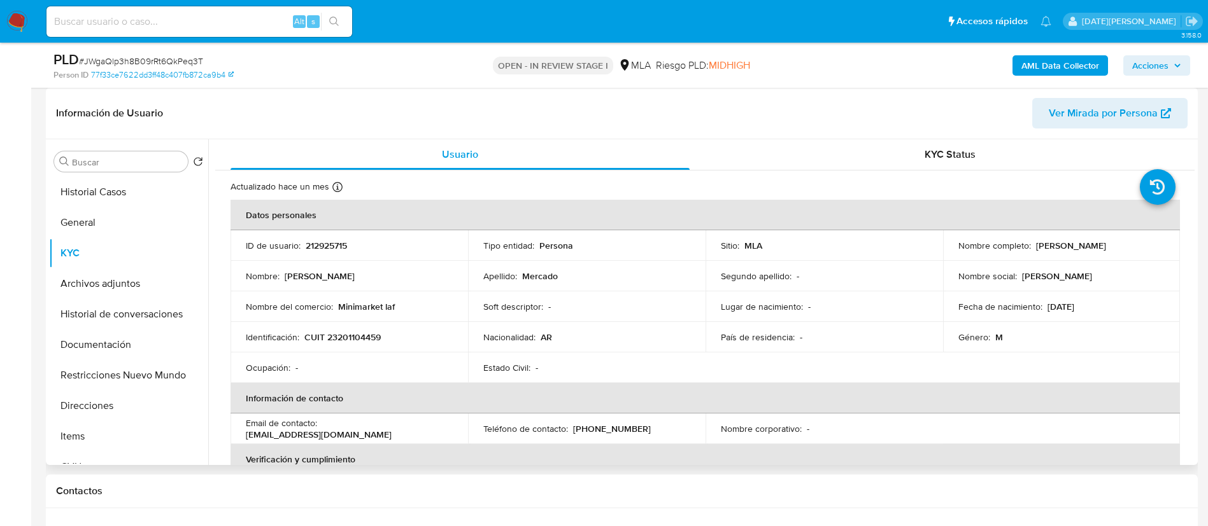
click at [357, 342] on p "CUIT 23201104459" at bounding box center [342, 337] width 76 height 11
copy p "23201104459"
drag, startPoint x: 1033, startPoint y: 244, endPoint x: 1131, endPoint y: 243, distance: 98.0
click at [1131, 243] on div "Nombre completo : Angel Facundo Mercado" at bounding box center [1061, 245] width 207 height 11
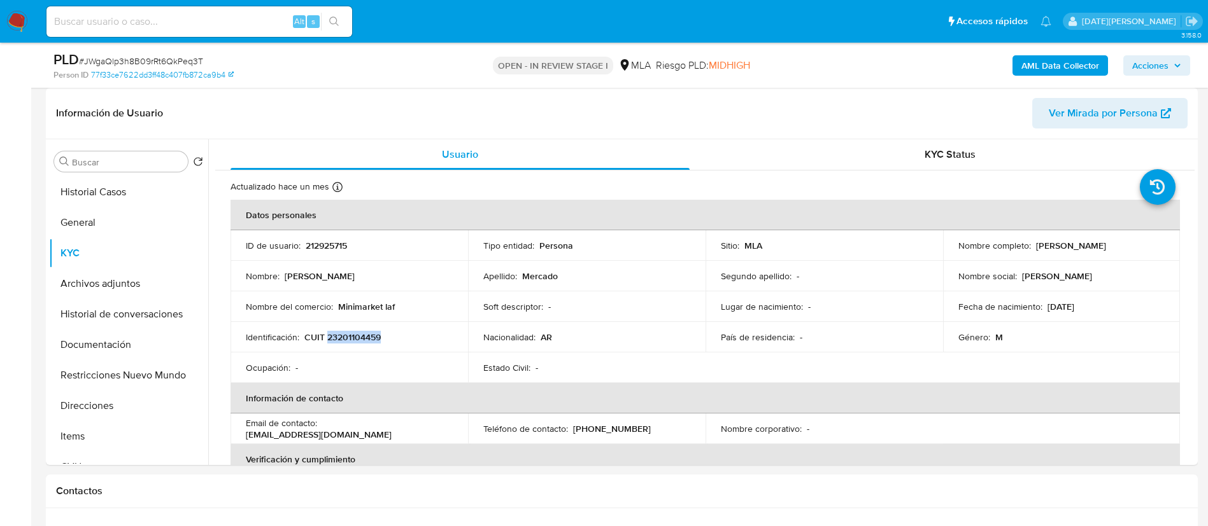
copy p "[PERSON_NAME]"
drag, startPoint x: 313, startPoint y: 338, endPoint x: 389, endPoint y: 343, distance: 75.9
click at [389, 343] on div "Identificación : CUIT 23201104459" at bounding box center [349, 337] width 207 height 11
copy p "CUIT 23201104459"
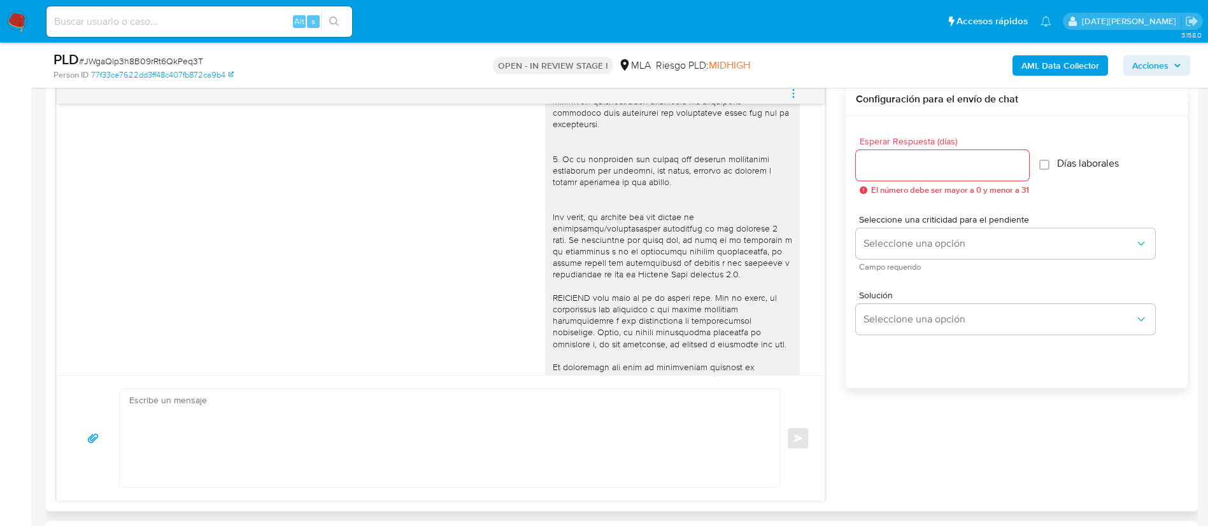
scroll to position [477, 0]
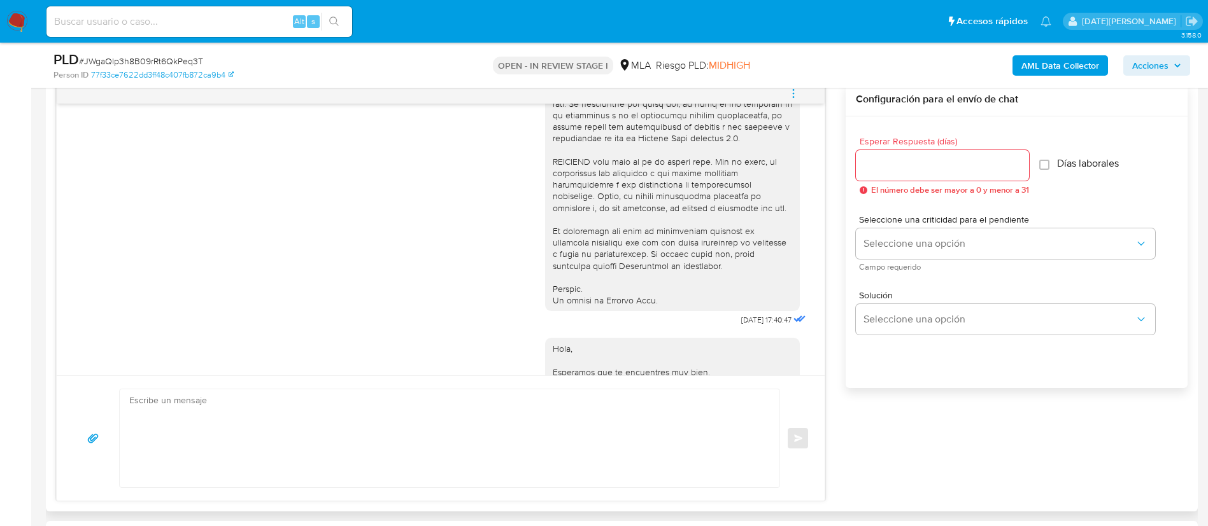
click at [584, 414] on textarea at bounding box center [446, 439] width 634 height 98
click at [947, 166] on input "Esperar Respuesta (días)" at bounding box center [942, 165] width 173 height 17
type input "3"
click at [654, 413] on textarea at bounding box center [446, 439] width 634 height 98
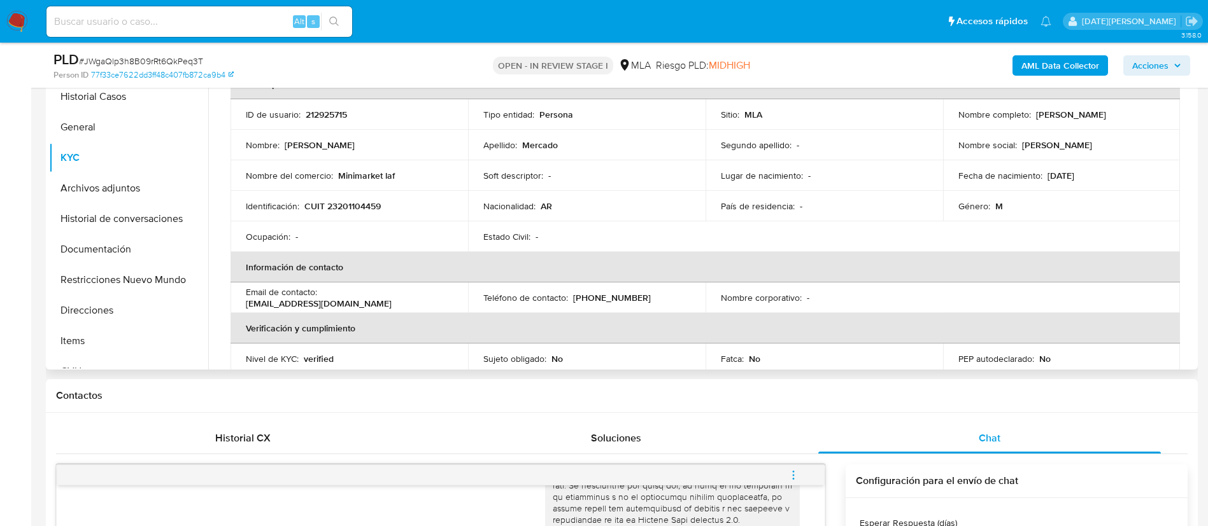
scroll to position [0, 0]
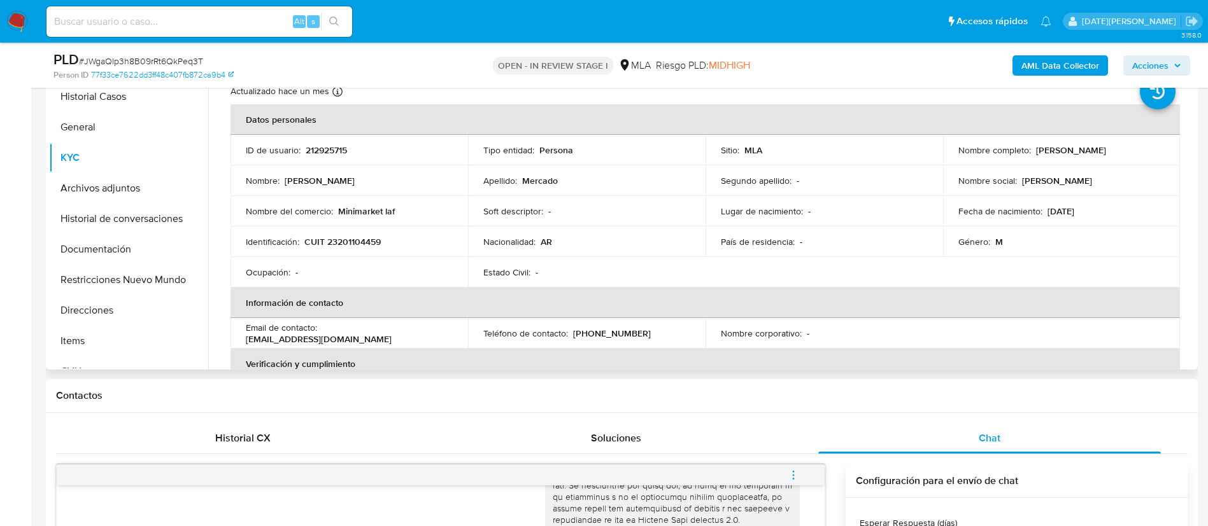
drag, startPoint x: 1031, startPoint y: 153, endPoint x: 1131, endPoint y: 155, distance: 100.6
click at [1131, 155] on div "Nombre completo : Angel Facundo Mercado" at bounding box center [1061, 150] width 207 height 11
copy p "[PERSON_NAME]"
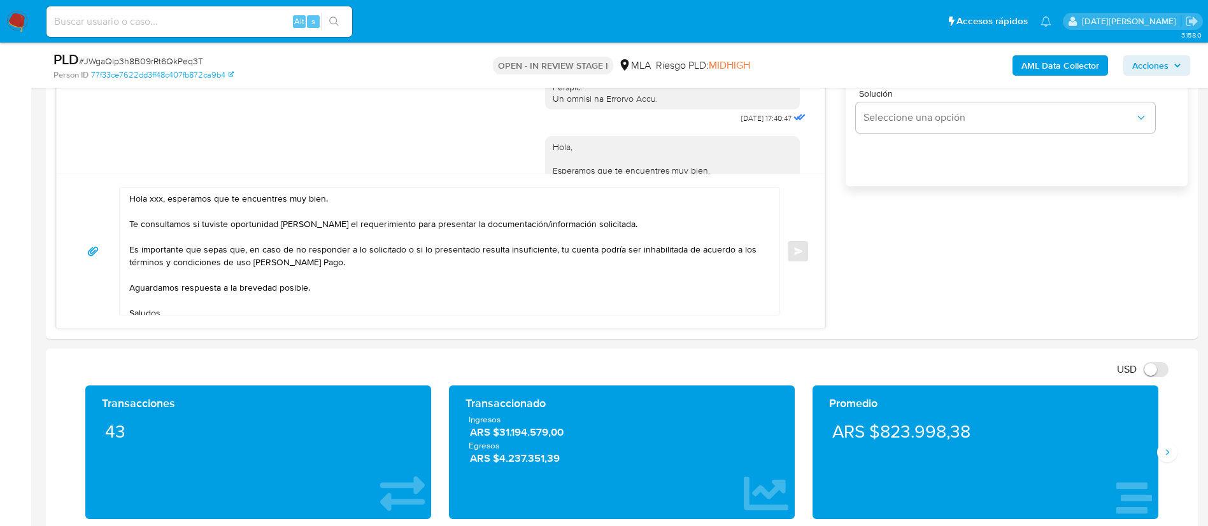
scroll to position [859, 0]
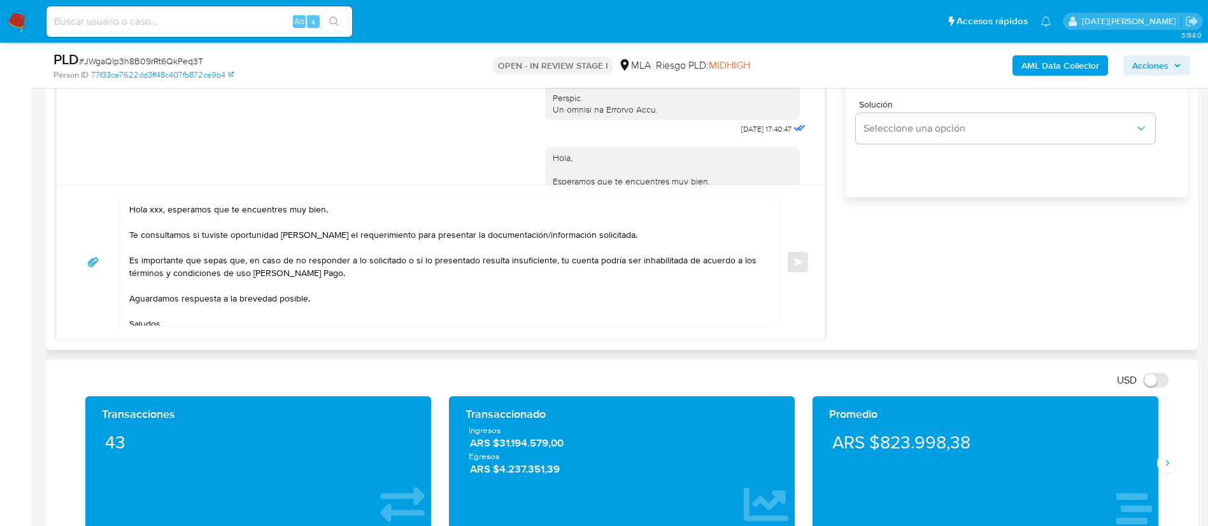
click at [155, 207] on textarea "Hola xxx, esperamos que te encuentres muy bien. Te consultamos si tuviste oport…" at bounding box center [446, 262] width 634 height 127
paste textarea "[PERSON_NAME]"
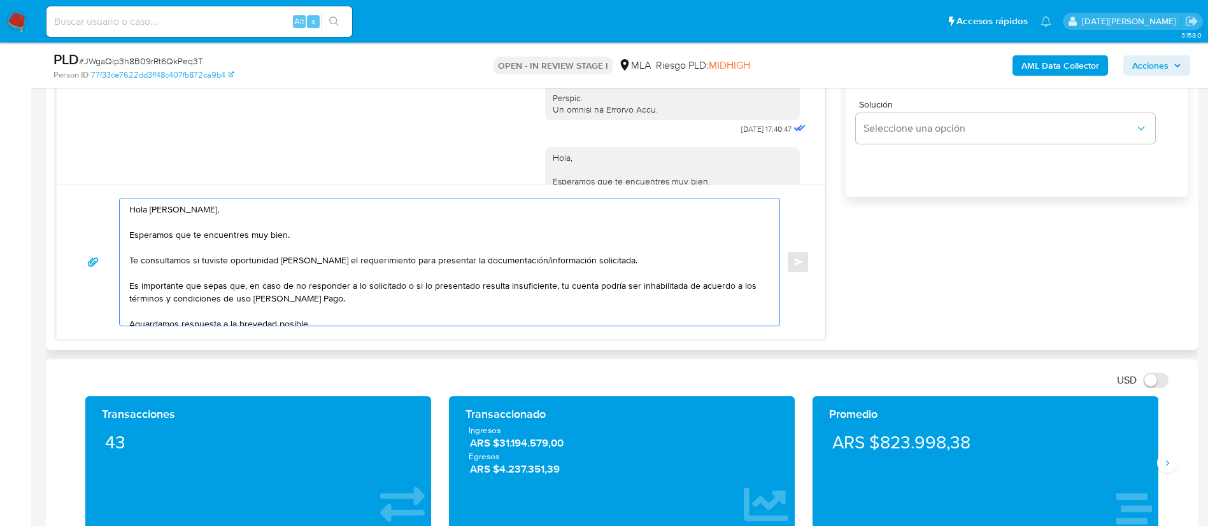
click at [145, 208] on textarea "Hola Angel Facundo Mercado, Esperamos que te encuentres muy bien. Te consultamo…" at bounding box center [446, 262] width 634 height 127
click at [246, 214] on textarea "Hola, Angel Facundo Mercado, Esperamos que te encuentres muy bien. Te consultam…" at bounding box center [446, 262] width 634 height 127
click at [253, 211] on textarea "Hola, Angel Facundo Mercado, Esperamos que te encuentres muy bien. Te consultam…" at bounding box center [446, 262] width 634 height 127
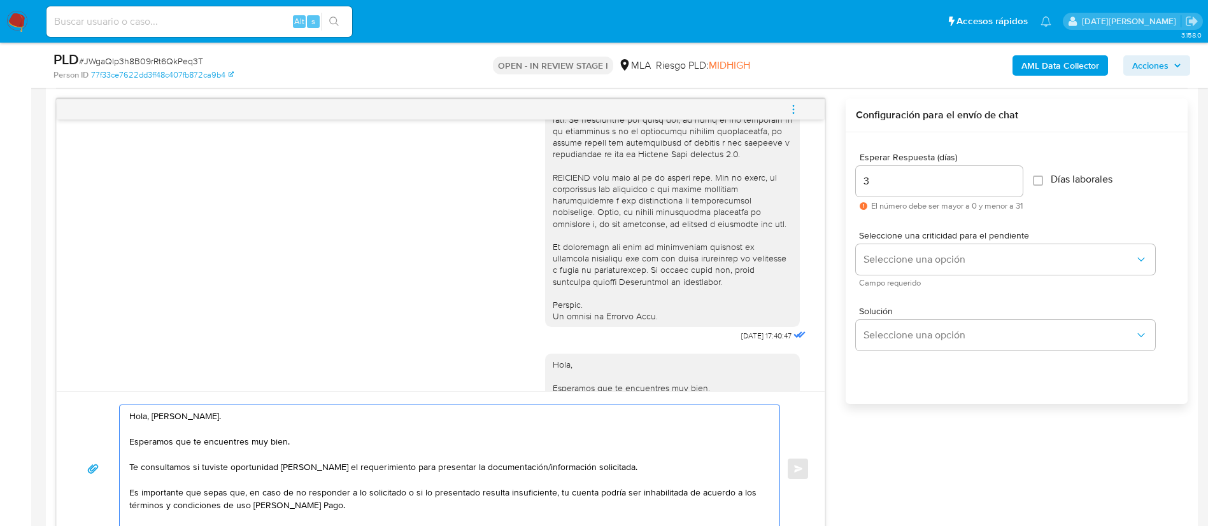
scroll to position [668, 0]
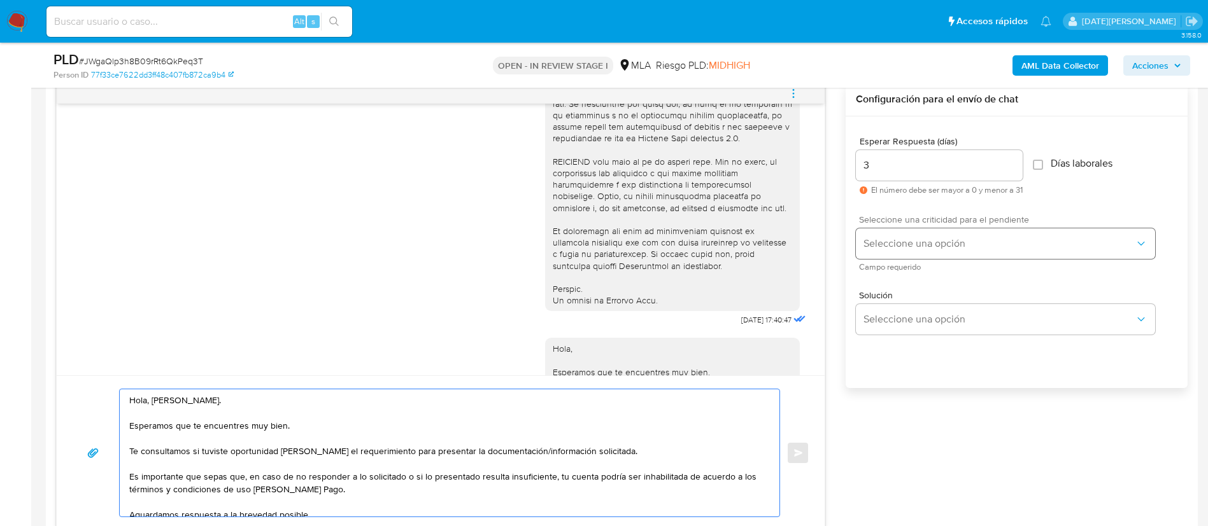
type textarea "Hola, [PERSON_NAME]. Esperamos que te encuentres muy bien. Te consultamos si tu…"
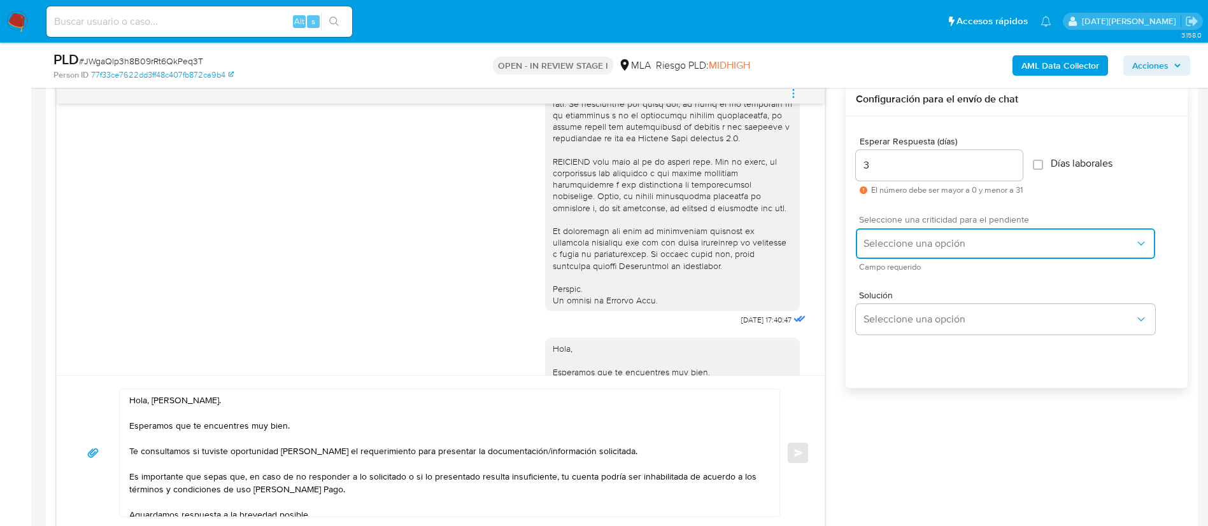
click at [914, 249] on span "Seleccione una opción" at bounding box center [998, 243] width 271 height 13
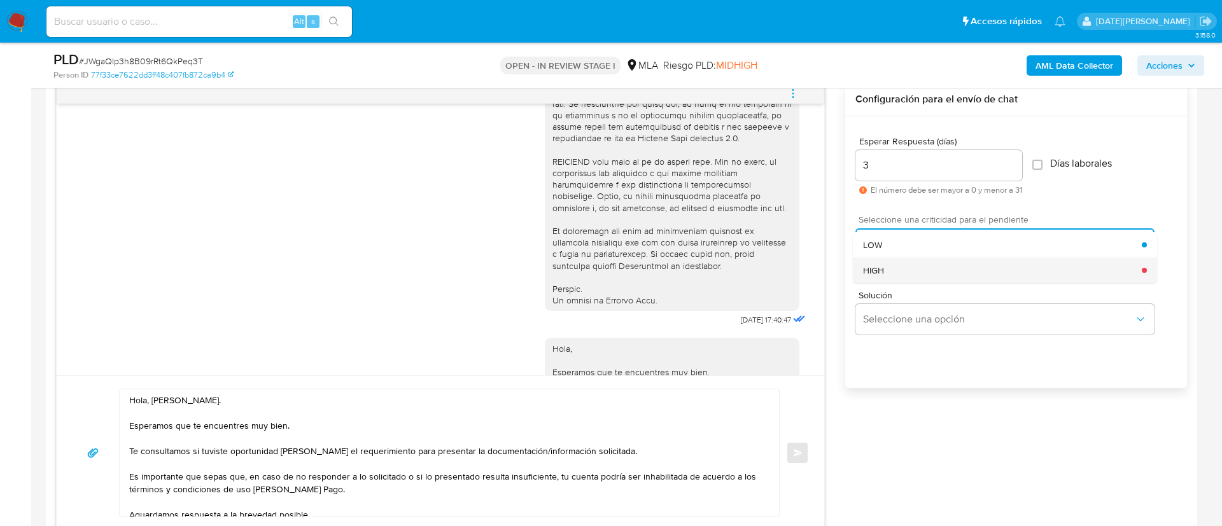
click at [910, 276] on div "HIGH" at bounding box center [1002, 270] width 279 height 25
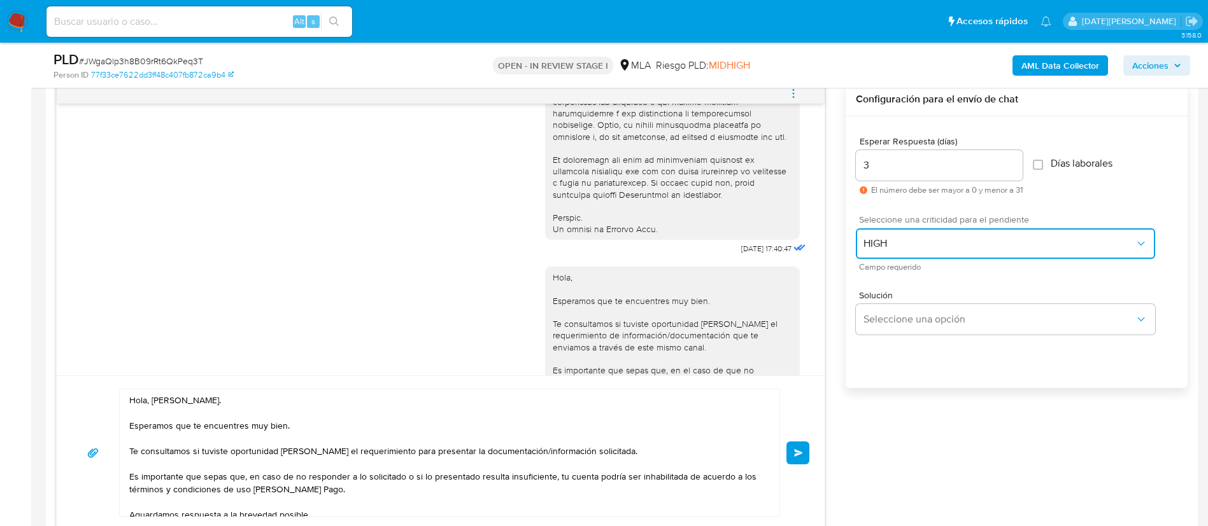
scroll to position [573, 0]
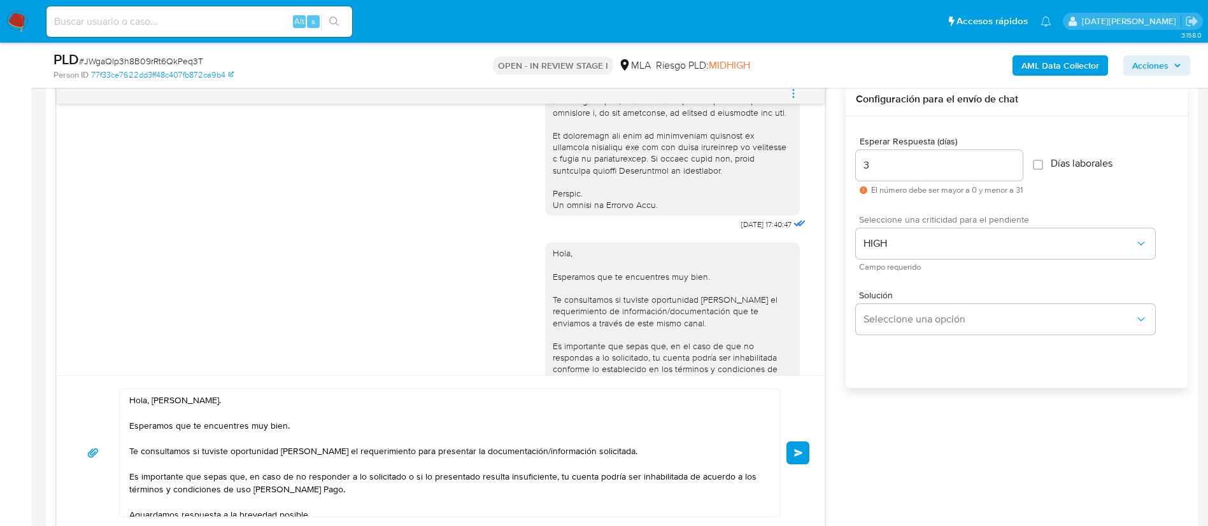
click at [441, 448] on textarea "Hola, [PERSON_NAME]. Esperamos que te encuentres muy bien. Te consultamos si tu…" at bounding box center [446, 453] width 634 height 127
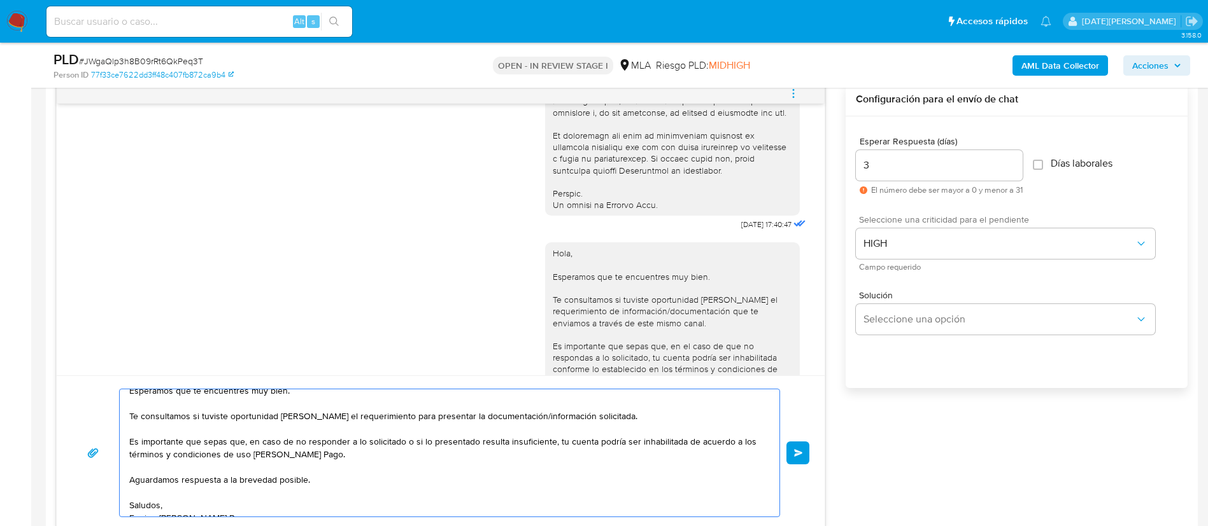
scroll to position [47, 0]
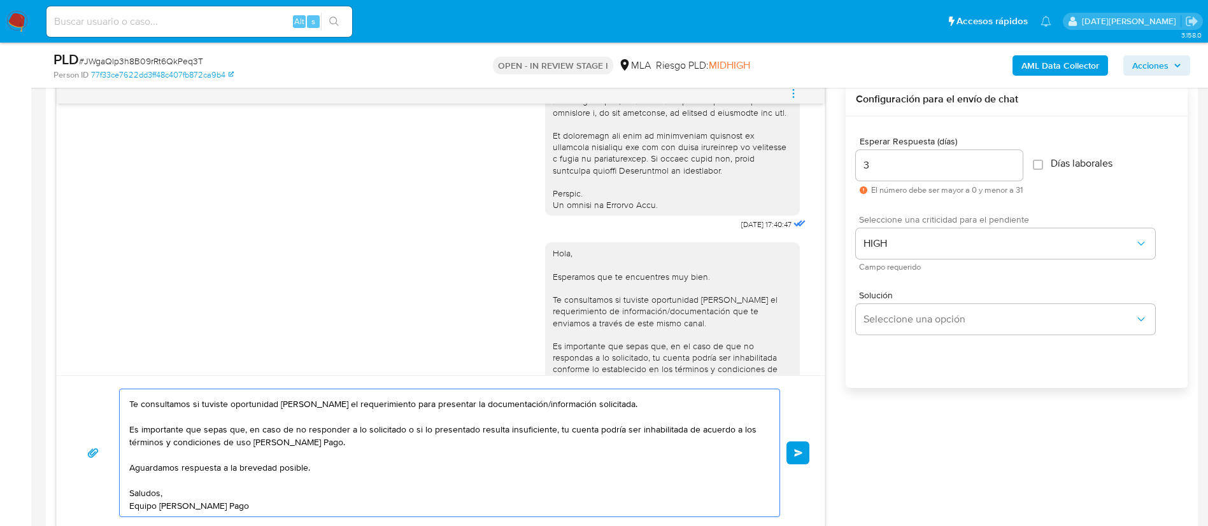
click at [807, 447] on button "Enviar" at bounding box center [797, 453] width 23 height 23
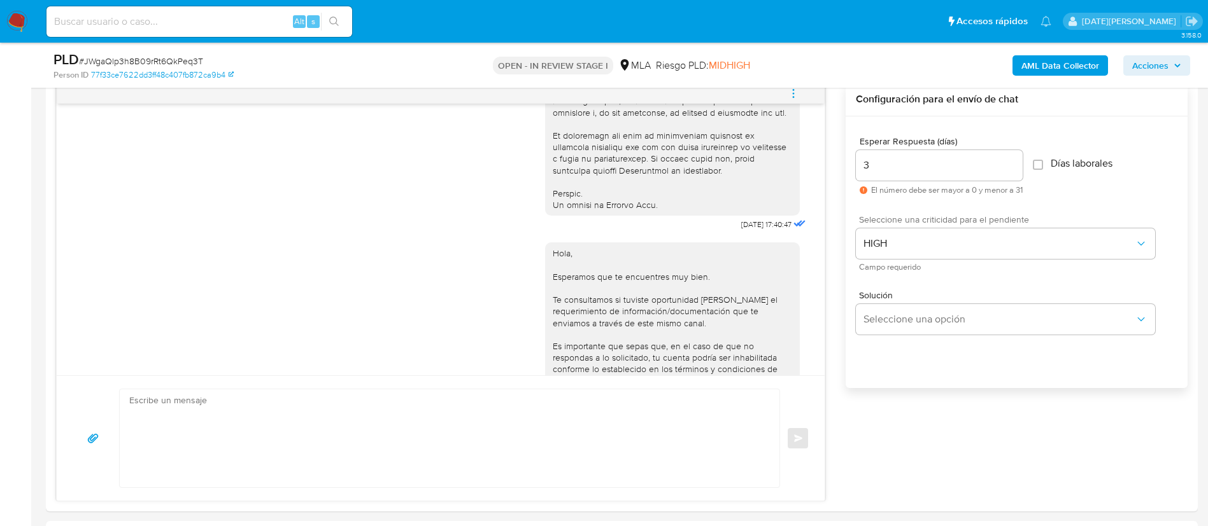
scroll to position [964, 0]
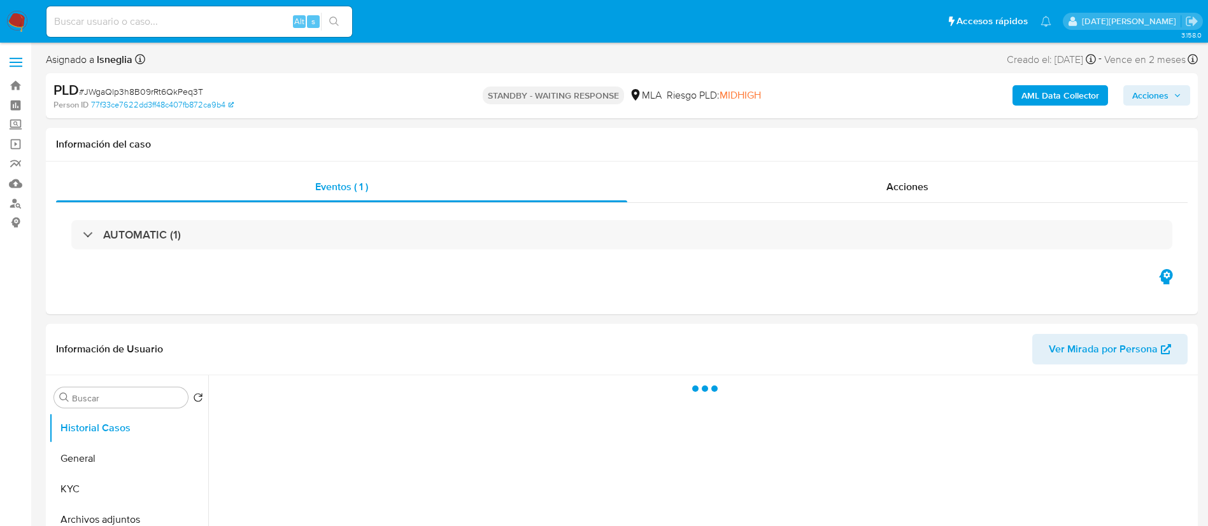
scroll to position [95, 0]
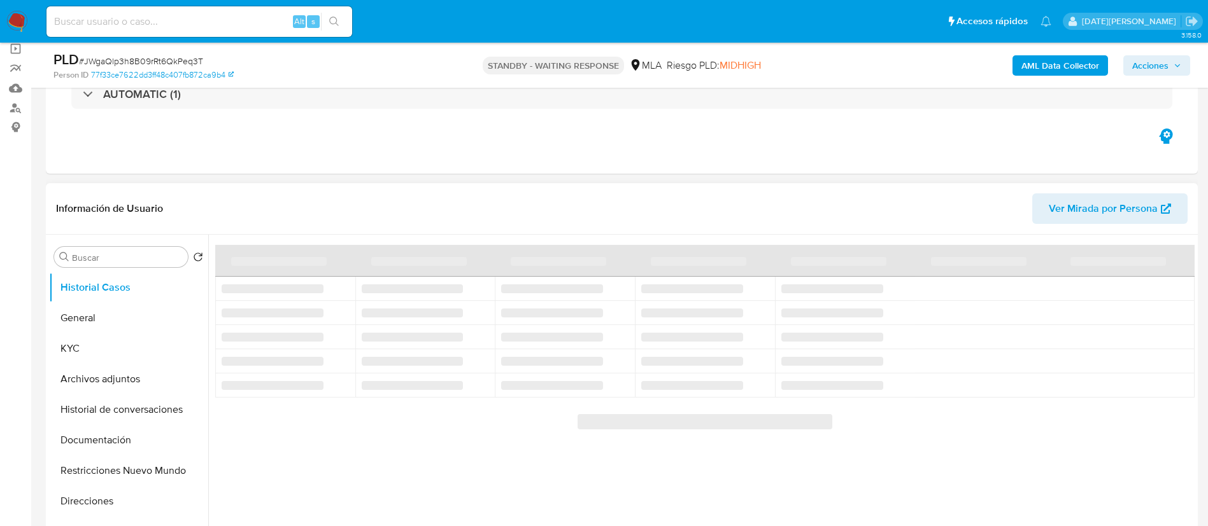
select select "10"
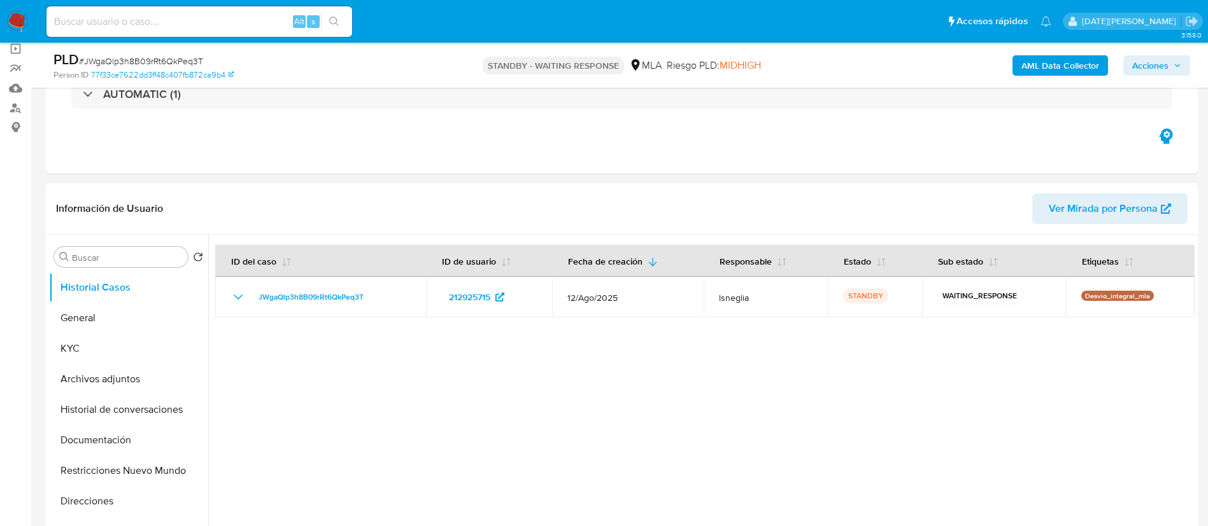
scroll to position [382, 0]
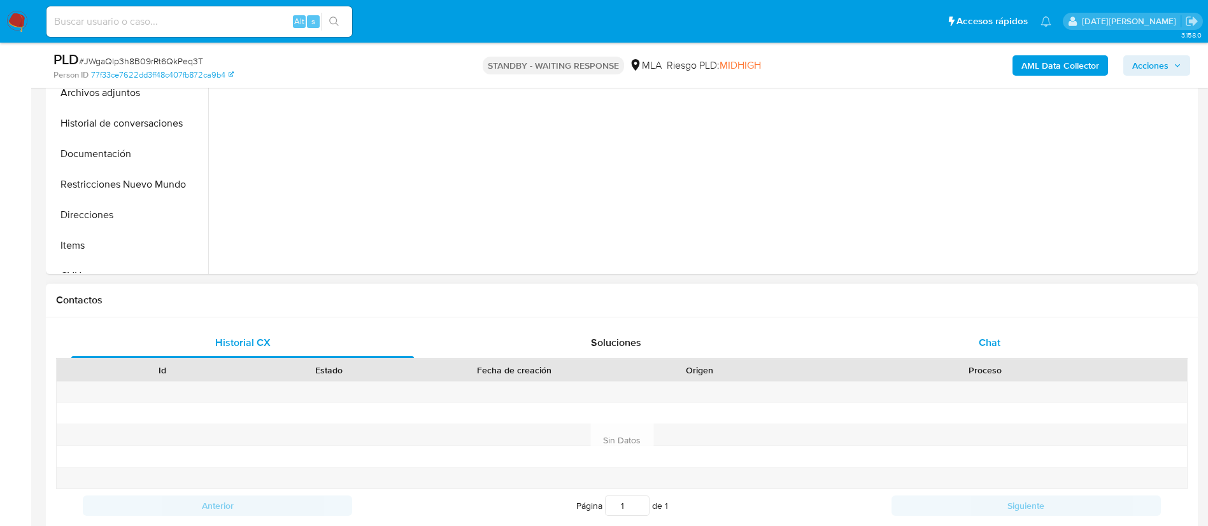
click at [989, 339] on span "Chat" at bounding box center [989, 343] width 22 height 15
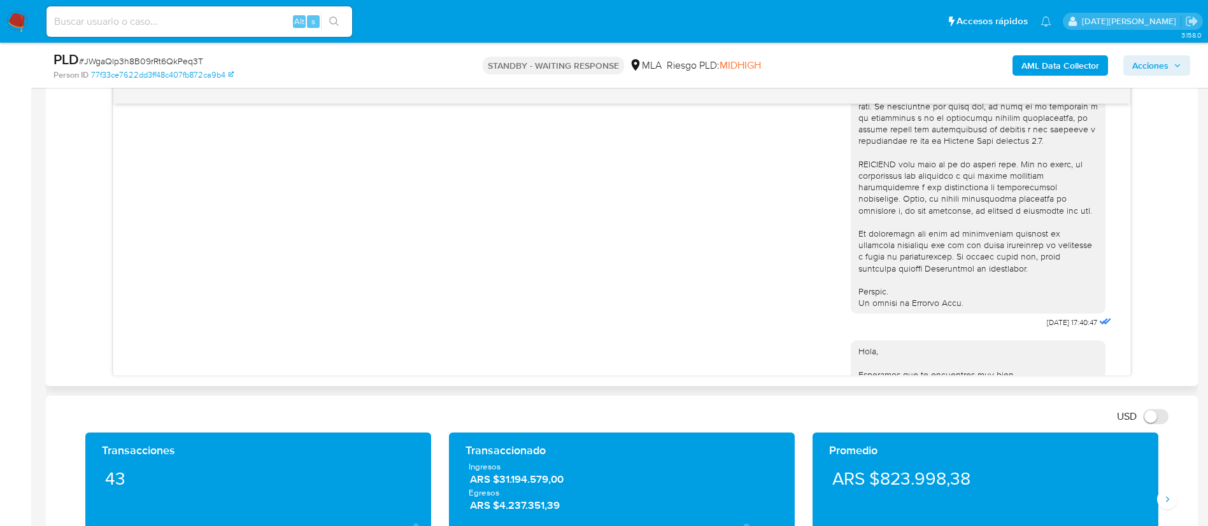
scroll to position [477, 0]
drag, startPoint x: 1015, startPoint y: 343, endPoint x: 1054, endPoint y: 343, distance: 38.8
copy span "[DATE]"
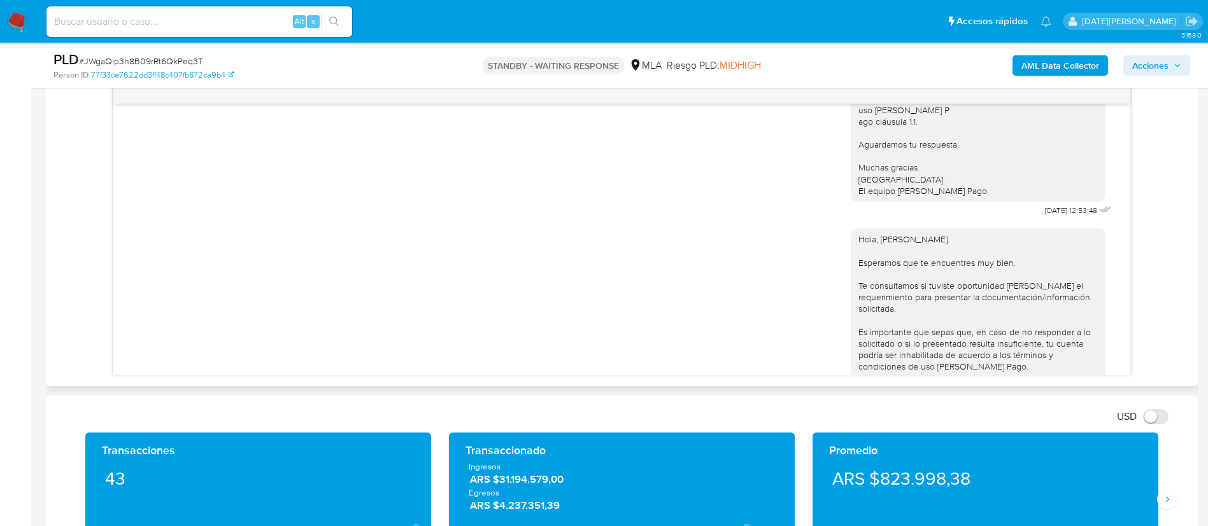
scroll to position [859, 0]
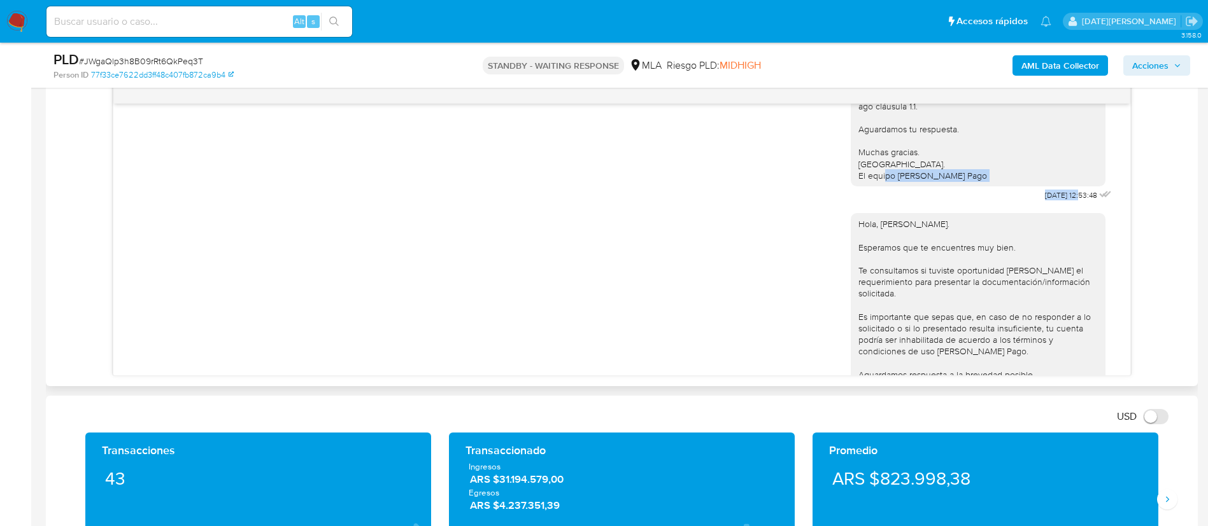
drag, startPoint x: 1009, startPoint y: 225, endPoint x: 1051, endPoint y: 227, distance: 42.1
click at [1051, 204] on div "Hola, Esperamos que te encuentres muy bien. Te consultamos si tuviste oportunid…" at bounding box center [983, 75] width 264 height 257
copy div "[DATE]"
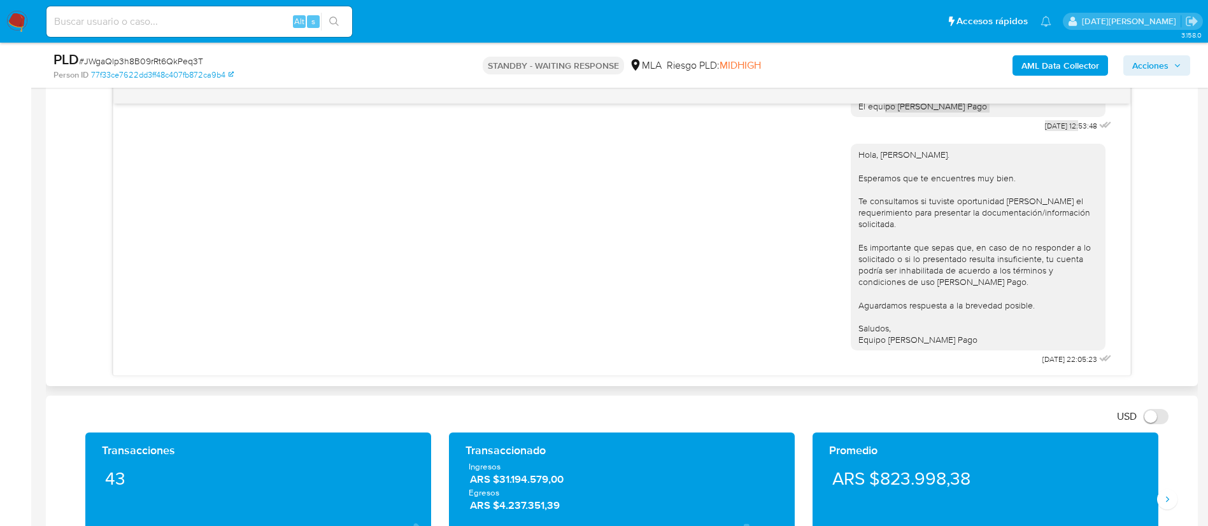
scroll to position [963, 0]
drag, startPoint x: 1015, startPoint y: 357, endPoint x: 1051, endPoint y: 358, distance: 35.7
click at [1051, 358] on div "Hola, [PERSON_NAME]. Esperamos que te encuentres muy bien. Te consultamos si tu…" at bounding box center [983, 252] width 264 height 234
copy span "[DATE]"
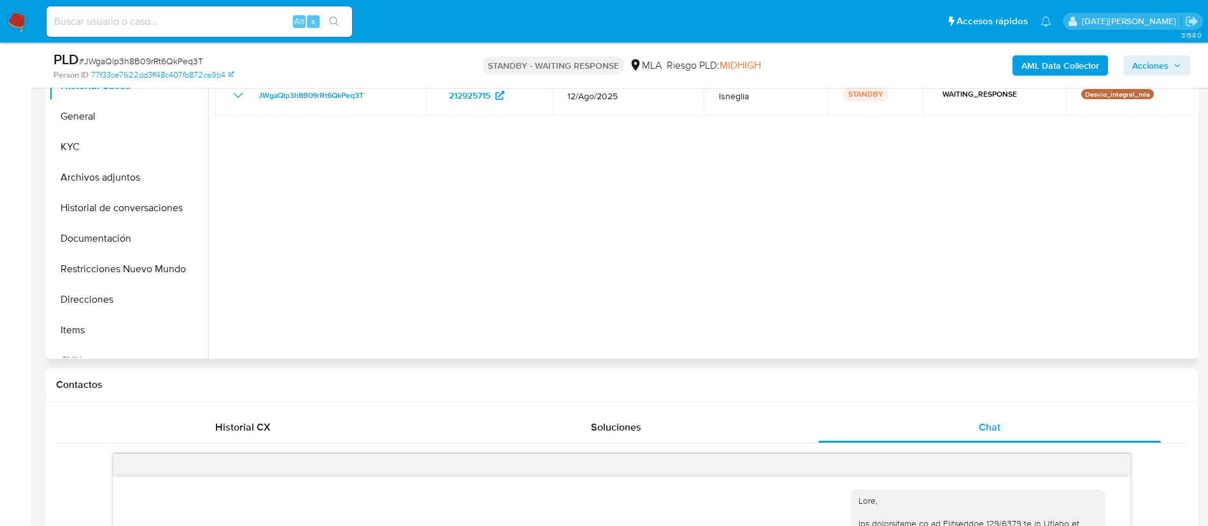
scroll to position [191, 0]
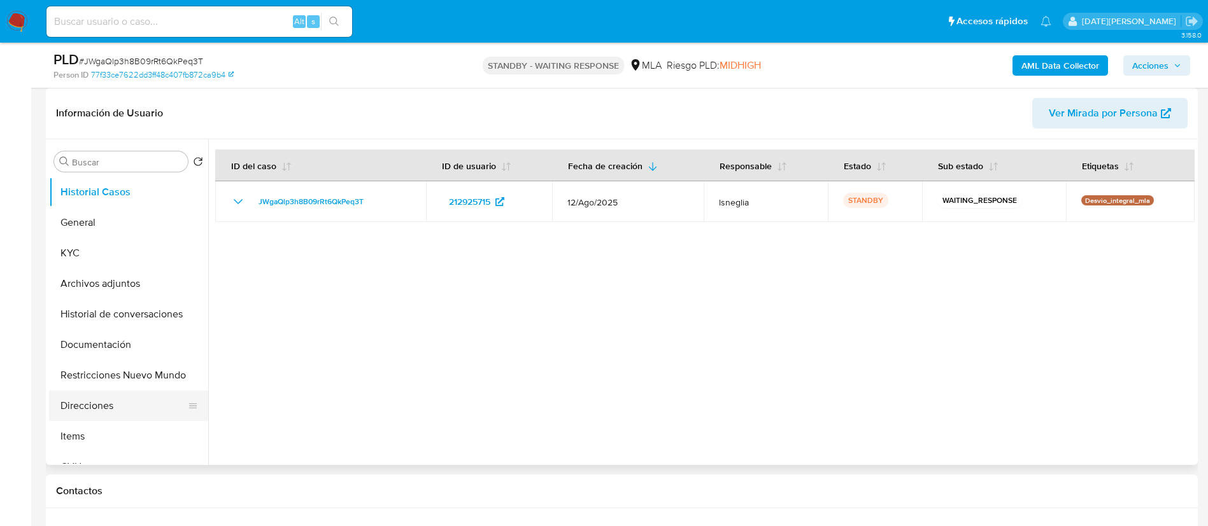
click at [76, 412] on button "Direcciones" at bounding box center [123, 406] width 149 height 31
